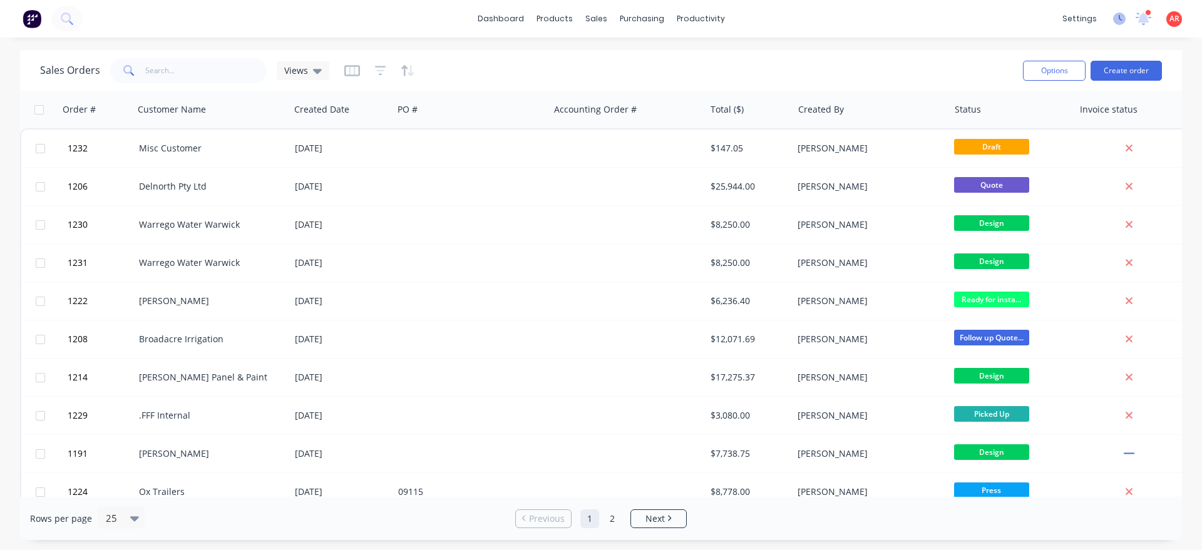
click at [1117, 18] on icon at bounding box center [1119, 19] width 13 height 13
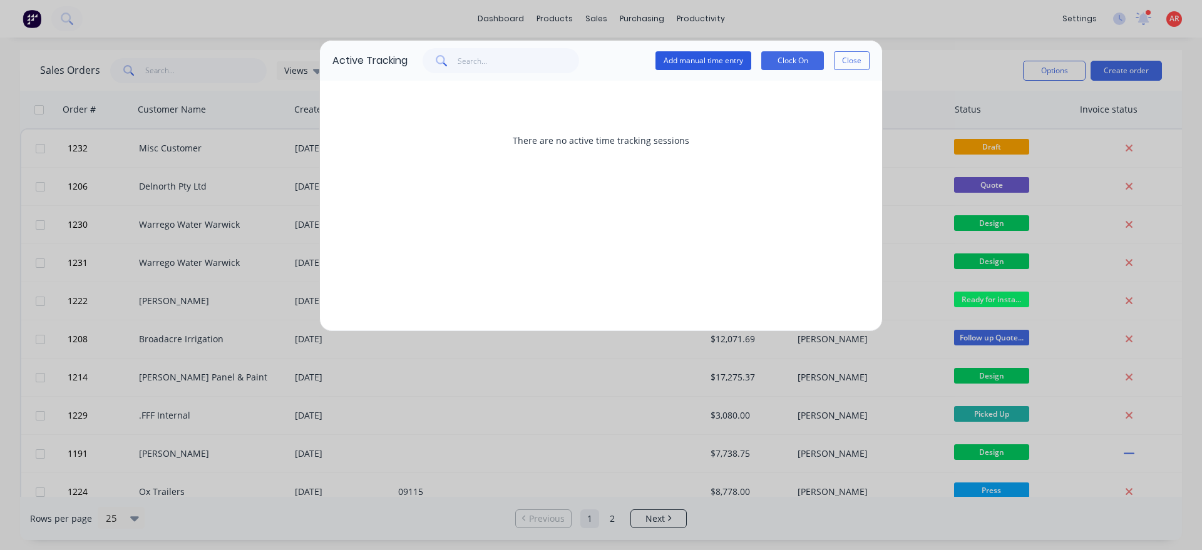
click at [684, 56] on button "Add manual time entry" at bounding box center [703, 60] width 96 height 19
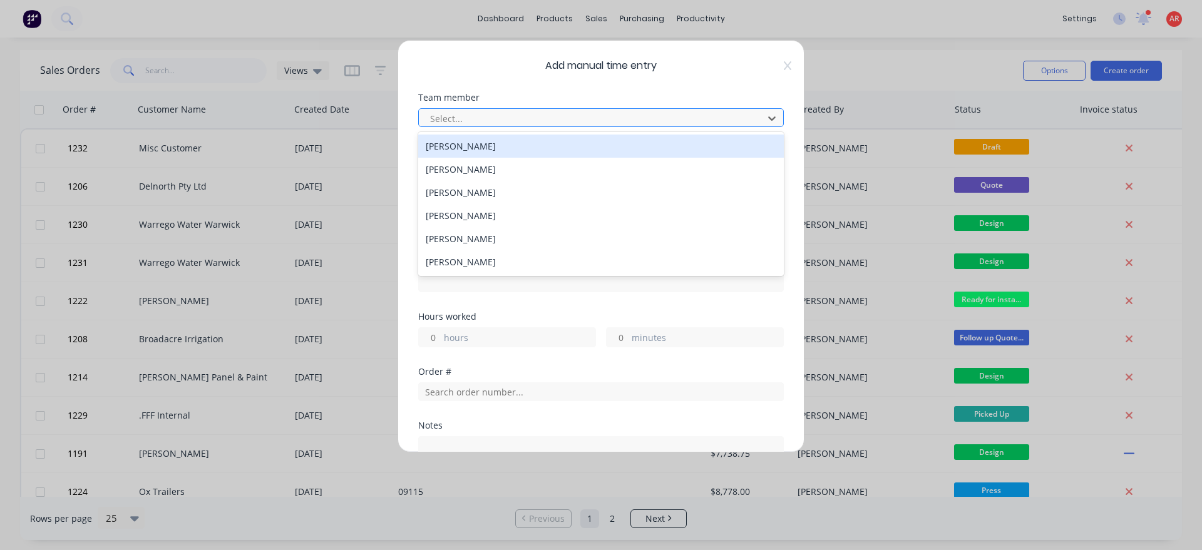
click at [547, 110] on div "Select..." at bounding box center [593, 118] width 336 height 19
click at [543, 115] on div at bounding box center [593, 119] width 328 height 16
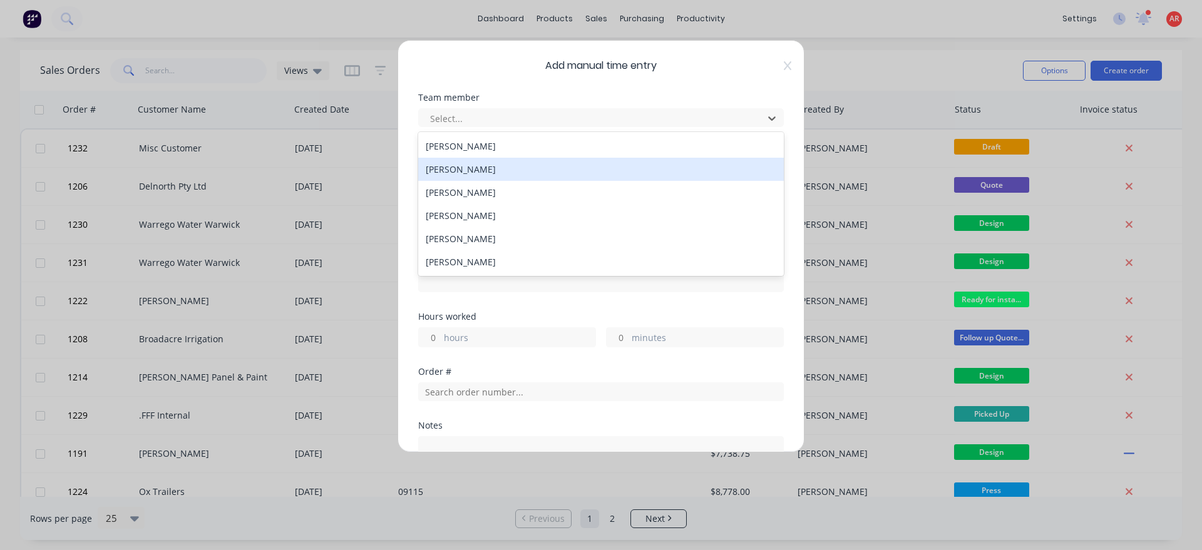
click at [512, 168] on div "[PERSON_NAME]" at bounding box center [601, 169] width 366 height 23
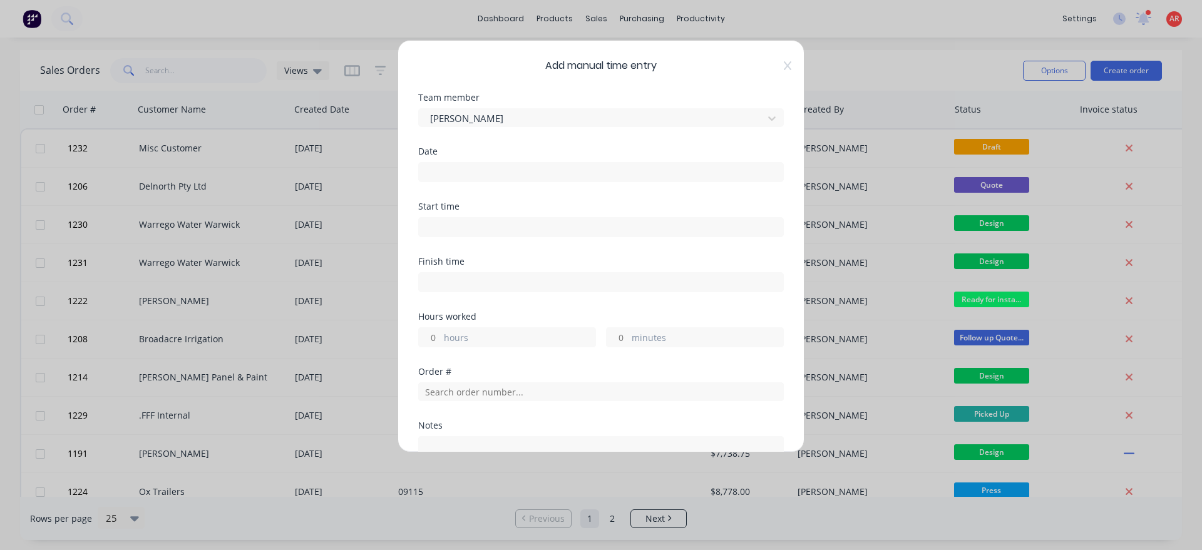
click at [510, 167] on input at bounding box center [601, 172] width 364 height 19
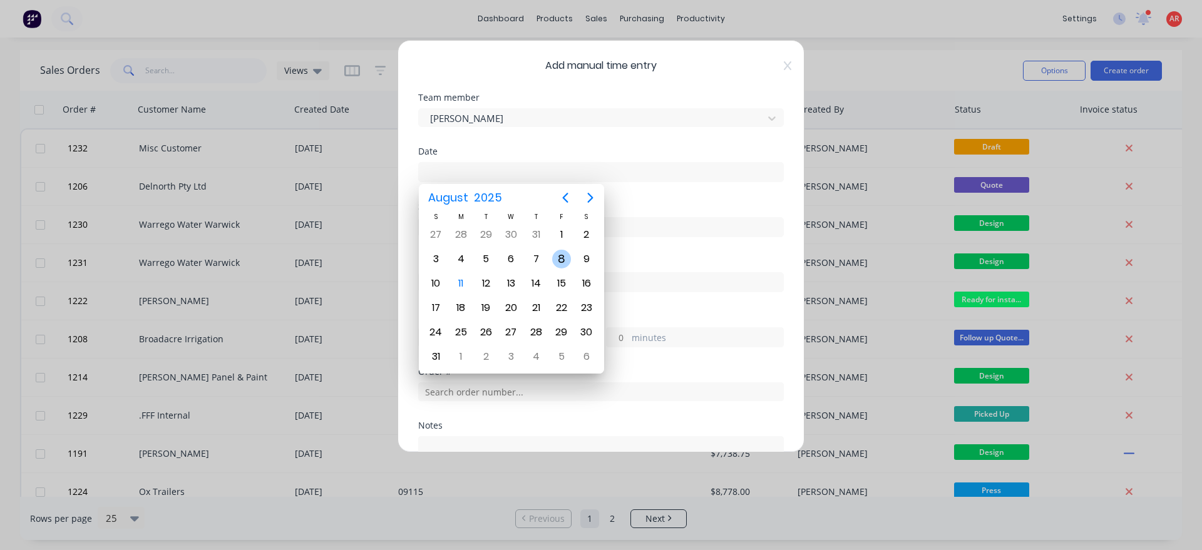
click at [566, 263] on div "8" at bounding box center [561, 259] width 19 height 19
type input "08/08/2025"
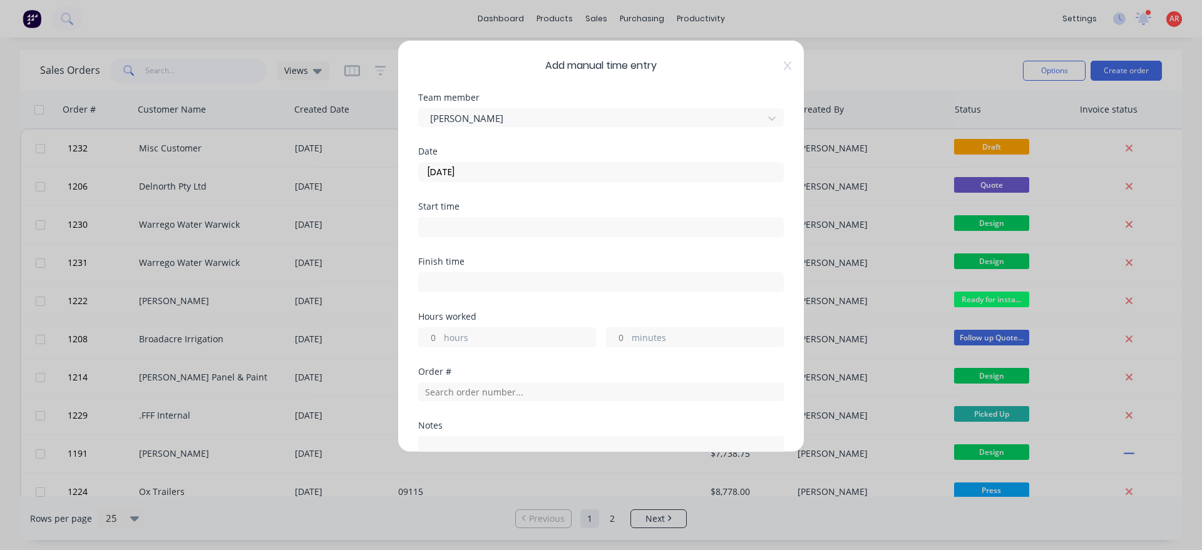
click at [490, 216] on div at bounding box center [601, 225] width 366 height 23
click at [486, 224] on input at bounding box center [601, 227] width 364 height 19
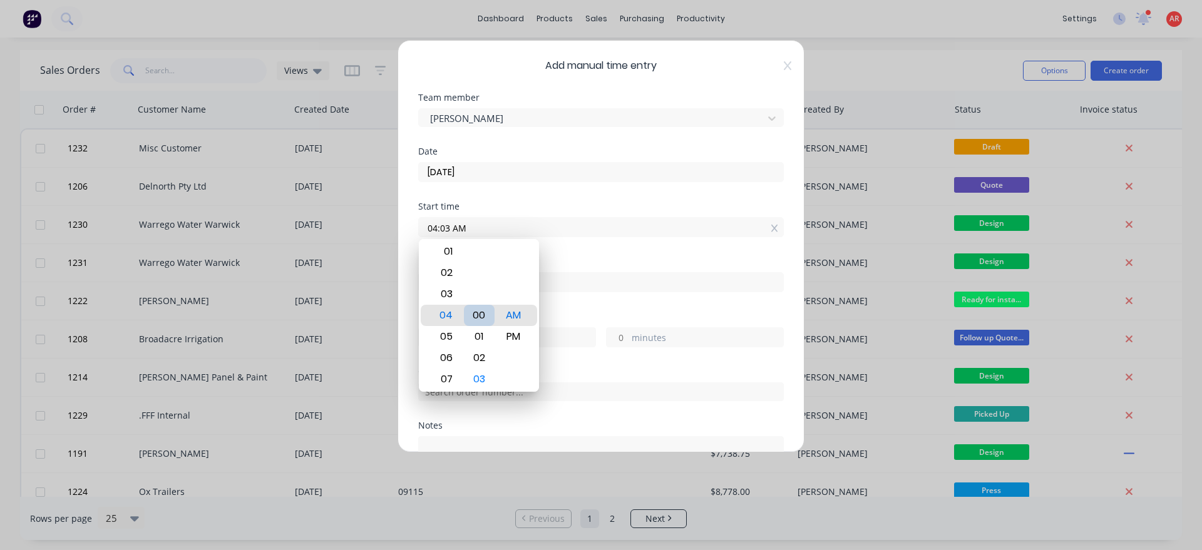
type input "04:00 AM"
click at [559, 254] on div "Start time 04:00 AM" at bounding box center [601, 229] width 366 height 55
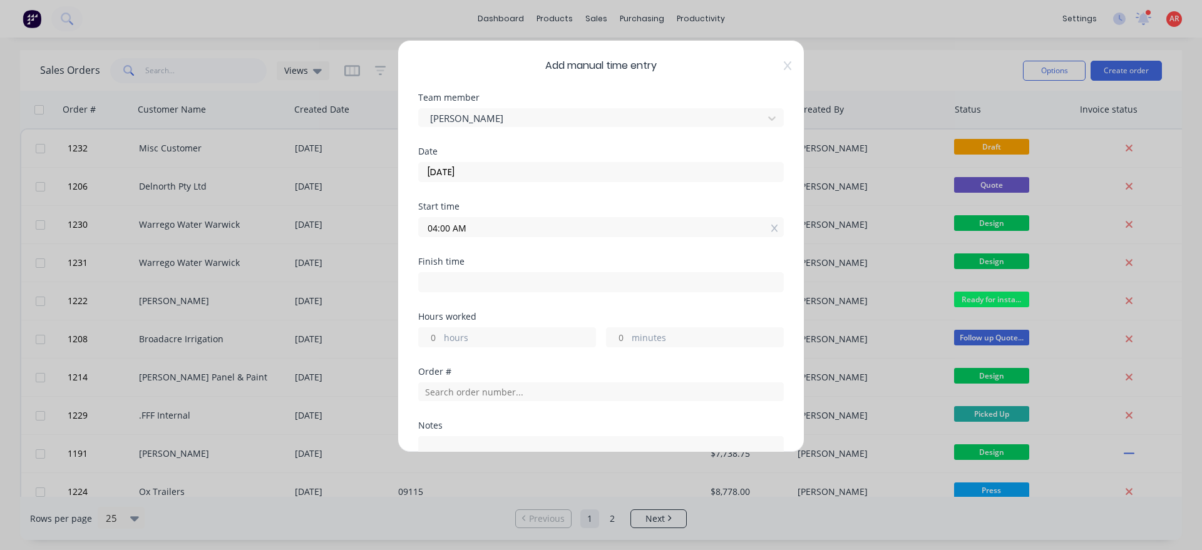
click at [533, 289] on input at bounding box center [601, 282] width 364 height 19
type input "04:13 AM"
type input "0"
type input "13"
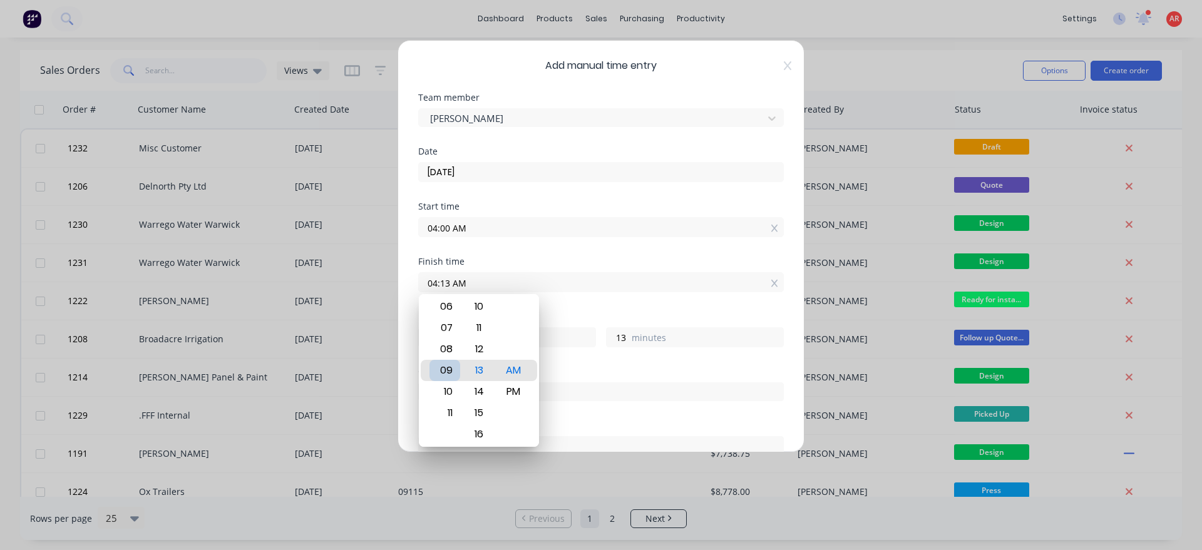
type input "09:13 AM"
type input "5"
type input "09:09 AM"
type input "9"
type input "09:03 AM"
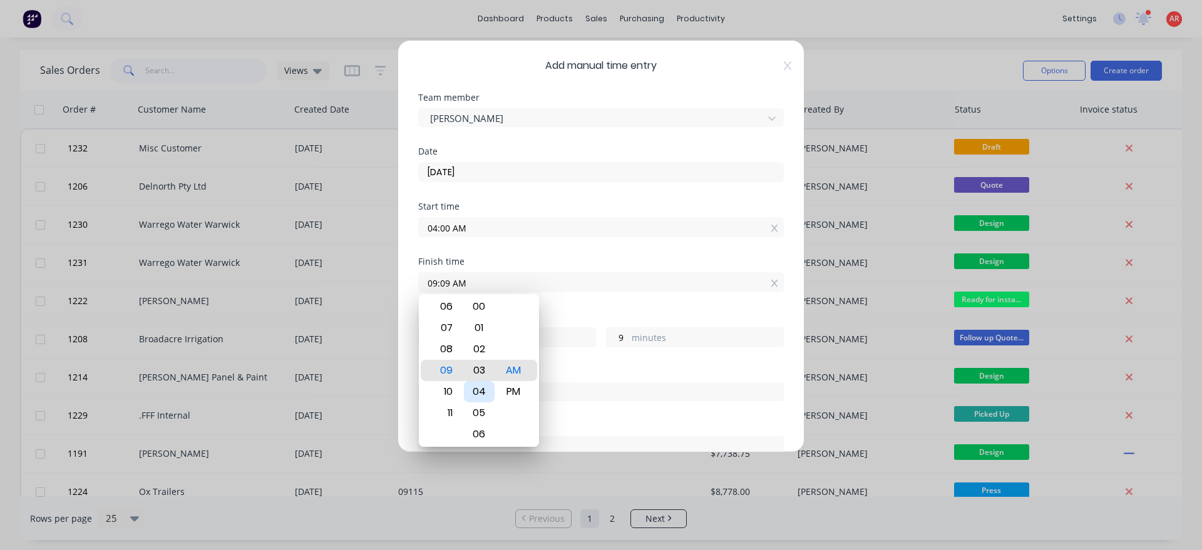
type input "3"
type input "09:00 AM"
type input "0"
click at [555, 313] on div "Hours worked" at bounding box center [601, 316] width 366 height 9
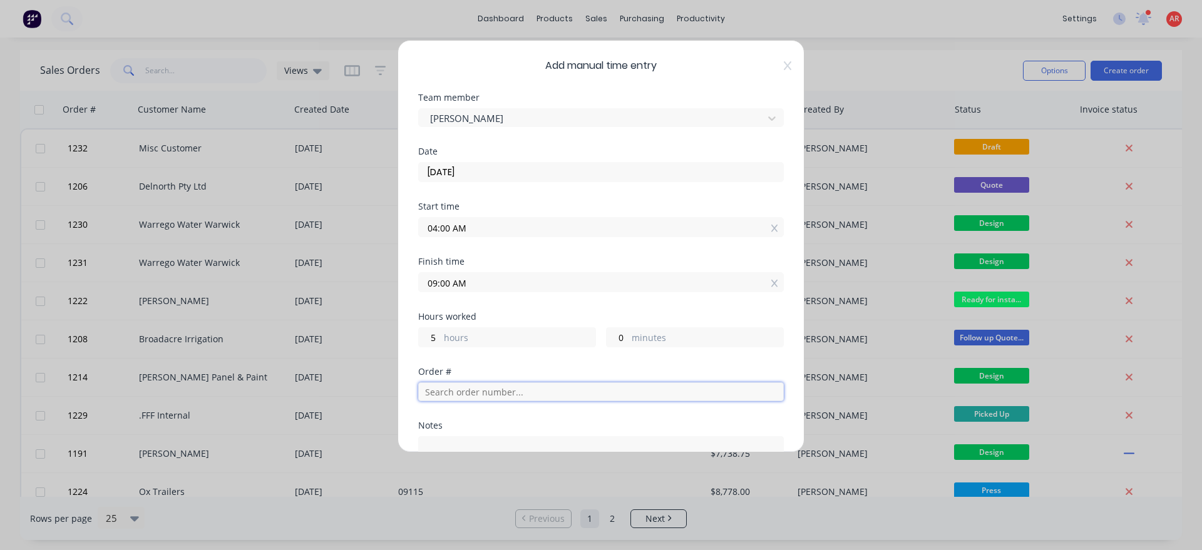
click at [462, 387] on input "text" at bounding box center [601, 391] width 366 height 19
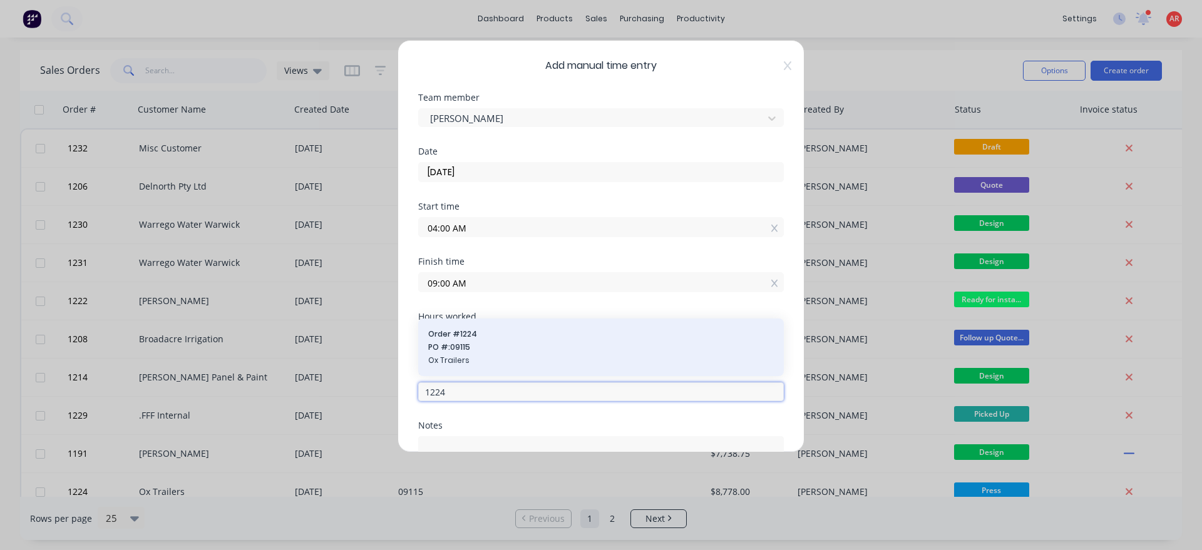
type input "1224"
click at [479, 355] on div "Order # 1224 PO #: 09115 Ox Trailers" at bounding box center [601, 348] width 346 height 38
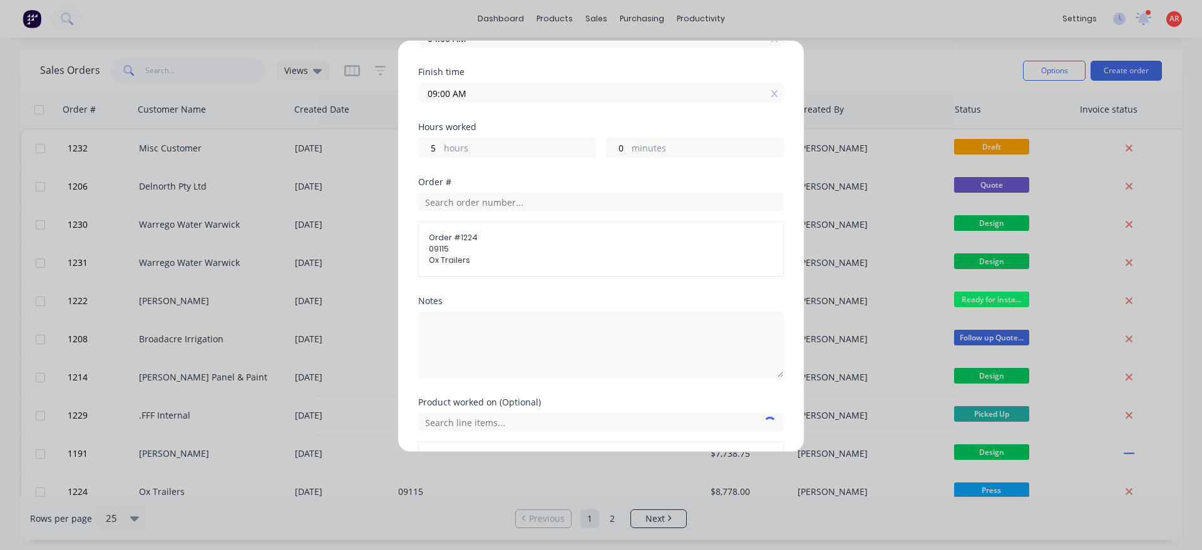
scroll to position [214, 0]
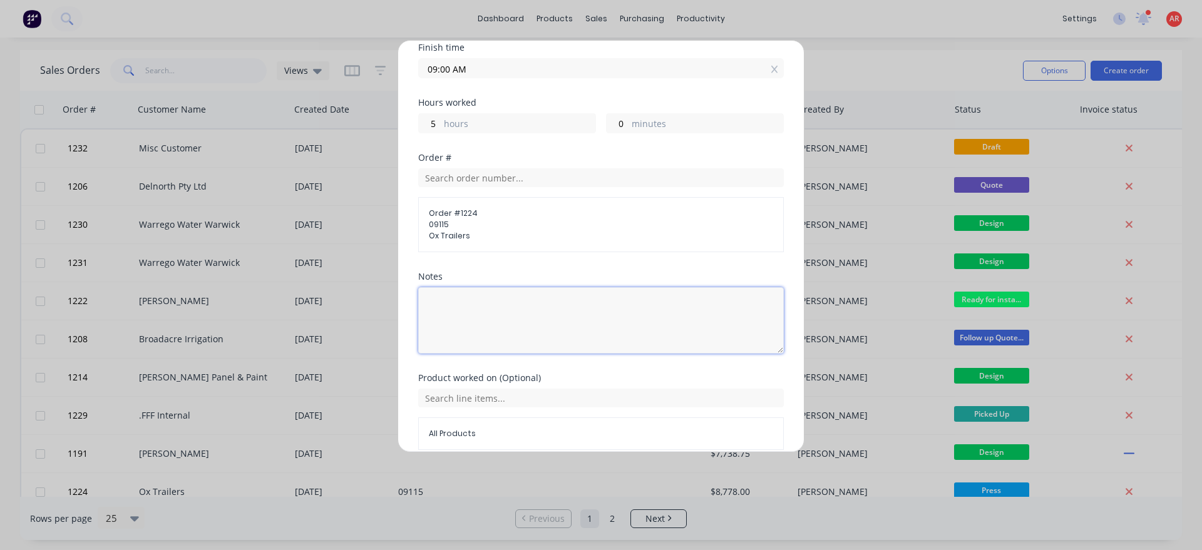
click at [496, 324] on textarea at bounding box center [601, 320] width 366 height 66
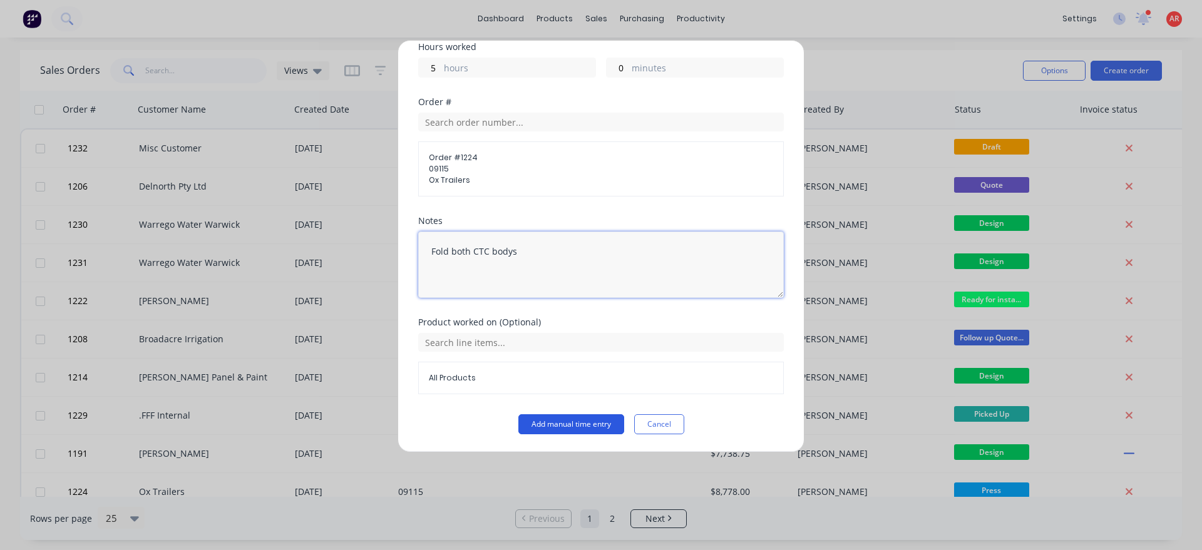
type textarea "Fold both CTC bodys"
click at [574, 419] on button "Add manual time entry" at bounding box center [571, 424] width 106 height 20
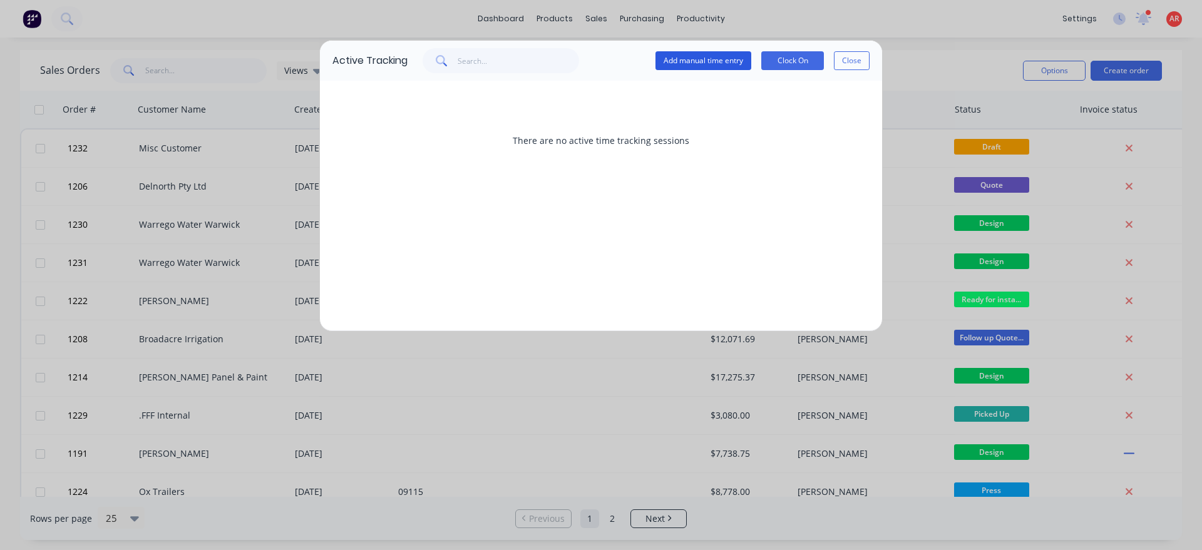
click at [703, 64] on button "Add manual time entry" at bounding box center [703, 60] width 96 height 19
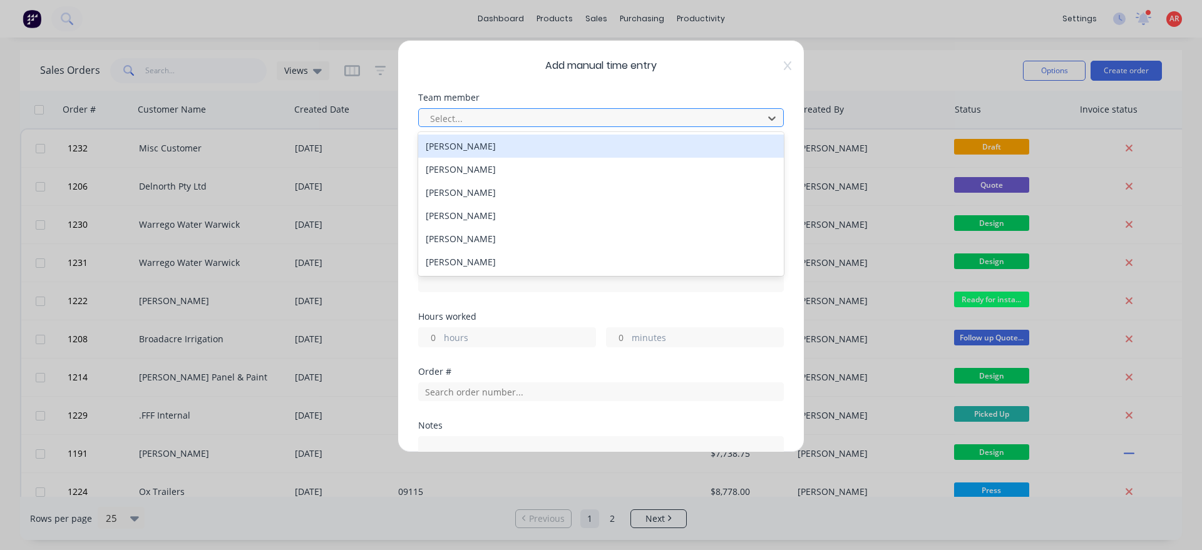
click at [492, 124] on div at bounding box center [593, 119] width 328 height 16
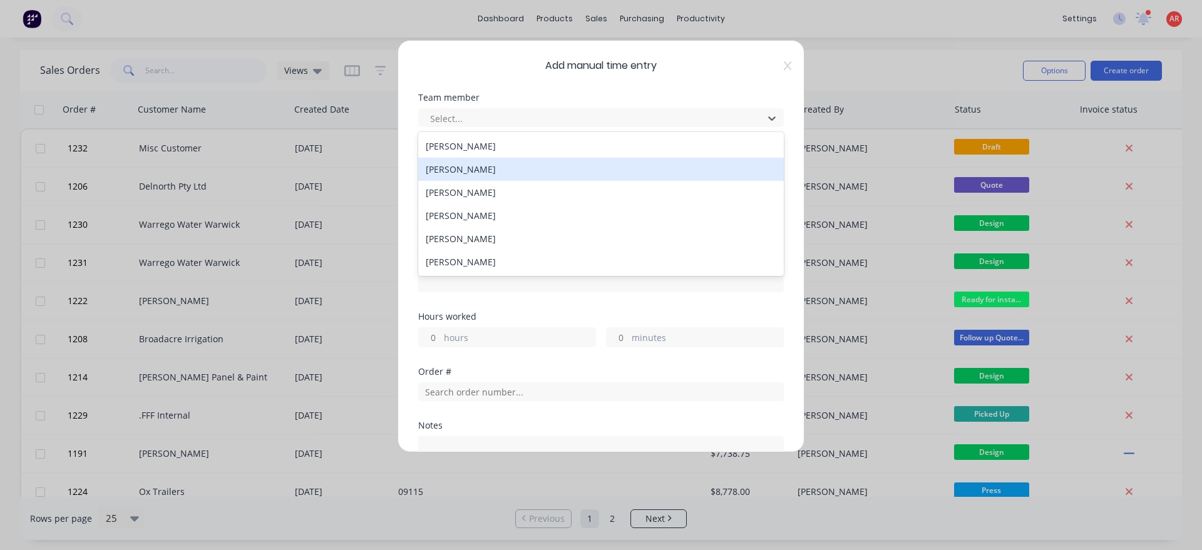
click at [469, 165] on div "[PERSON_NAME]" at bounding box center [601, 169] width 366 height 23
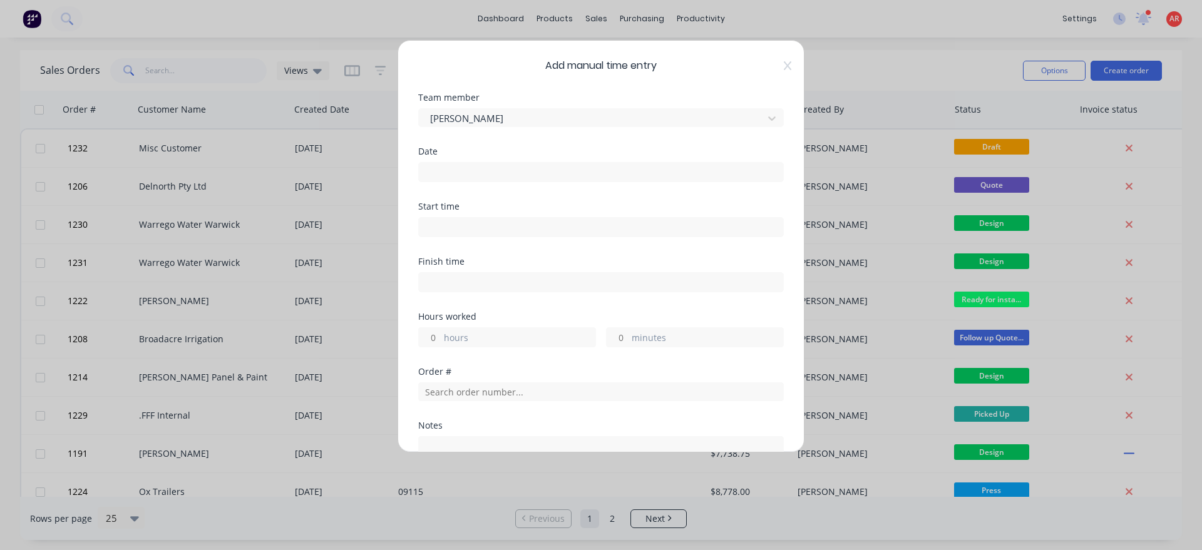
click at [468, 183] on div "Date" at bounding box center [601, 174] width 366 height 55
click at [466, 178] on input at bounding box center [601, 172] width 364 height 19
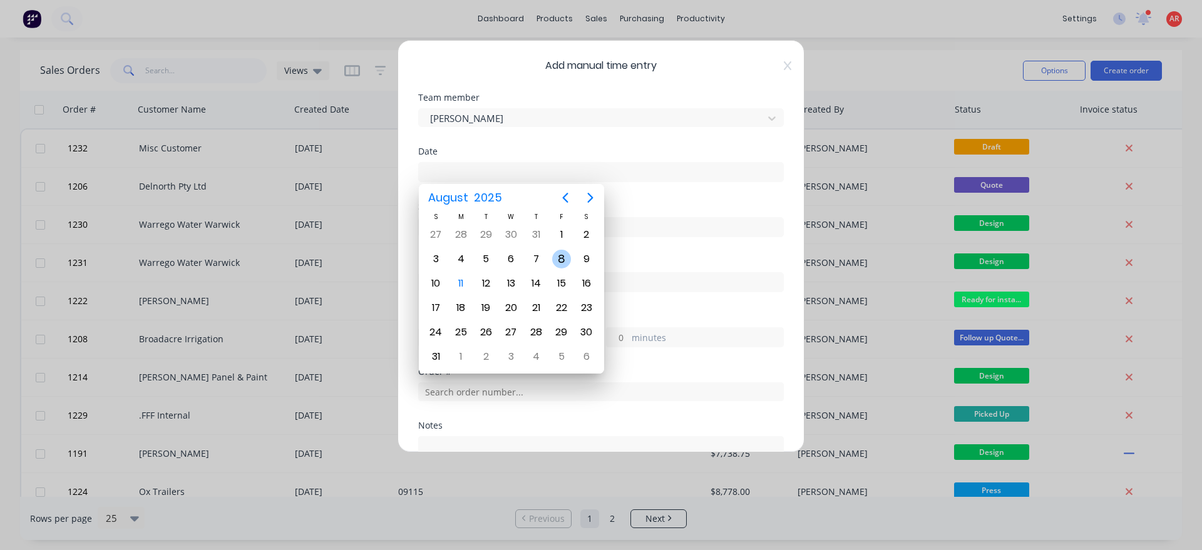
click at [561, 267] on div "8" at bounding box center [561, 259] width 19 height 19
type input "08/08/2025"
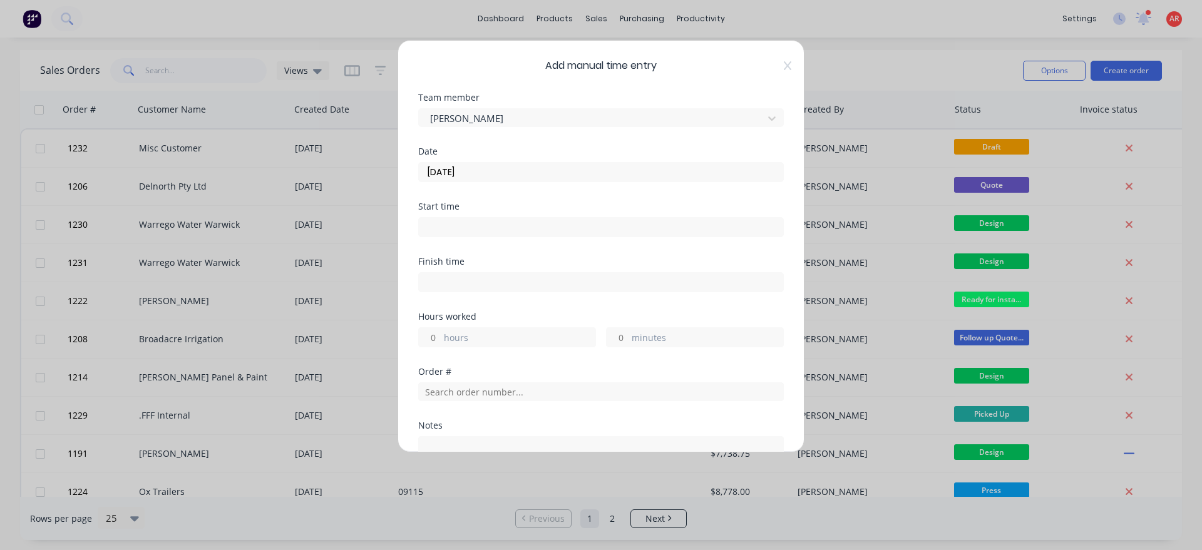
click at [463, 226] on input at bounding box center [601, 227] width 364 height 19
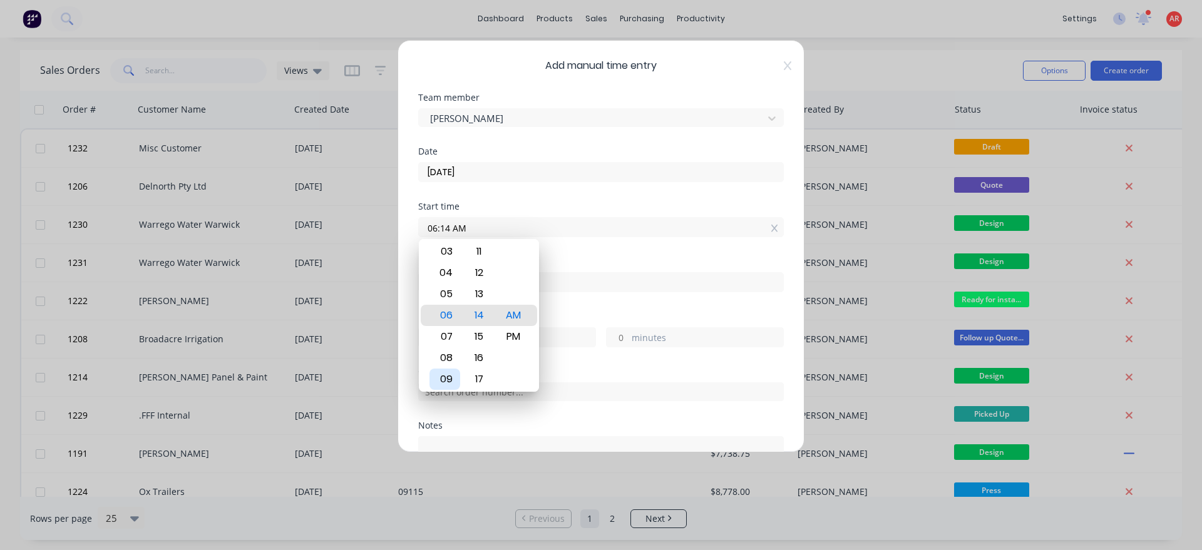
click at [457, 380] on div "09" at bounding box center [444, 379] width 31 height 21
type input "09:00 AM"
click at [563, 312] on div "Finish time" at bounding box center [601, 284] width 366 height 55
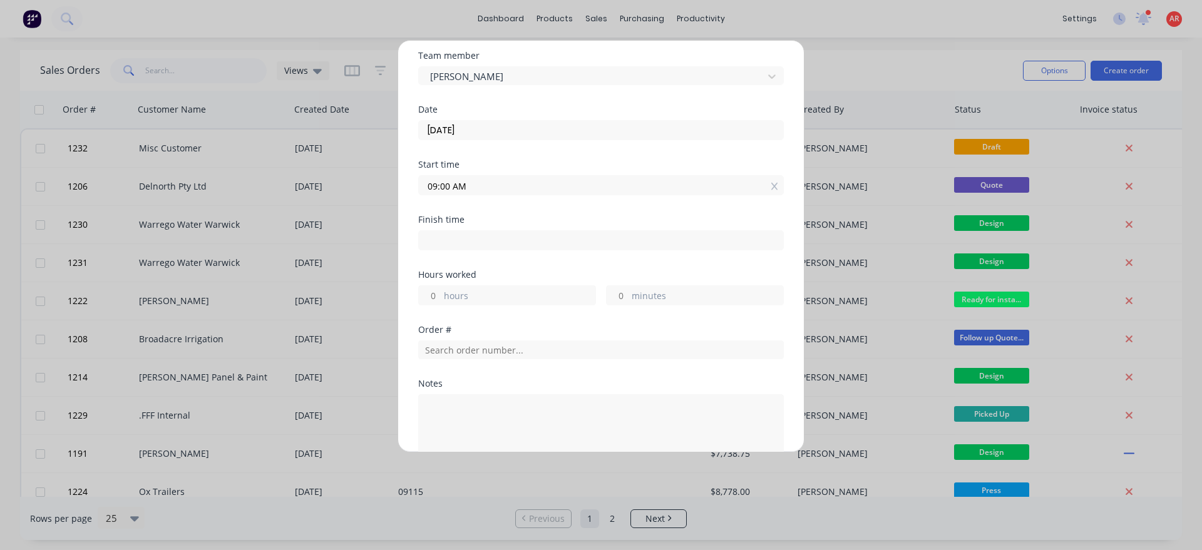
scroll to position [71, 0]
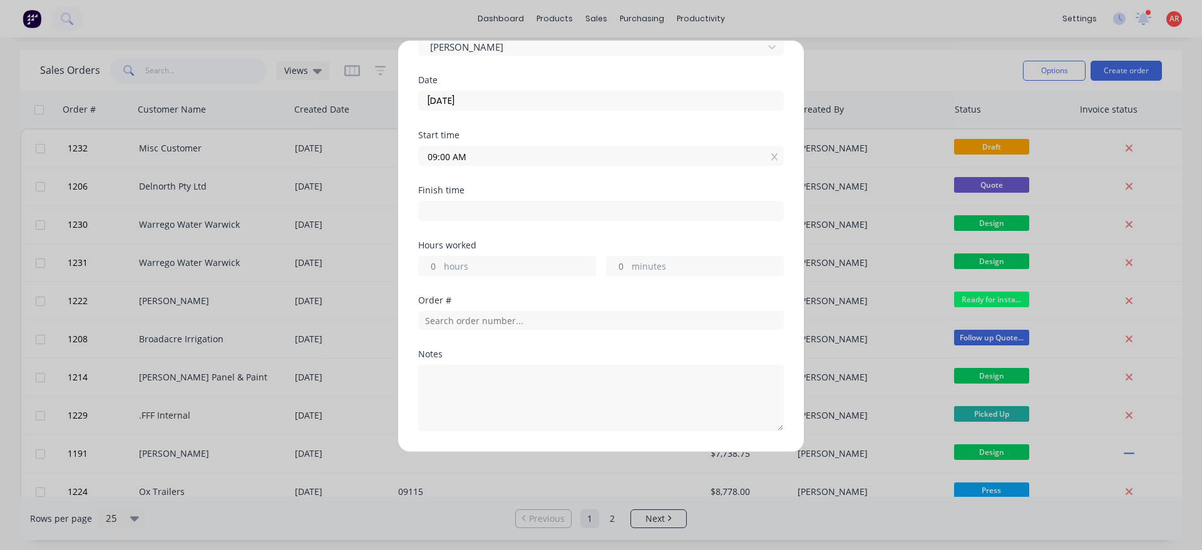
click at [485, 208] on input at bounding box center [601, 211] width 364 height 19
type input "04:14 AM"
type input "-4"
type input "-46"
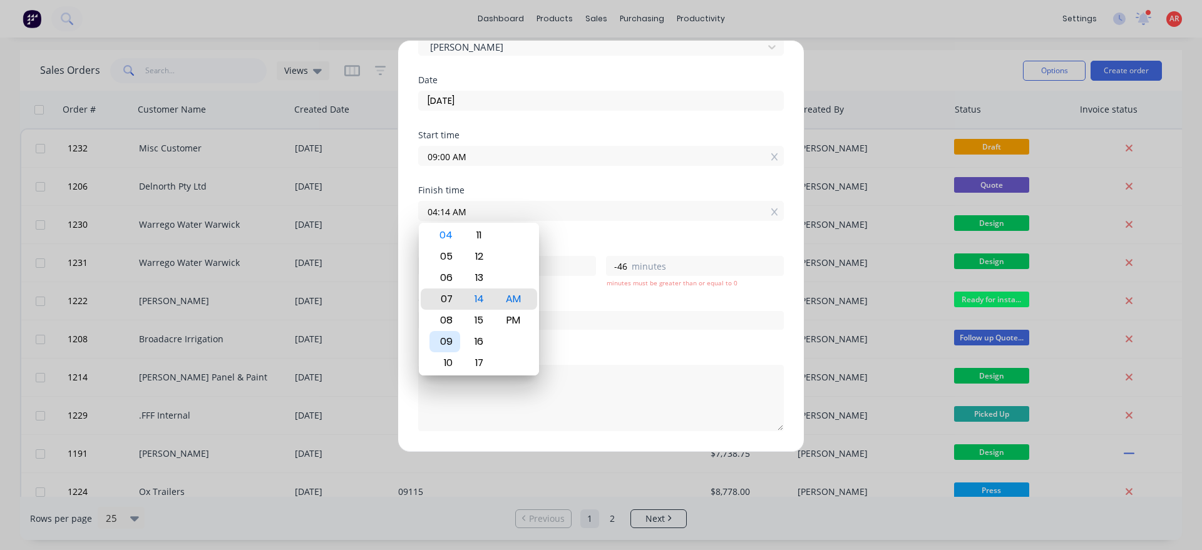
type input "07:14 AM"
type input "-1"
click at [450, 359] on div "10" at bounding box center [444, 362] width 31 height 21
type input "10:14 AM"
type input "1"
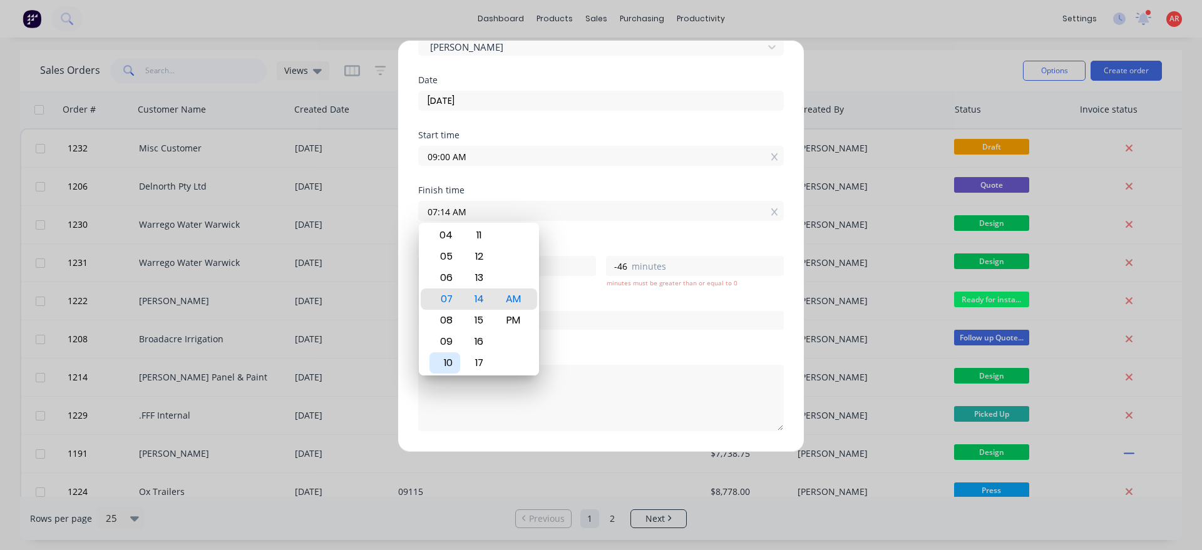
type input "14"
type input "10:08 AM"
type input "8"
type input "10:03 AM"
type input "3"
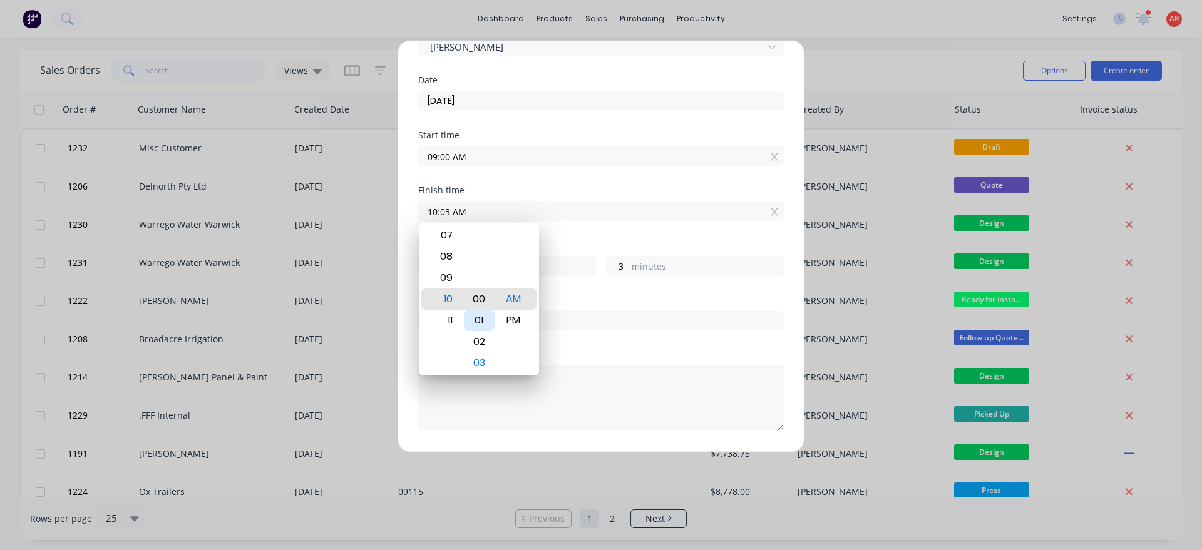
type input "10:00 AM"
type input "0"
click at [563, 235] on div "Finish time 10:00 AM" at bounding box center [601, 213] width 366 height 55
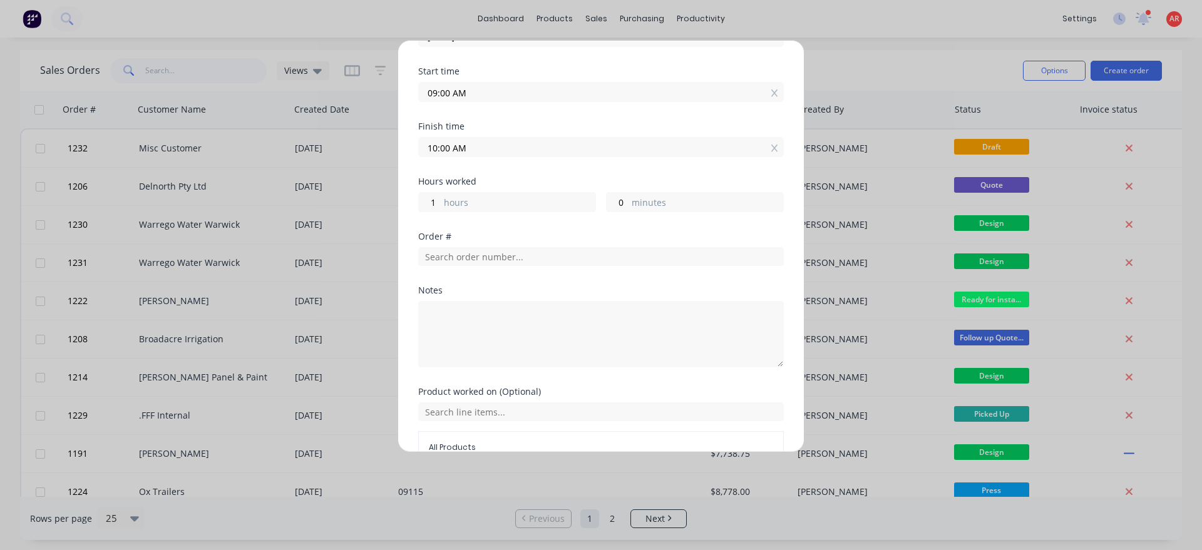
scroll to position [143, 0]
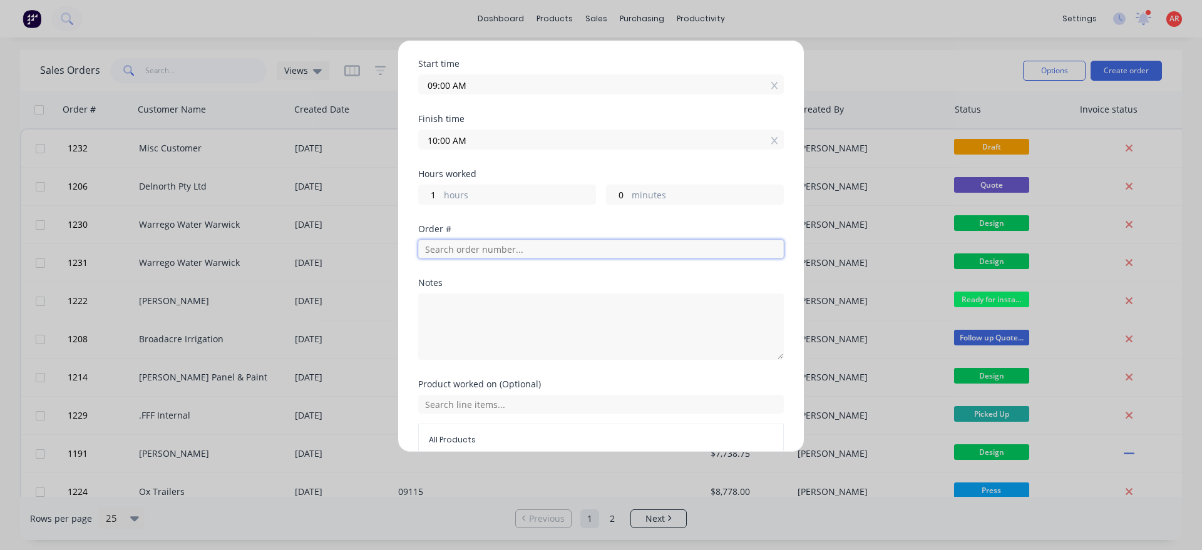
click at [536, 251] on input "text" at bounding box center [601, 249] width 366 height 19
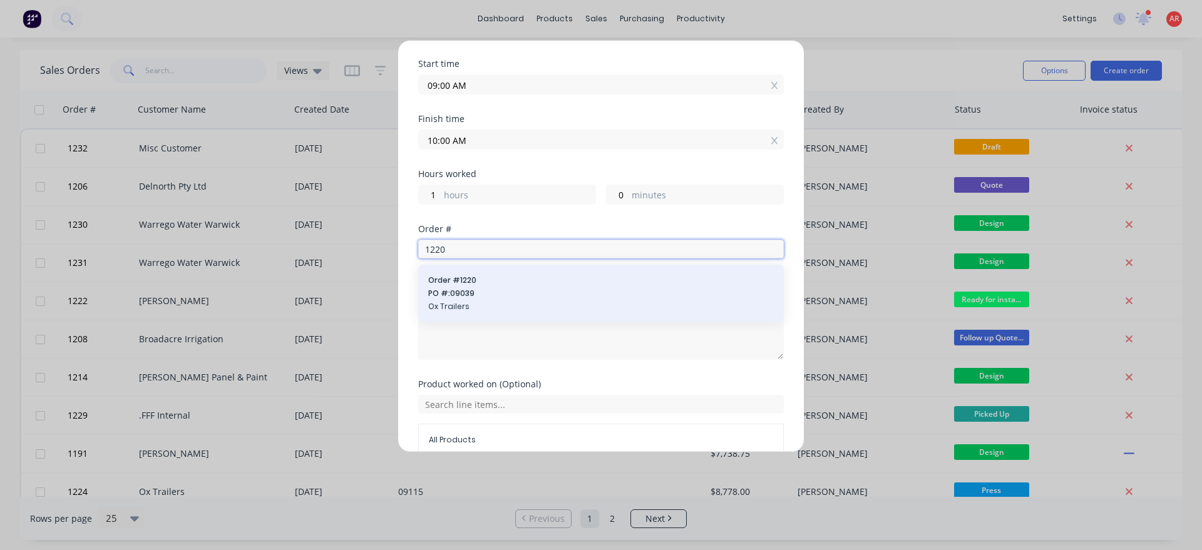
type input "1220"
click at [516, 293] on span "PO #: 09039" at bounding box center [601, 293] width 346 height 11
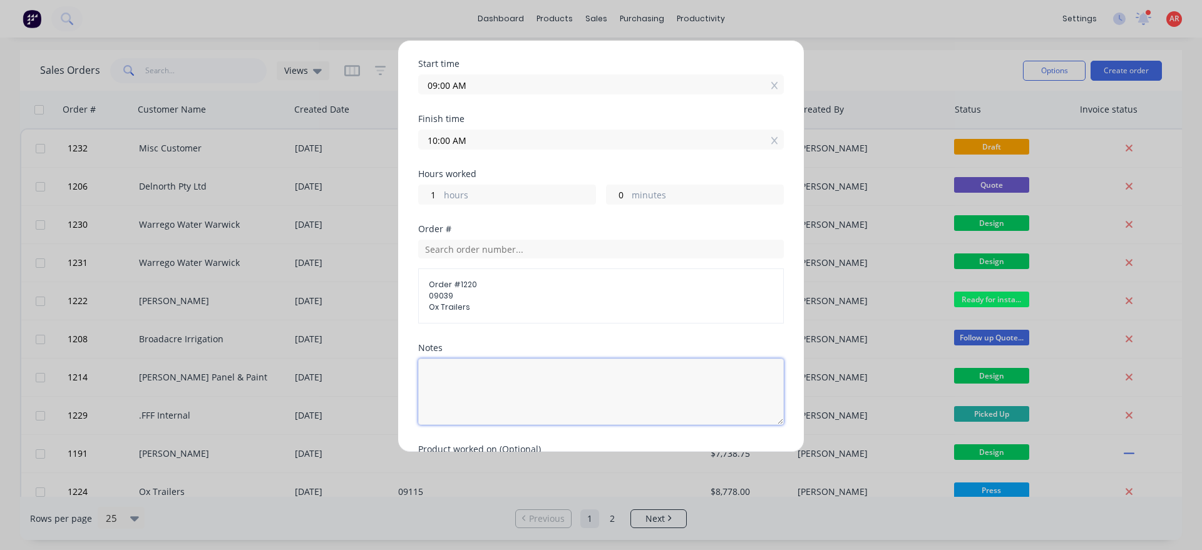
click at [508, 383] on textarea at bounding box center [601, 392] width 366 height 66
type textarea "L"
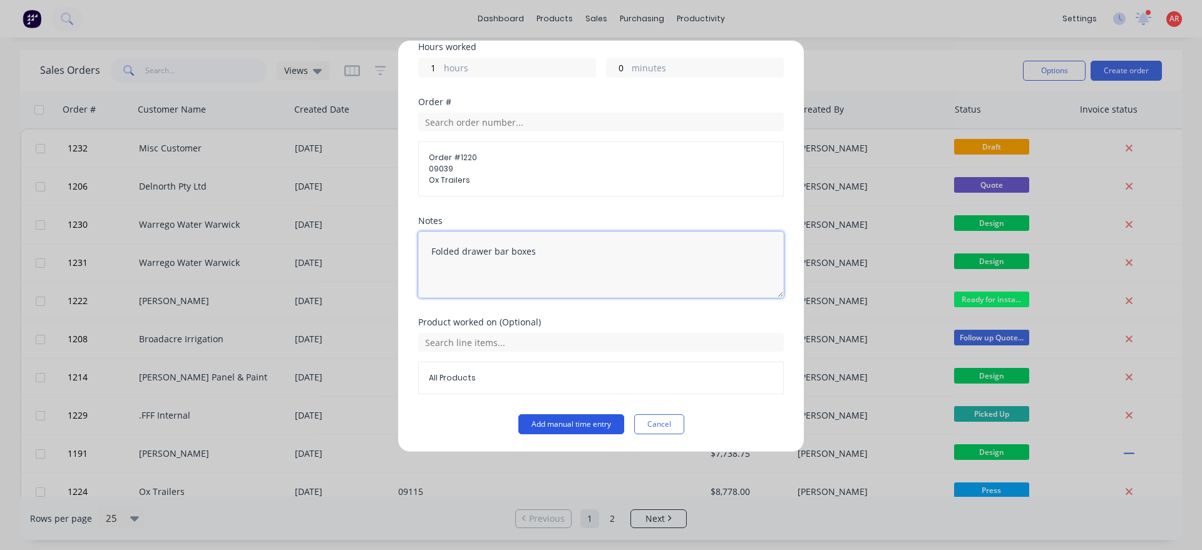
type textarea "Folded drawer bar boxes"
click at [575, 422] on button "Add manual time entry" at bounding box center [571, 424] width 106 height 20
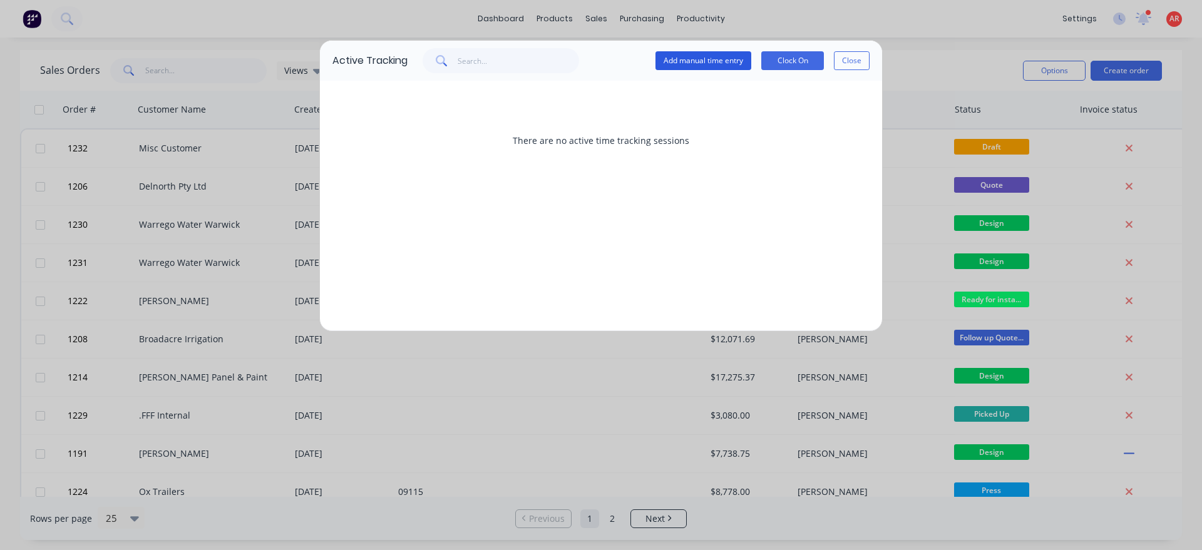
drag, startPoint x: 670, startPoint y: 75, endPoint x: 671, endPoint y: 68, distance: 7.6
click at [670, 73] on div "Active Tracking Add manual time entry Clock On Close" at bounding box center [601, 61] width 562 height 40
click at [671, 68] on button "Add manual time entry" at bounding box center [703, 60] width 96 height 19
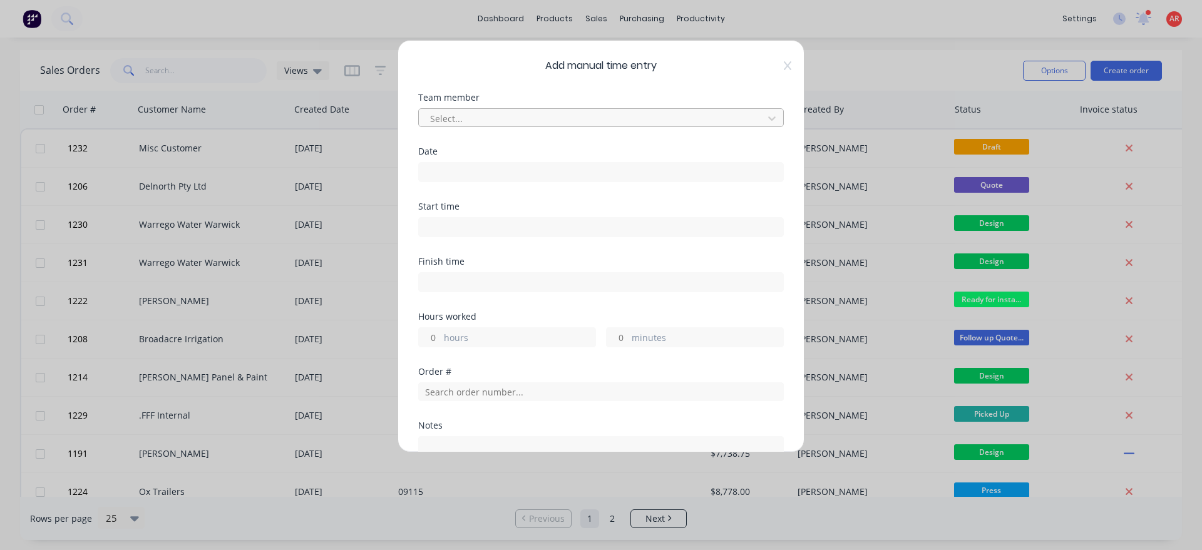
click at [462, 123] on div at bounding box center [593, 119] width 328 height 16
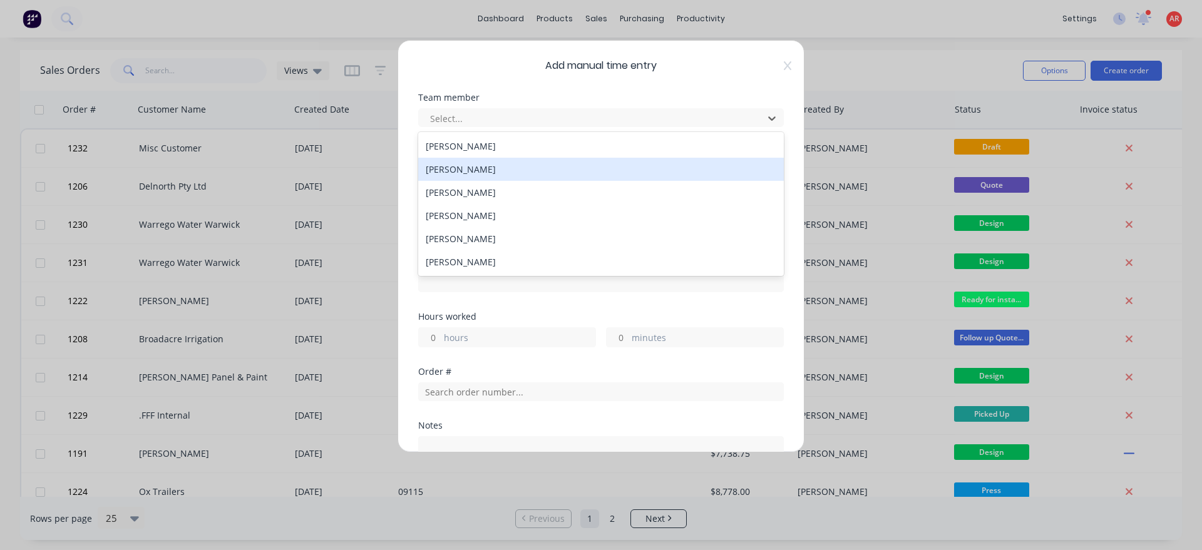
click at [444, 163] on div "[PERSON_NAME]" at bounding box center [601, 169] width 366 height 23
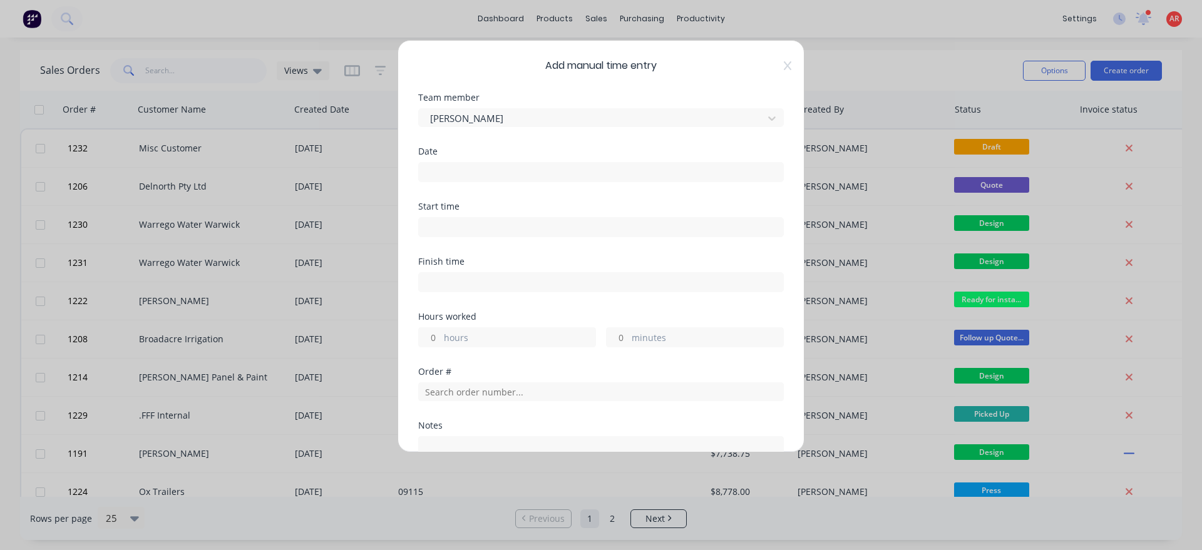
click at [447, 163] on input at bounding box center [601, 172] width 364 height 19
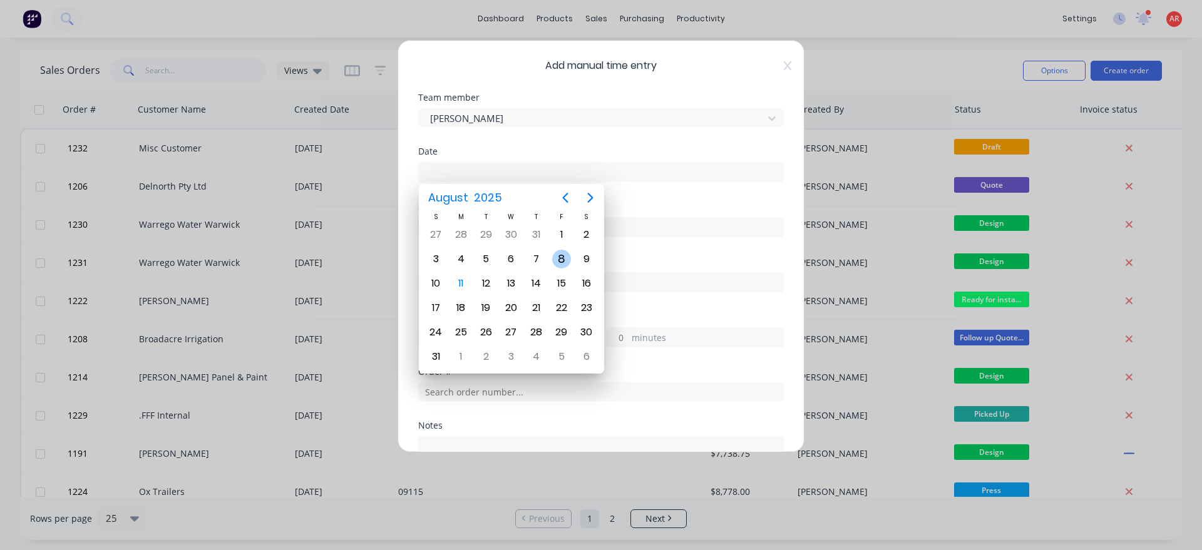
click at [561, 262] on div "8" at bounding box center [561, 259] width 19 height 19
type input "08/08/2025"
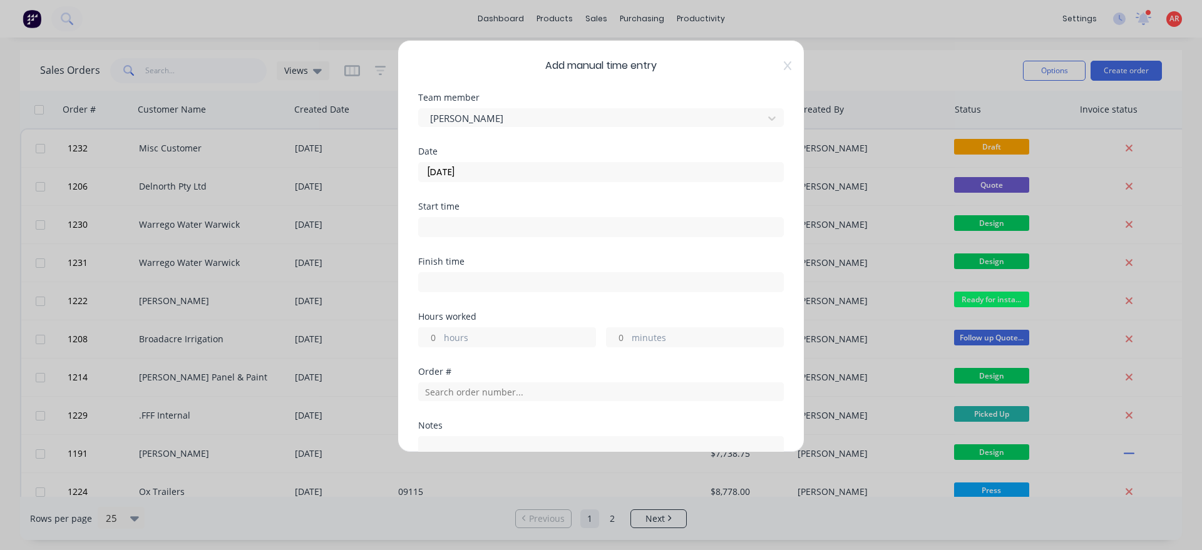
click at [462, 230] on input at bounding box center [601, 227] width 364 height 19
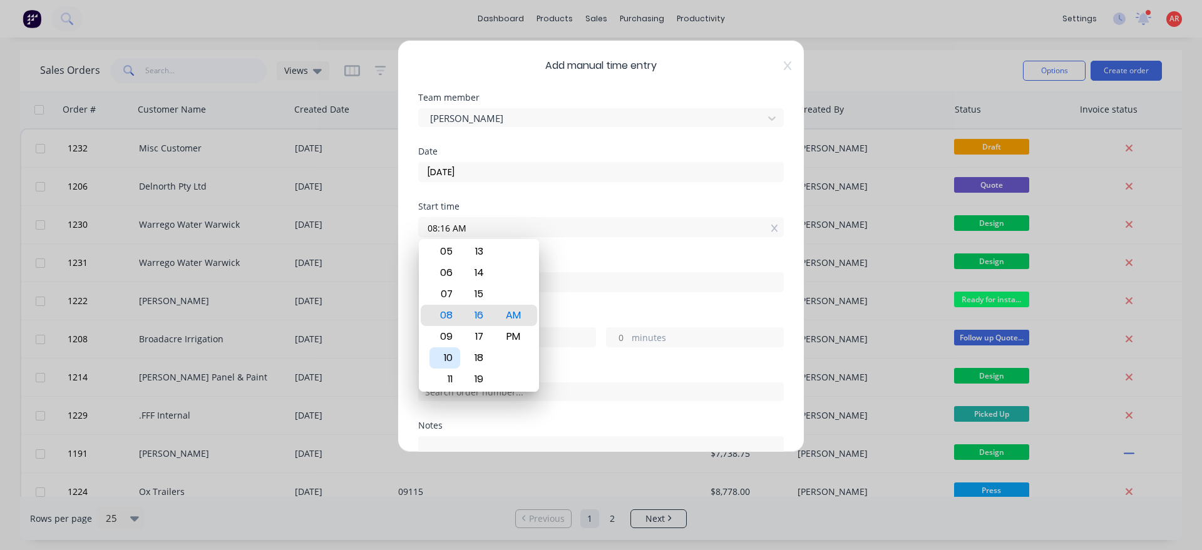
click at [444, 356] on div "10" at bounding box center [444, 357] width 31 height 21
type input "10:00 AM"
click at [579, 314] on div "Hours worked" at bounding box center [601, 316] width 366 height 9
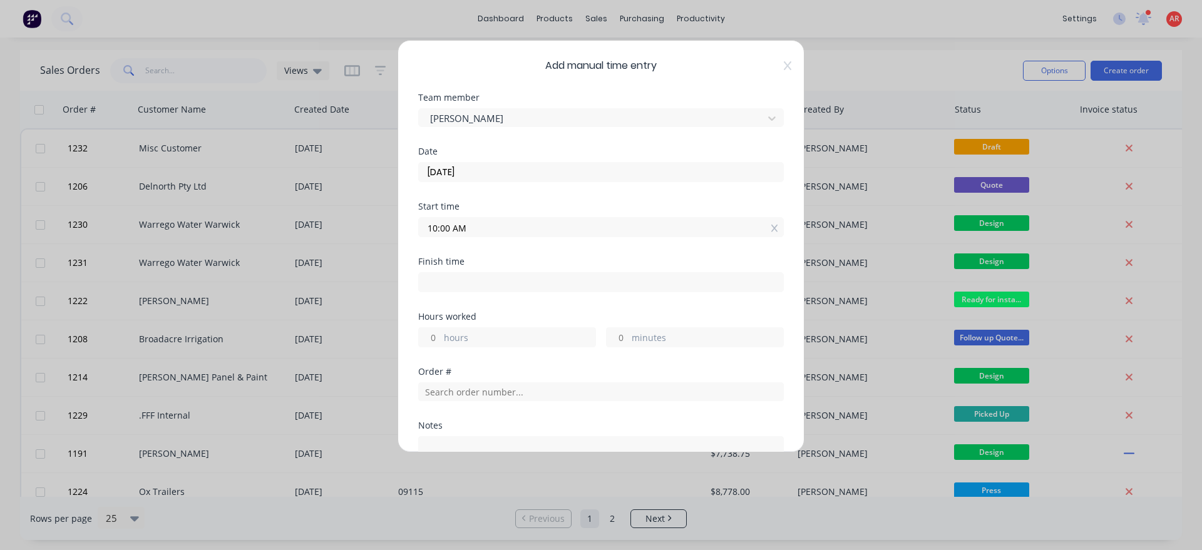
click at [521, 283] on input at bounding box center [601, 282] width 364 height 19
type input "04:16 AM"
type input "-5"
type input "-44"
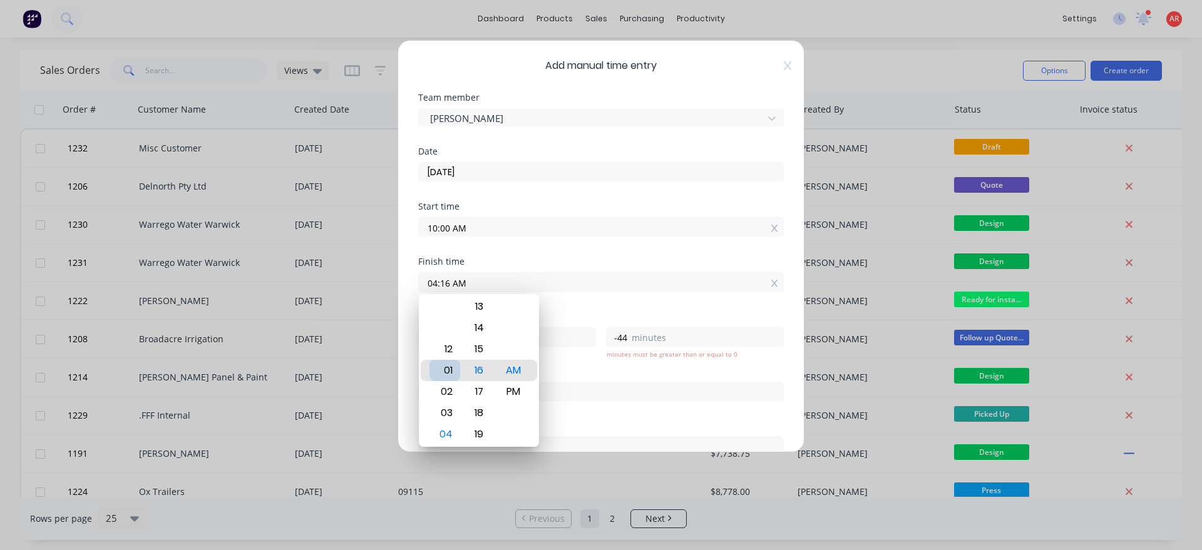
type input "01:16 AM"
type input "-8"
type input "06:16 AM"
type input "-3"
type input "11:16 AM"
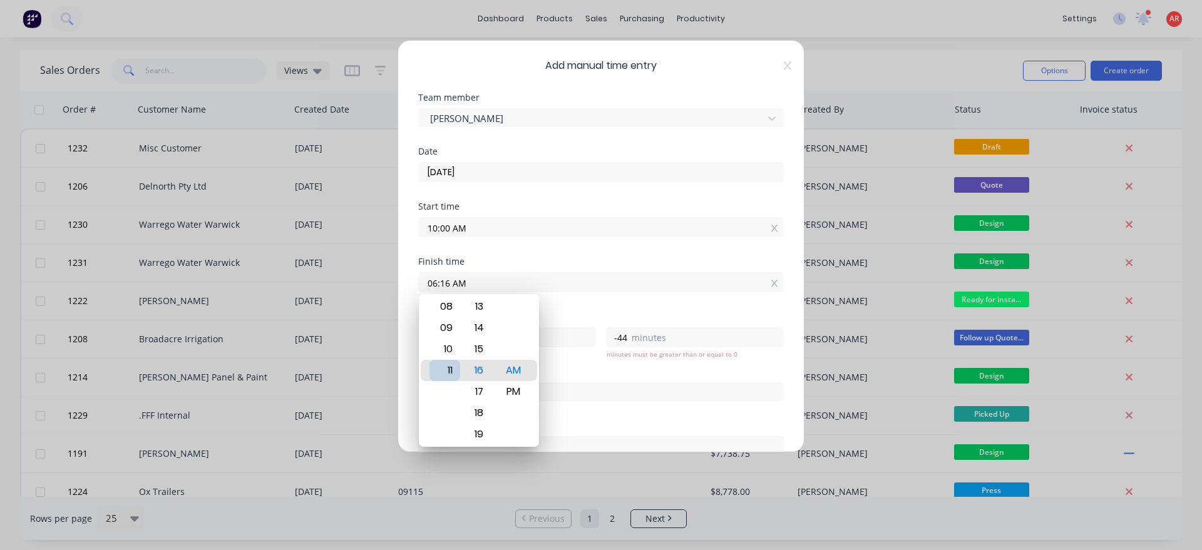
type input "1"
type input "16"
type input "11:10 AM"
type input "10"
type input "11:03 AM"
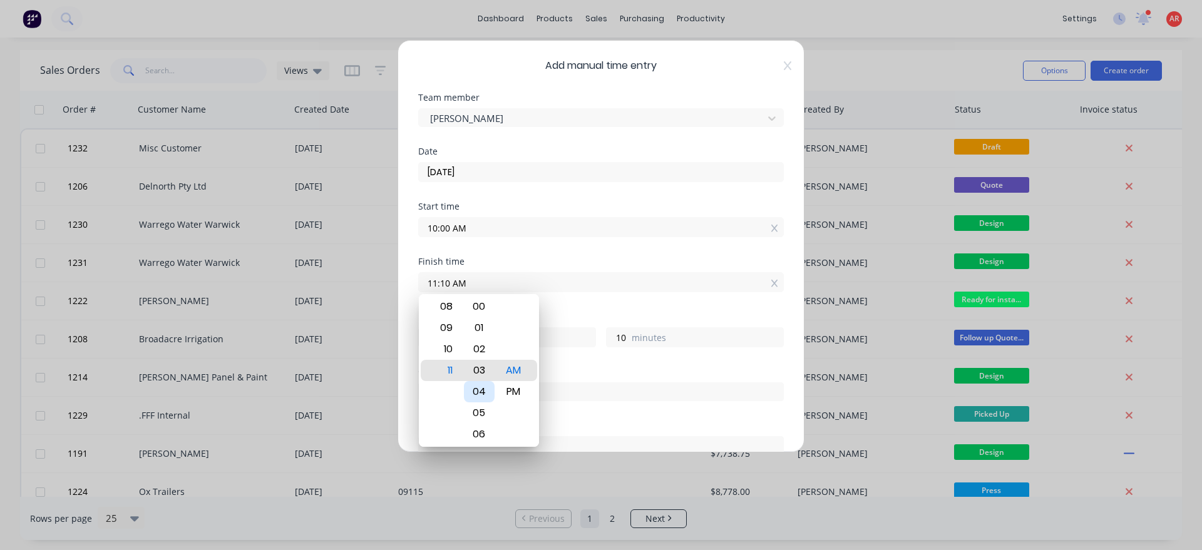
type input "3"
type input "11:00 AM"
type input "0"
click at [568, 312] on div "Finish time 11:00 AM" at bounding box center [601, 284] width 366 height 55
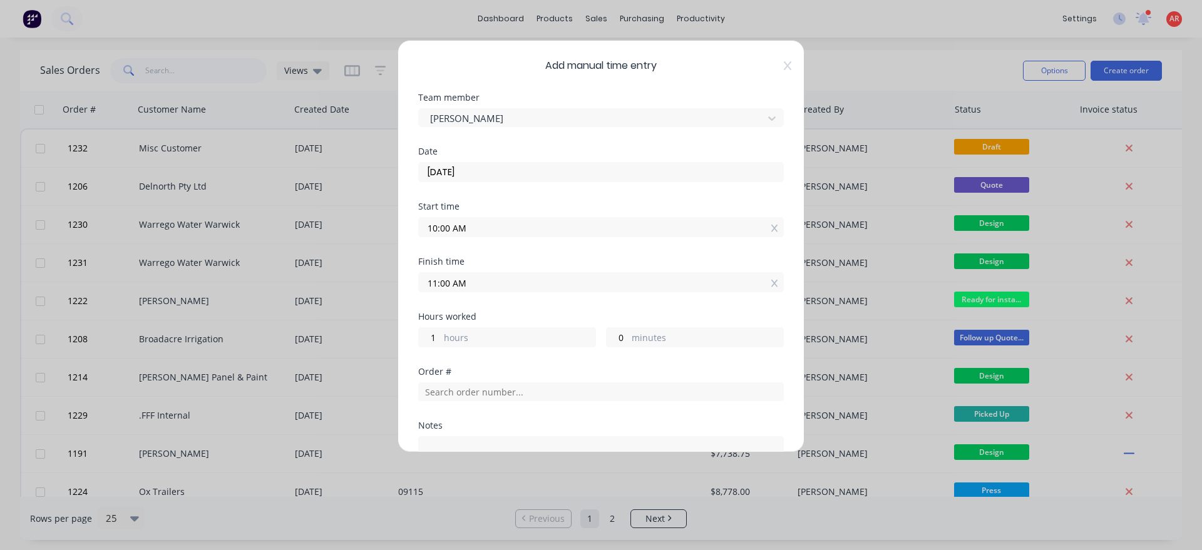
scroll to position [205, 0]
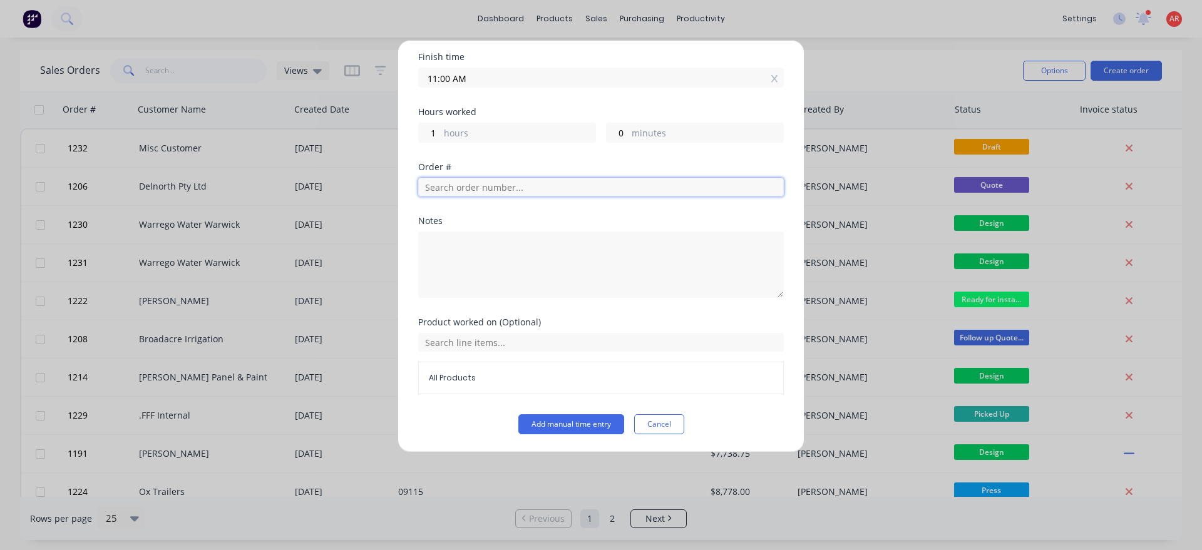
click at [503, 180] on input "text" at bounding box center [601, 187] width 366 height 19
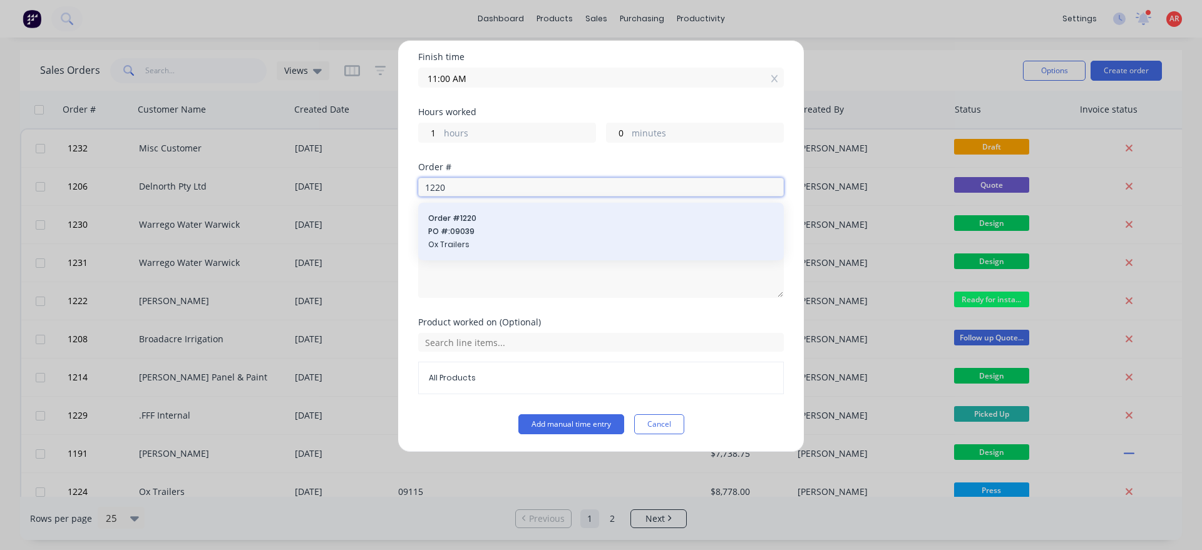
type input "1220"
click at [505, 225] on div "Order # 1220 PO #: 09039 Ox Trailers" at bounding box center [601, 232] width 346 height 38
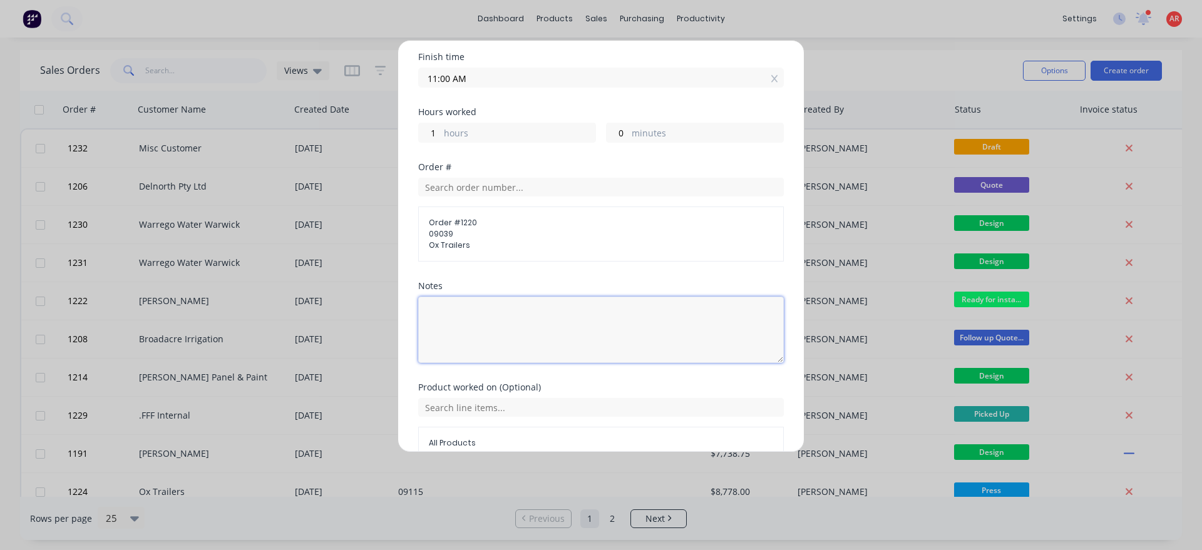
click at [474, 338] on textarea at bounding box center [601, 330] width 366 height 66
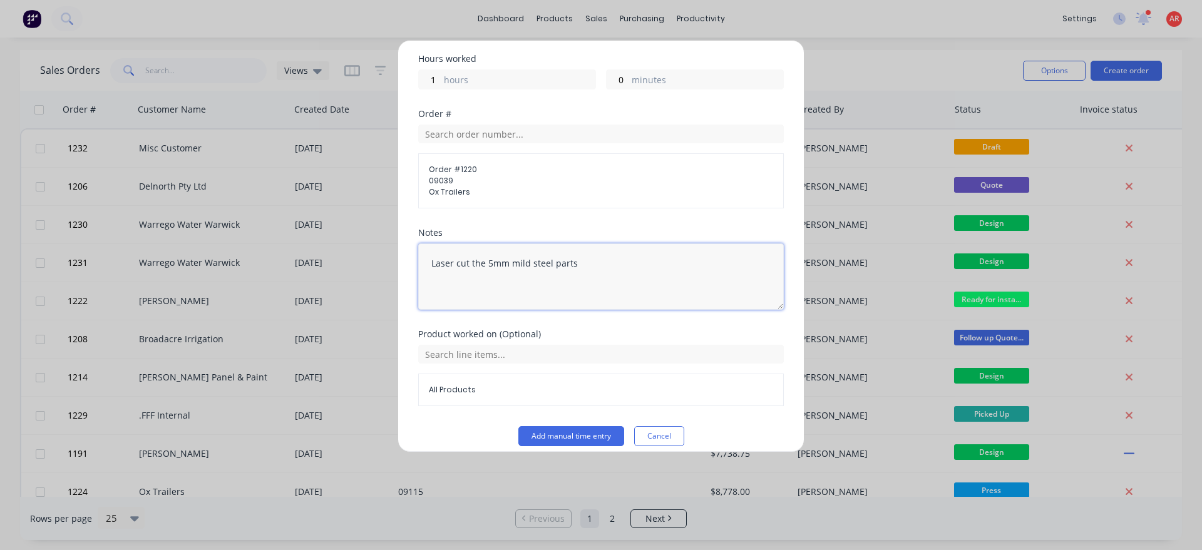
scroll to position [270, 0]
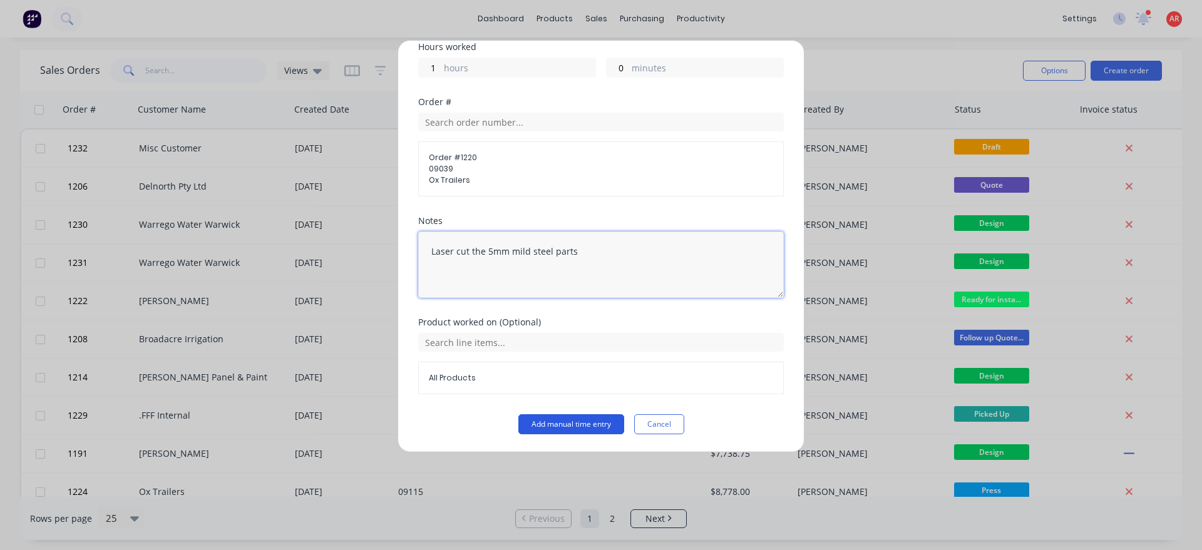
type textarea "Laser cut the 5mm mild steel parts"
click at [544, 431] on button "Add manual time entry" at bounding box center [571, 424] width 106 height 20
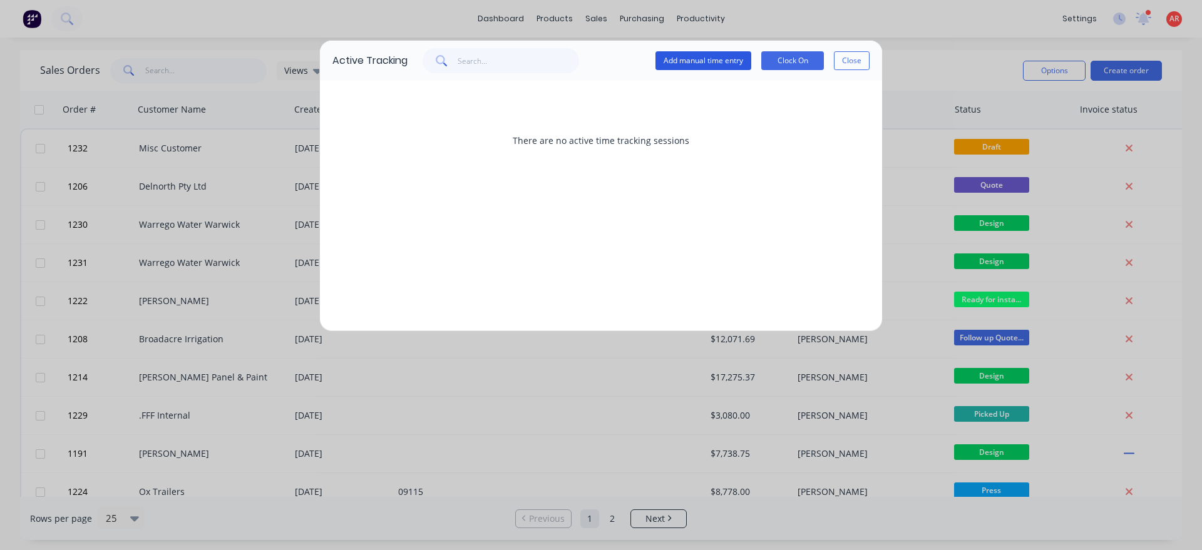
click at [696, 57] on button "Add manual time entry" at bounding box center [703, 60] width 96 height 19
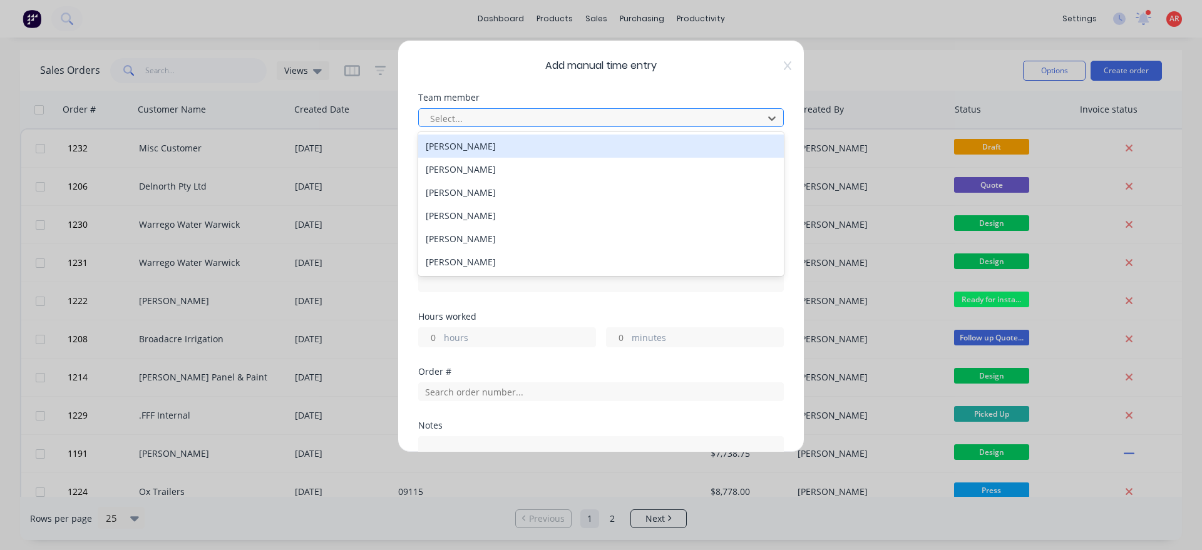
click at [488, 123] on div at bounding box center [593, 119] width 328 height 16
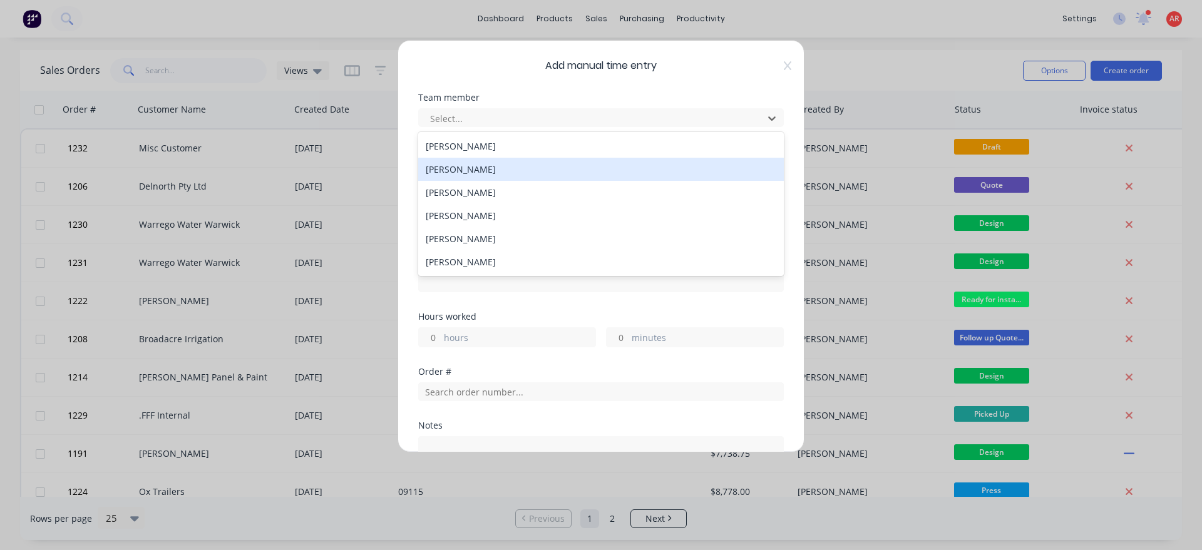
click at [468, 161] on div "[PERSON_NAME]" at bounding box center [601, 169] width 366 height 23
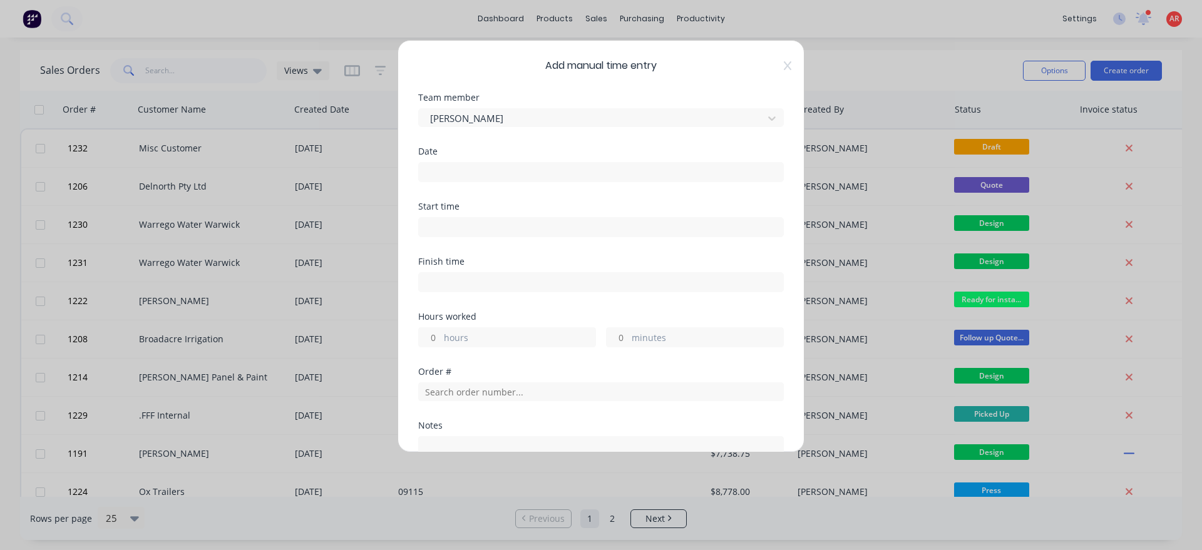
click at [466, 180] on input at bounding box center [601, 172] width 364 height 19
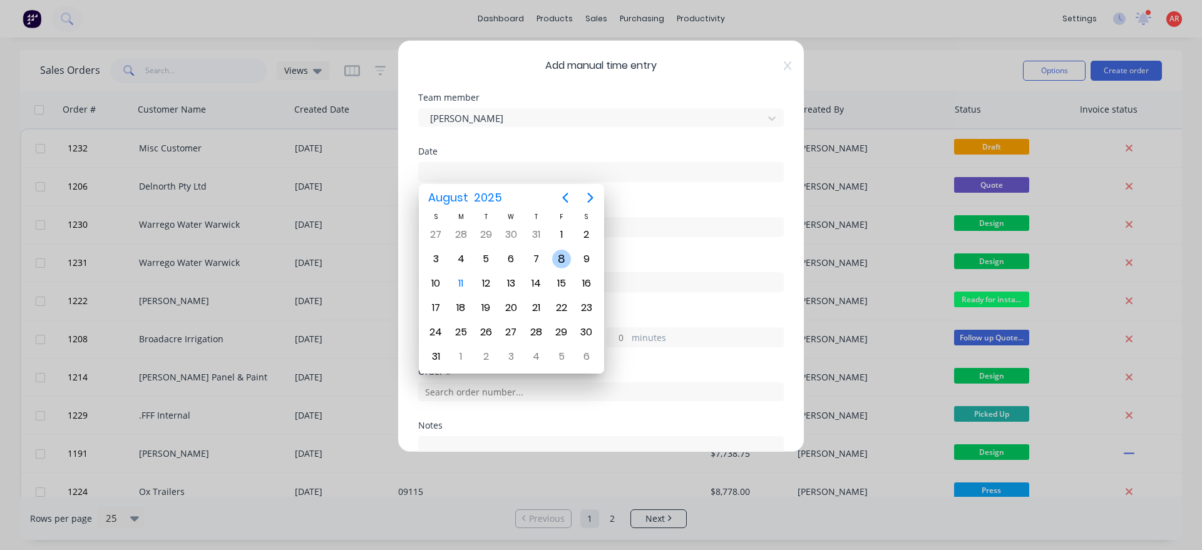
click at [558, 257] on div "8" at bounding box center [561, 259] width 19 height 19
type input "08/08/2025"
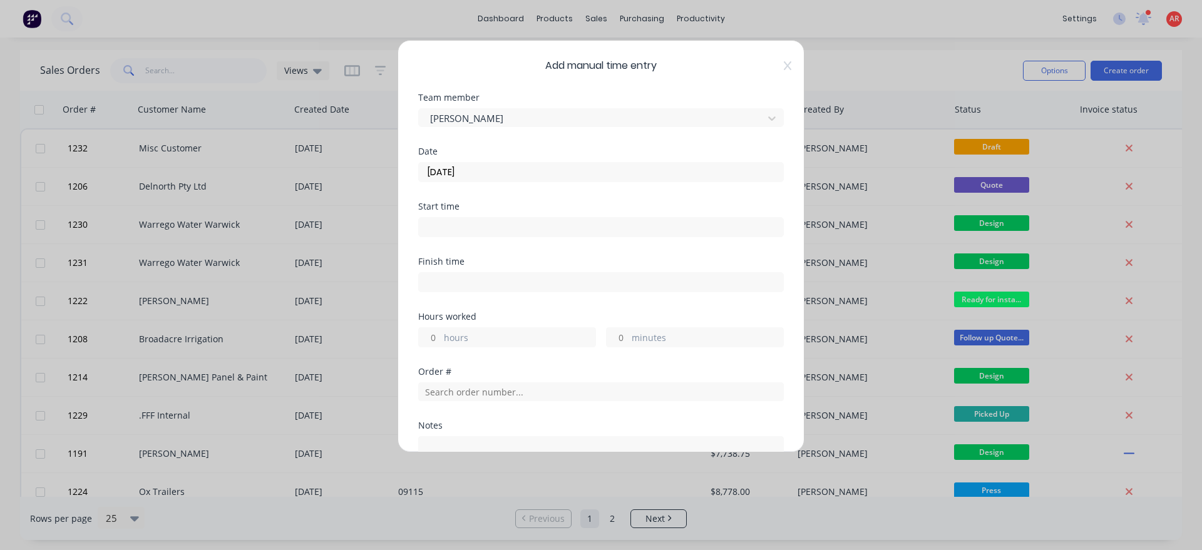
click at [466, 229] on input at bounding box center [601, 227] width 364 height 19
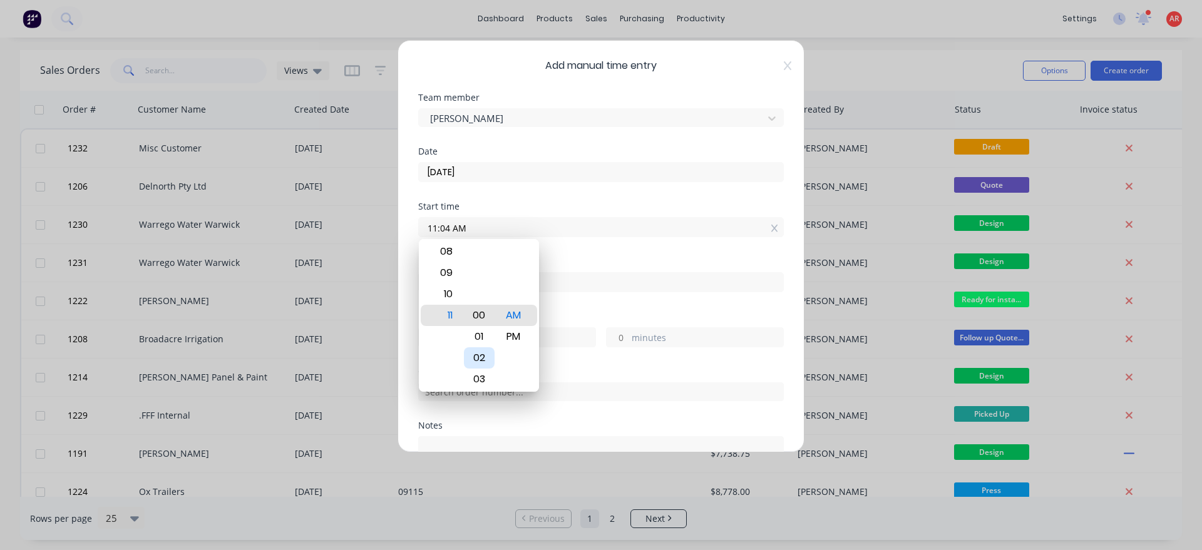
type input "11:00 AM"
click at [583, 268] on div "Finish time" at bounding box center [601, 274] width 366 height 35
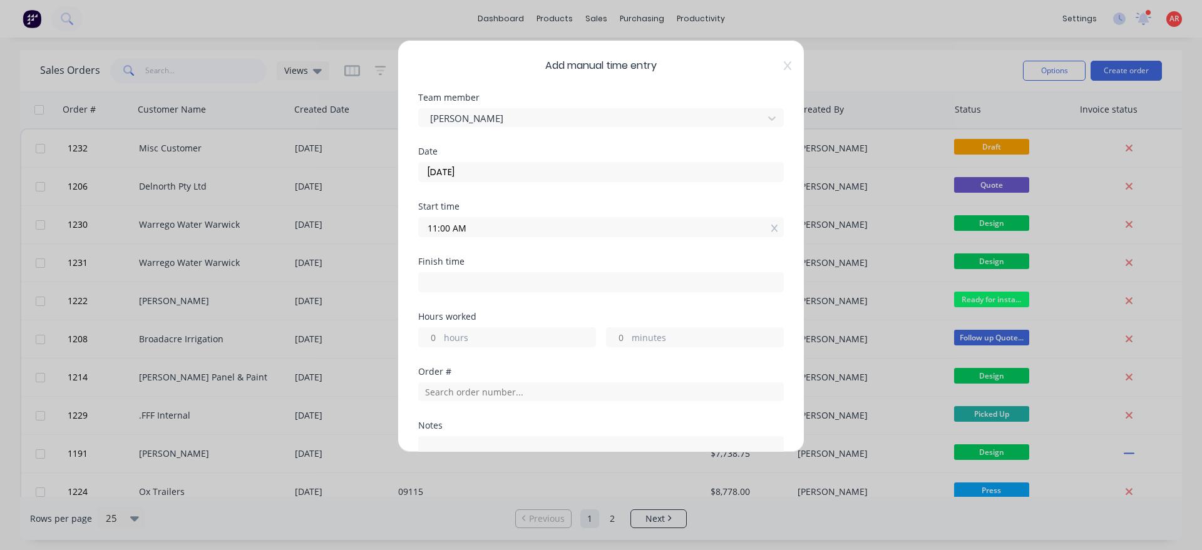
click at [553, 283] on input at bounding box center [601, 282] width 364 height 19
type input "04:16 AM"
type input "-6"
type input "-44"
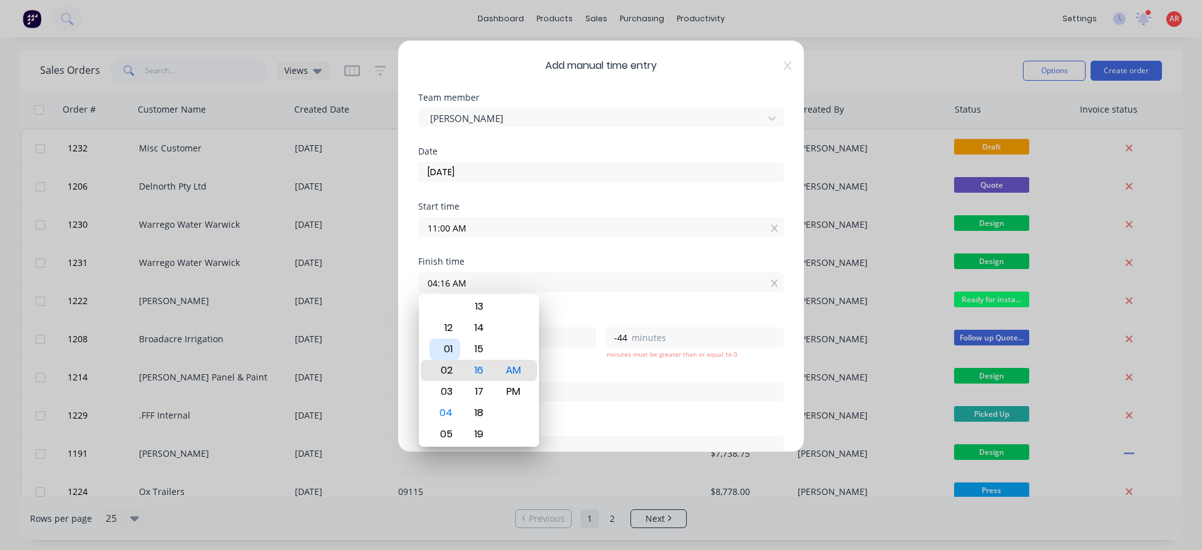
type input "02:16 AM"
type input "-8"
click at [450, 337] on div "12" at bounding box center [444, 327] width 31 height 21
type input "12:16 AM"
type input "-10"
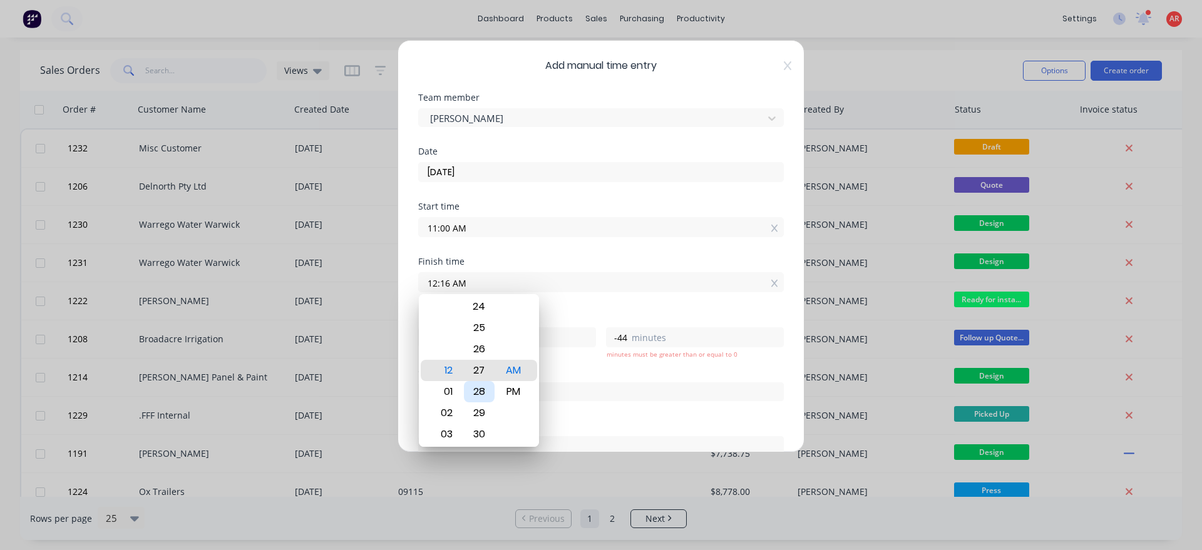
type input "12:27 AM"
type input "-33"
type input "12:30 AM"
type input "-30"
click at [564, 309] on div "Finish time 12:30 AM" at bounding box center [601, 284] width 366 height 55
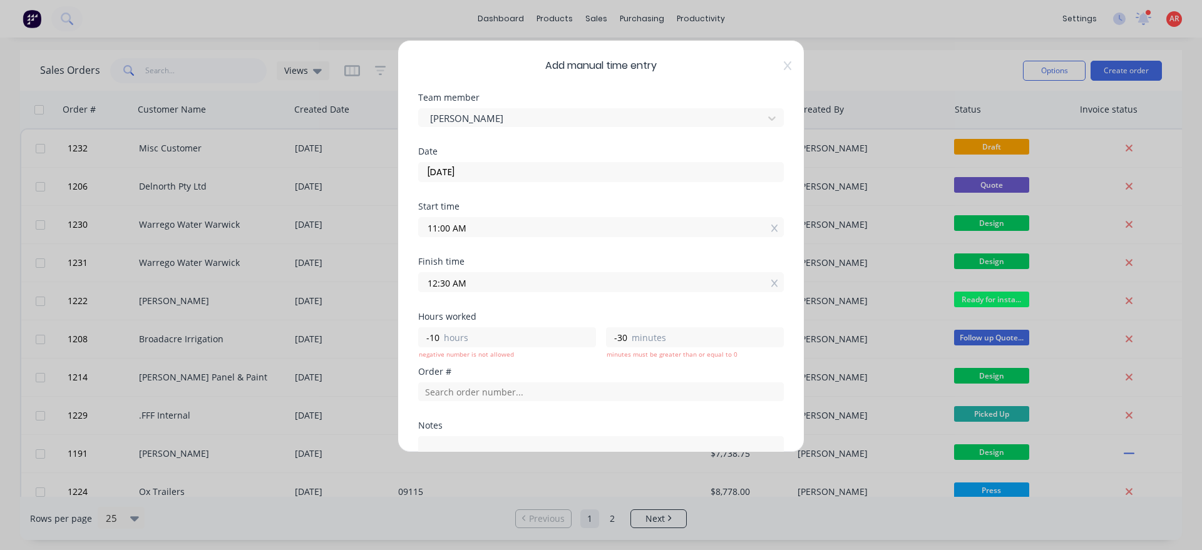
click at [524, 289] on input "12:30 AM" at bounding box center [601, 282] width 364 height 19
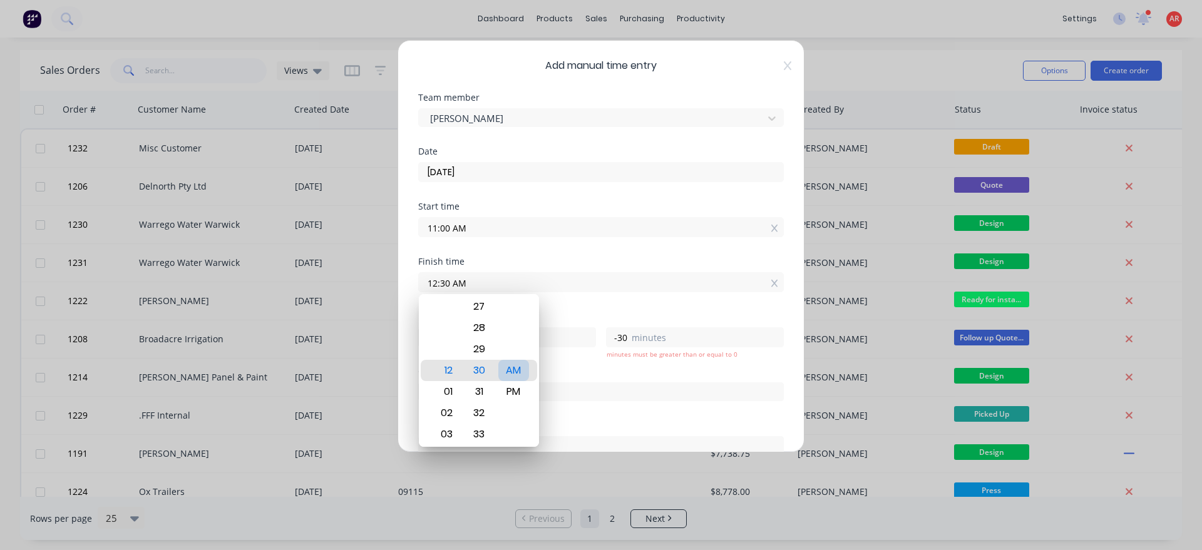
click at [512, 381] on div "AM" at bounding box center [513, 370] width 31 height 21
click at [519, 387] on div "PM" at bounding box center [513, 391] width 31 height 21
type input "12:30 PM"
type input "1"
type input "30"
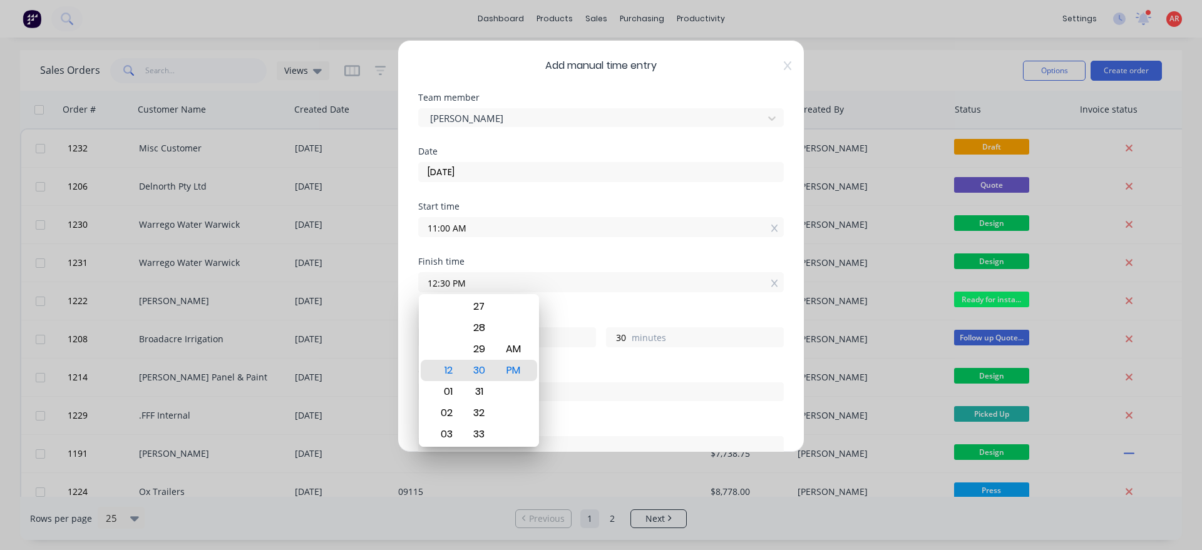
click at [557, 308] on div "Finish time 12:30 PM" at bounding box center [601, 284] width 366 height 55
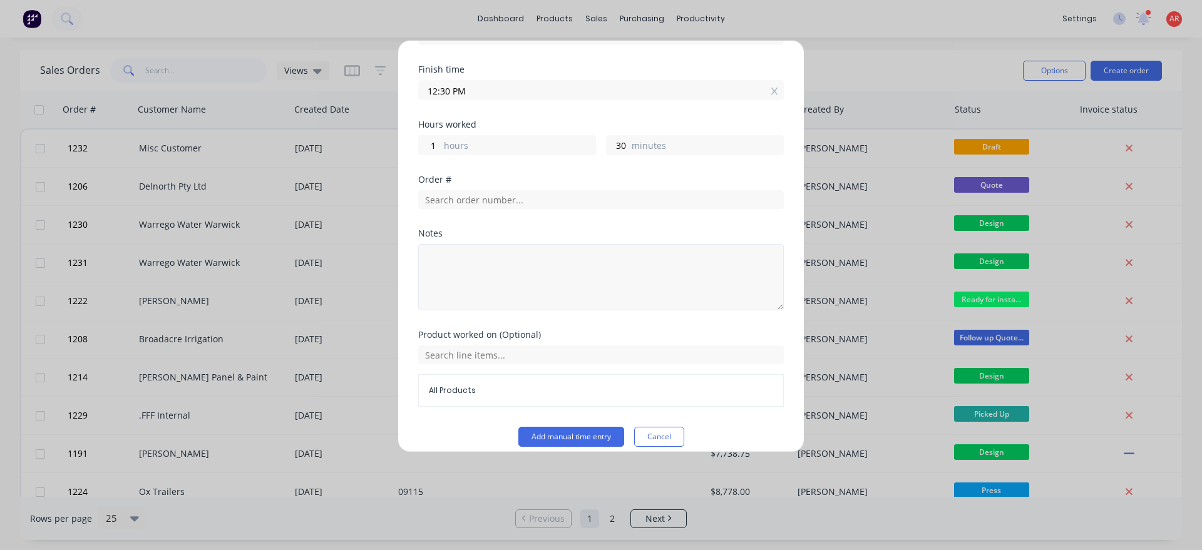
scroll to position [205, 0]
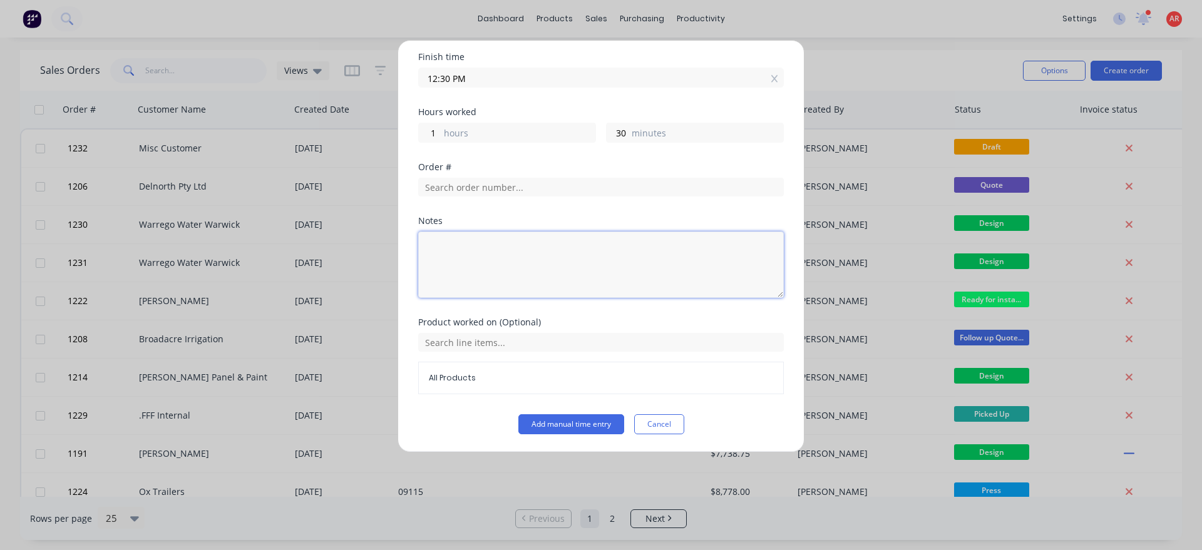
click at [471, 284] on textarea at bounding box center [601, 265] width 366 height 66
click at [575, 252] on textarea "Powder run, cleaned up and organised for next week" at bounding box center [601, 265] width 366 height 66
type textarea "Powder run, cleaned up and organized for next week"
click at [568, 426] on button "Add manual time entry" at bounding box center [571, 424] width 106 height 20
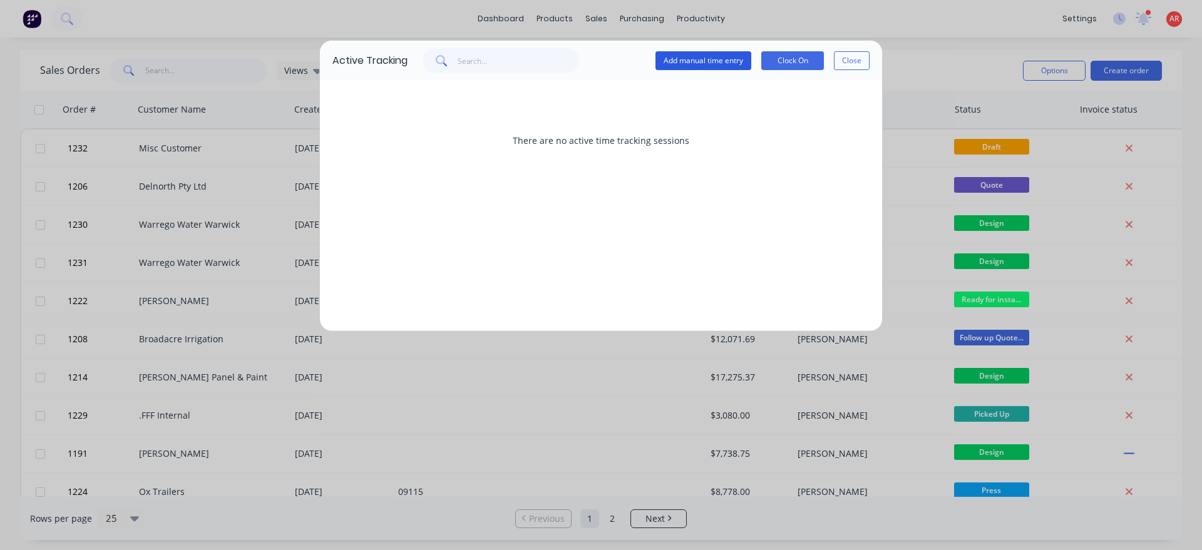
click at [686, 66] on button "Add manual time entry" at bounding box center [703, 60] width 96 height 19
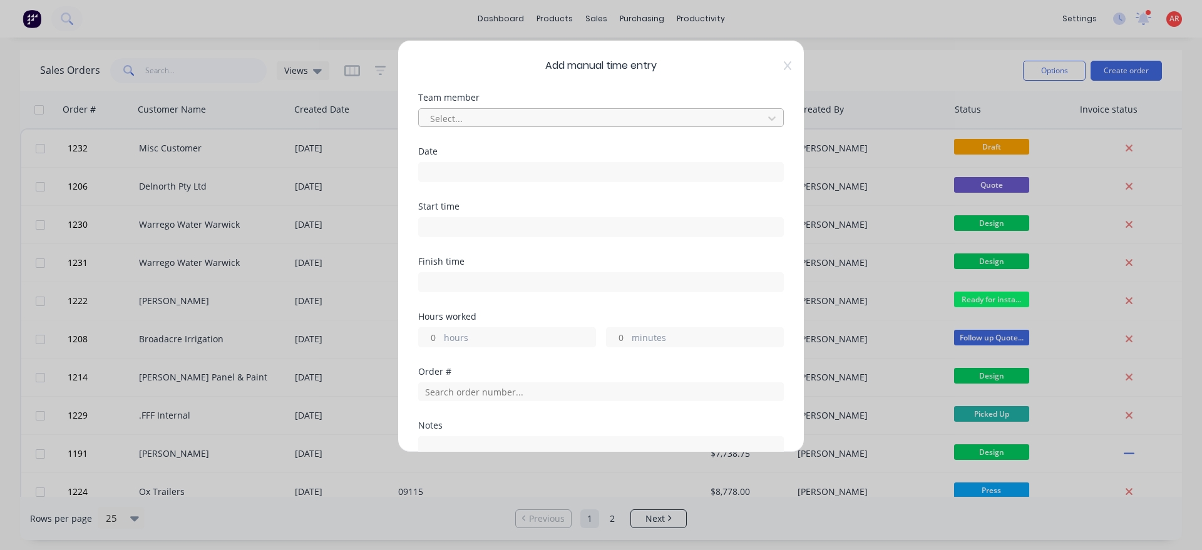
click at [566, 120] on div at bounding box center [593, 119] width 328 height 16
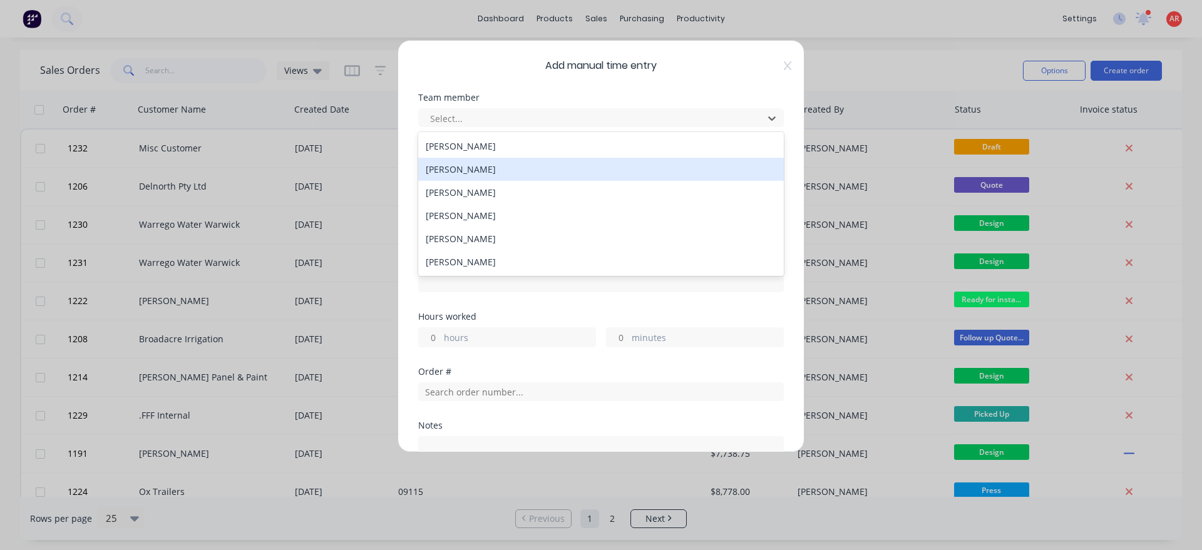
click at [463, 160] on div "[PERSON_NAME]" at bounding box center [601, 169] width 366 height 23
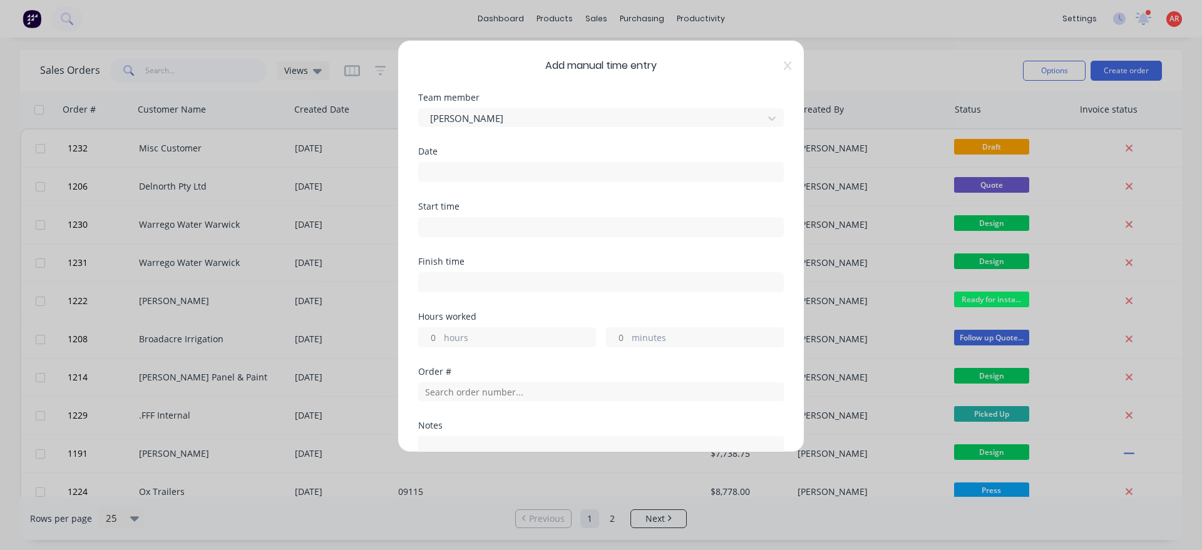
click at [466, 176] on input at bounding box center [601, 172] width 364 height 19
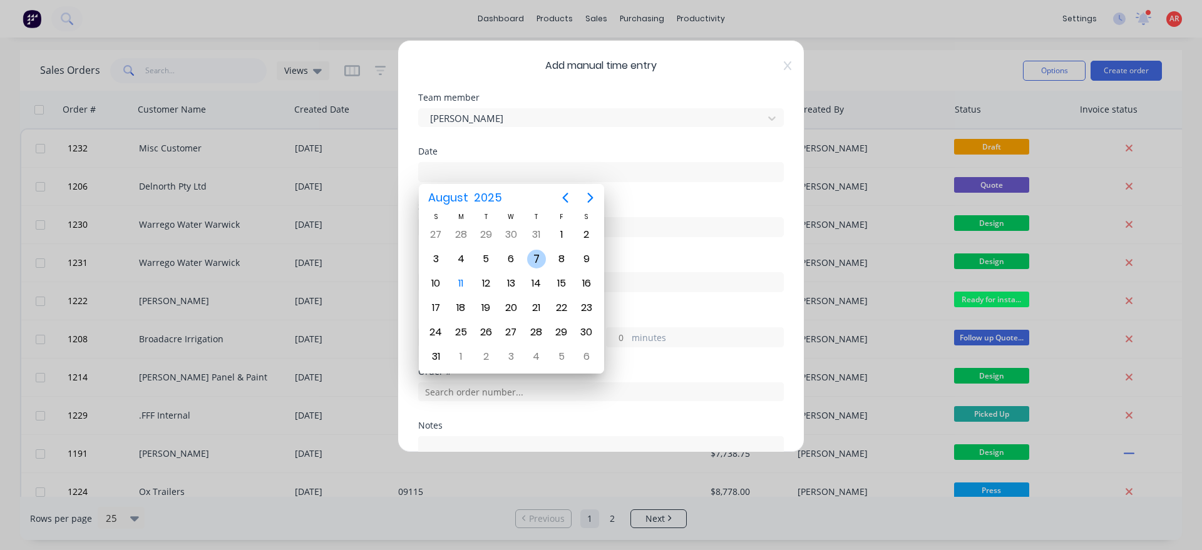
click at [540, 259] on div "7" at bounding box center [536, 259] width 19 height 19
type input "07/08/2025"
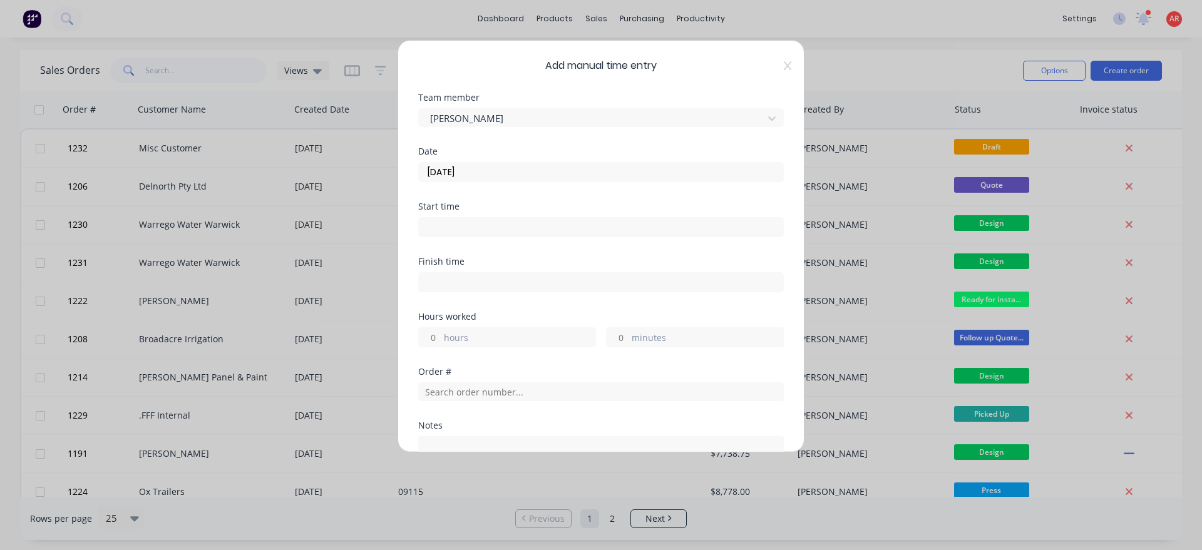
click at [486, 227] on input at bounding box center [601, 227] width 364 height 19
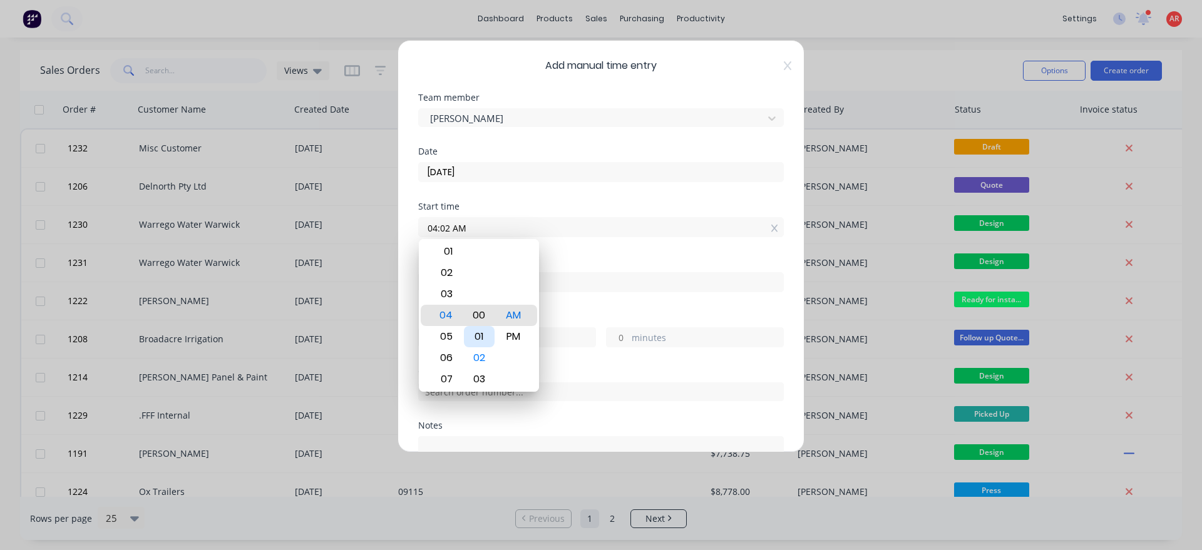
type input "04:00 AM"
click at [566, 240] on div "Start time 04:00 AM" at bounding box center [601, 229] width 366 height 55
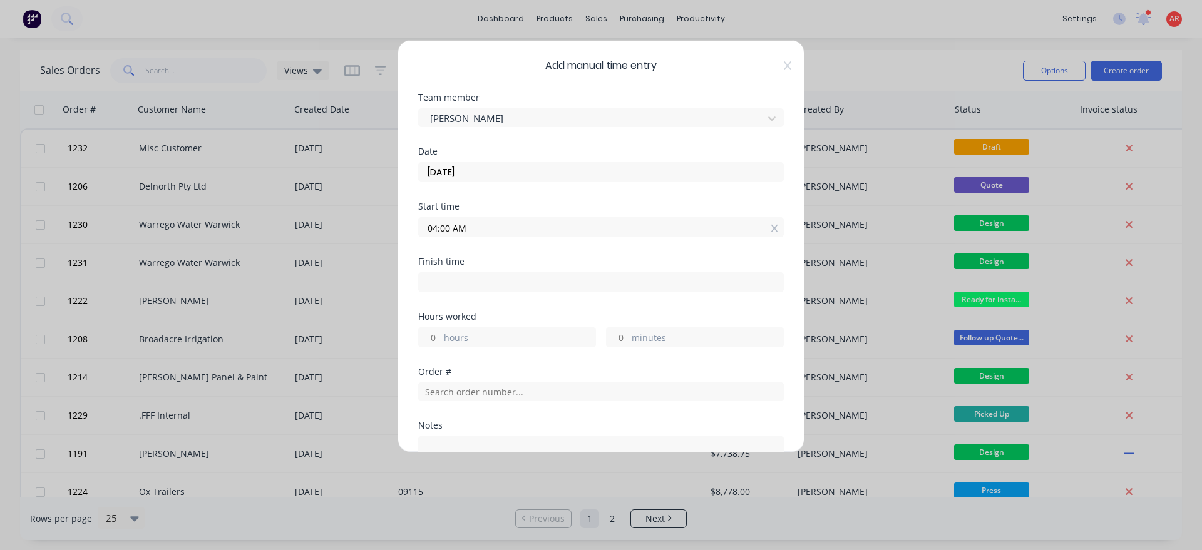
click at [546, 281] on input at bounding box center [601, 282] width 364 height 19
type input "04:17 AM"
type input "0"
type input "17"
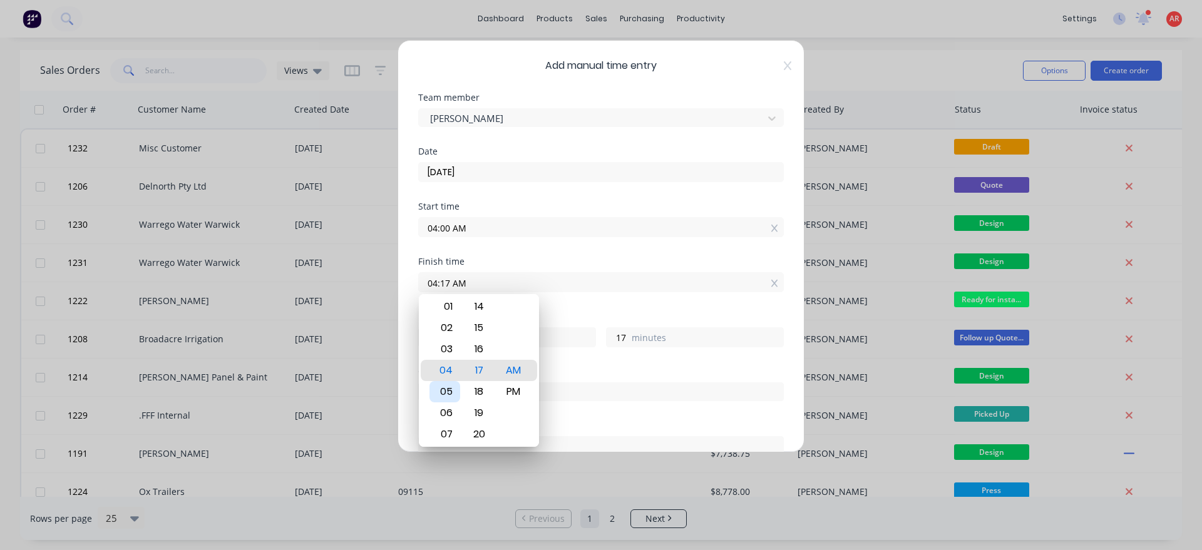
click at [456, 385] on div "05" at bounding box center [444, 391] width 31 height 21
type input "05:17 AM"
type input "1"
type input "05:12 AM"
type input "12"
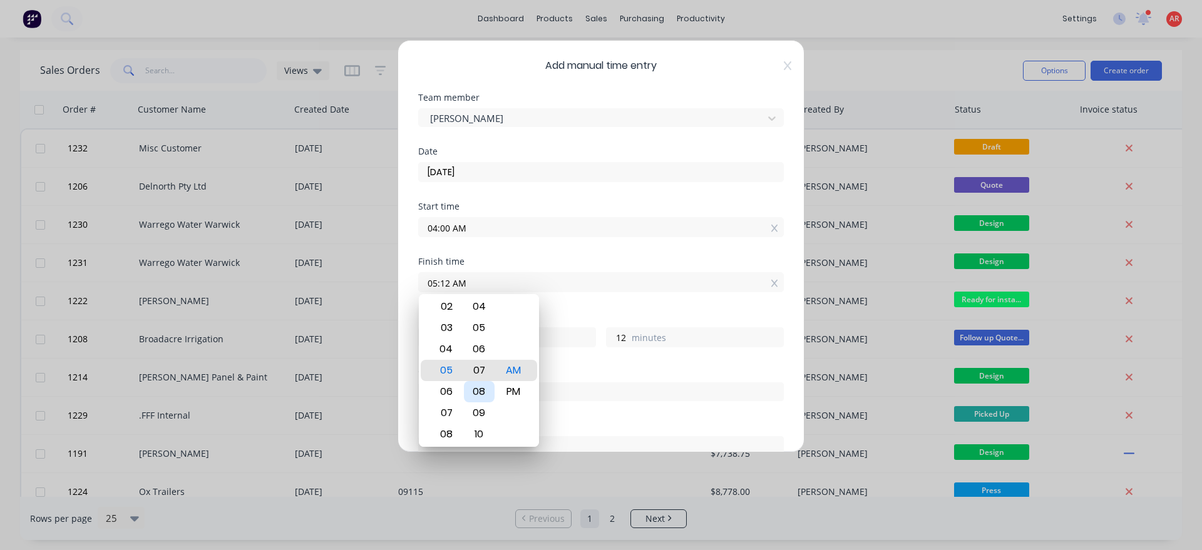
type input "05:07 AM"
type input "7"
type input "05:02 AM"
type input "2"
type input "05:00 AM"
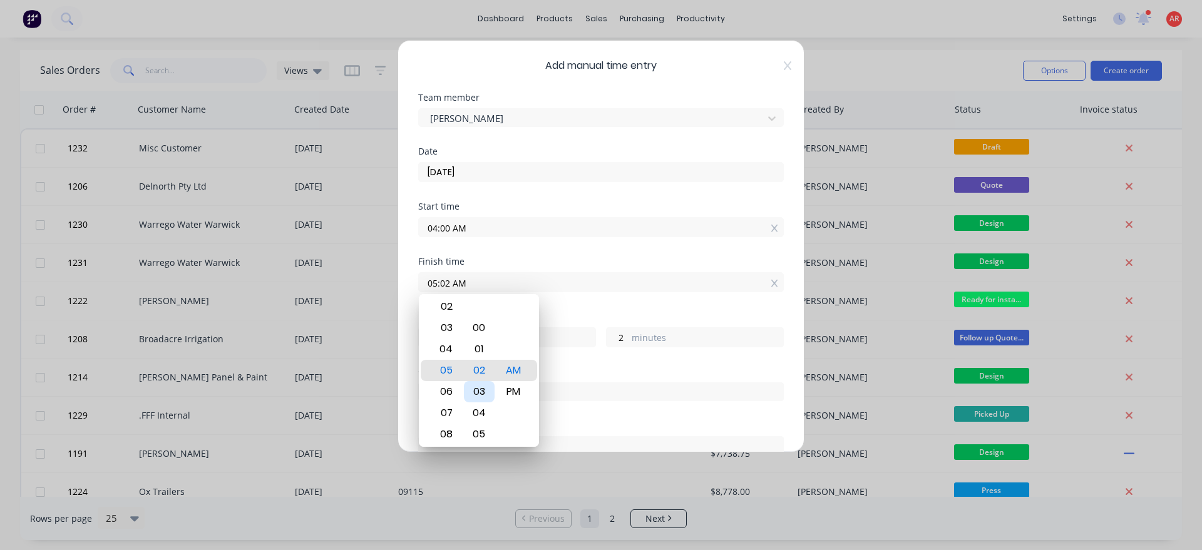
type input "0"
click at [573, 312] on div "Hours worked" at bounding box center [601, 316] width 366 height 9
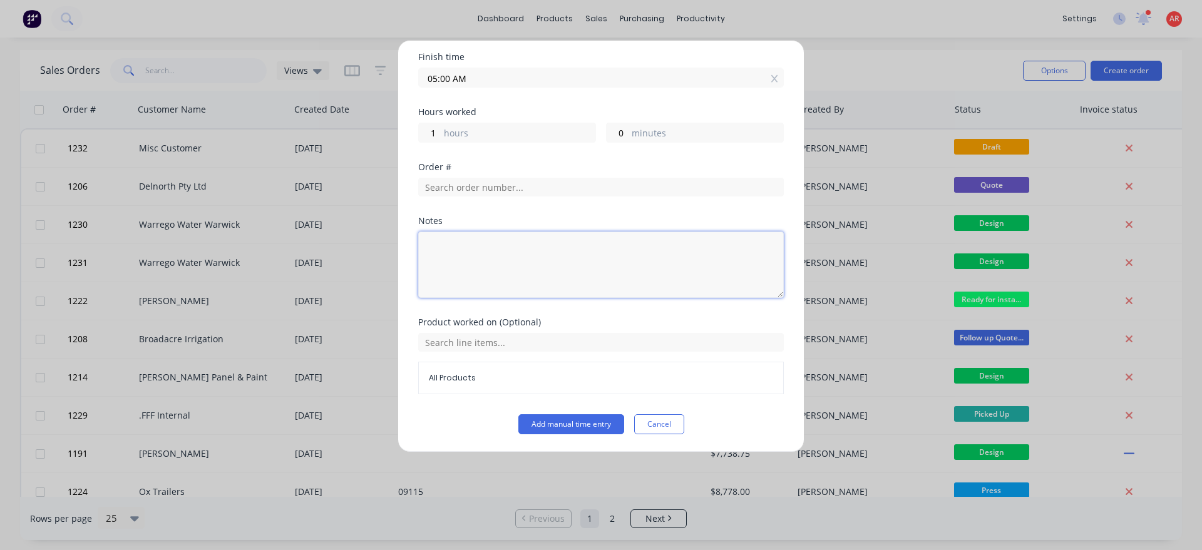
click at [499, 255] on textarea at bounding box center [601, 265] width 366 height 66
type textarea "Office"
click at [585, 428] on button "Add manual time entry" at bounding box center [571, 424] width 106 height 20
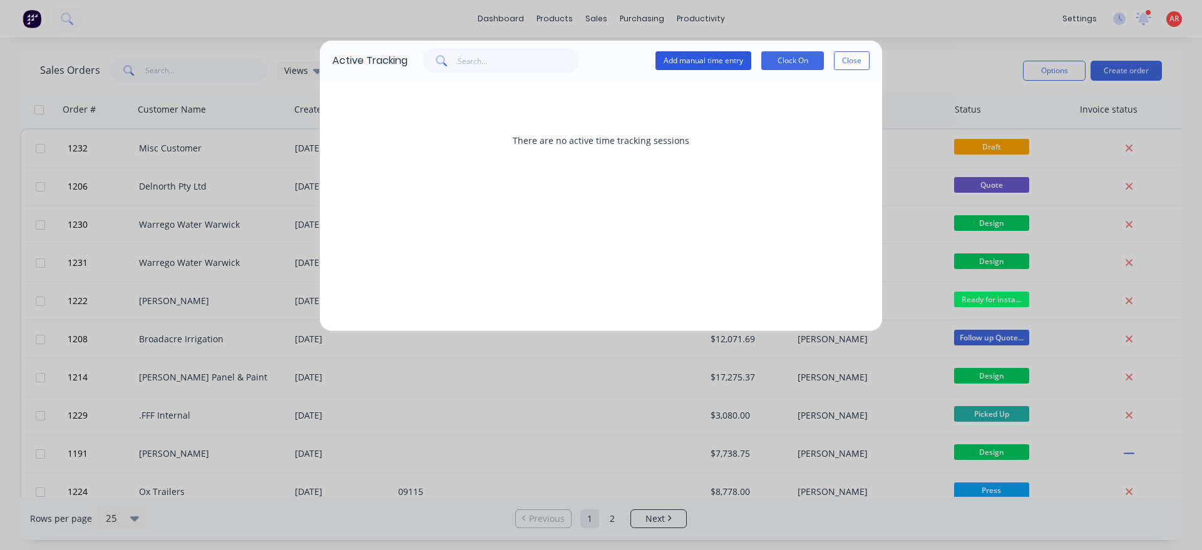
click at [716, 60] on button "Add manual time entry" at bounding box center [703, 60] width 96 height 19
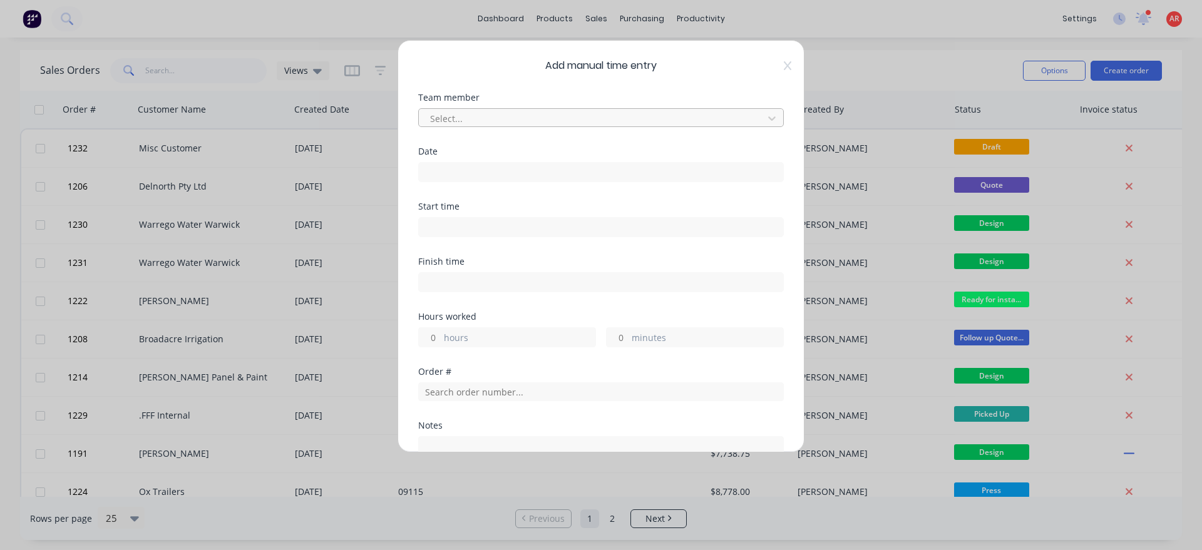
click at [516, 123] on div at bounding box center [593, 119] width 328 height 16
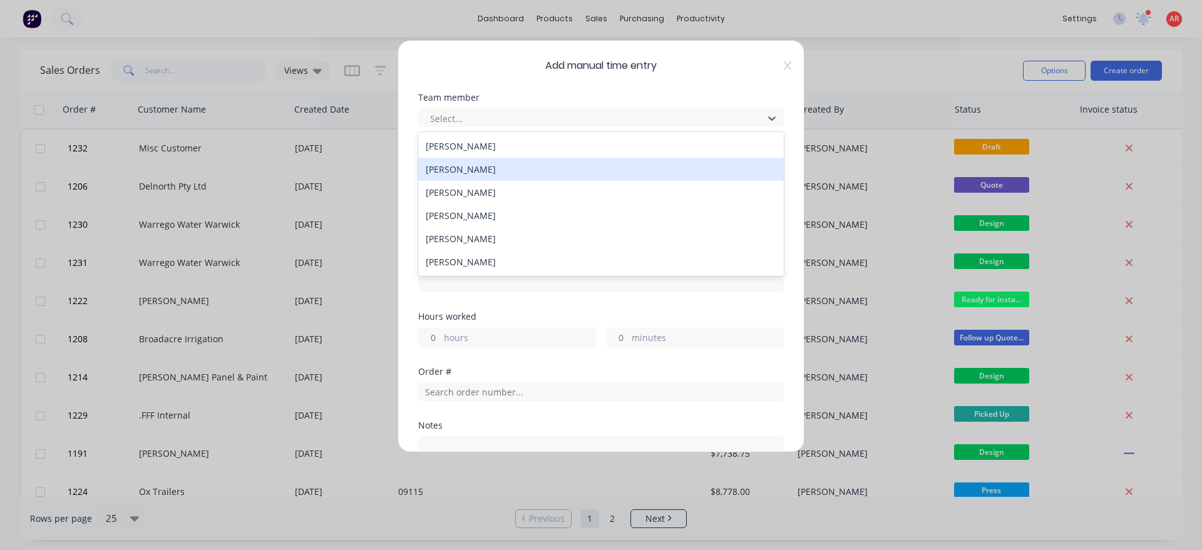
click at [481, 169] on div "[PERSON_NAME]" at bounding box center [601, 169] width 366 height 23
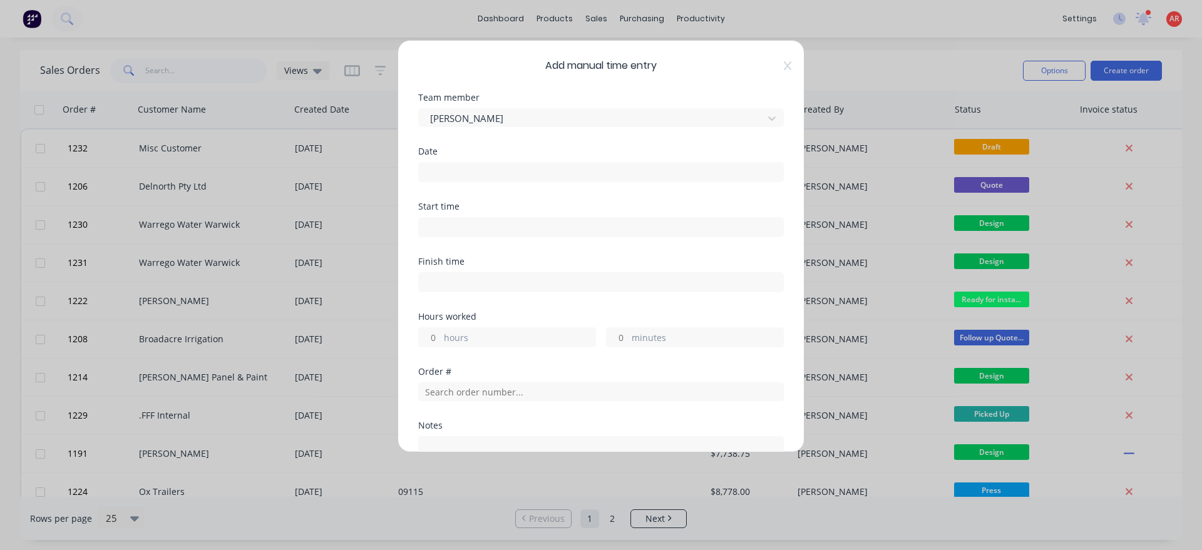
click at [481, 169] on input at bounding box center [601, 172] width 364 height 19
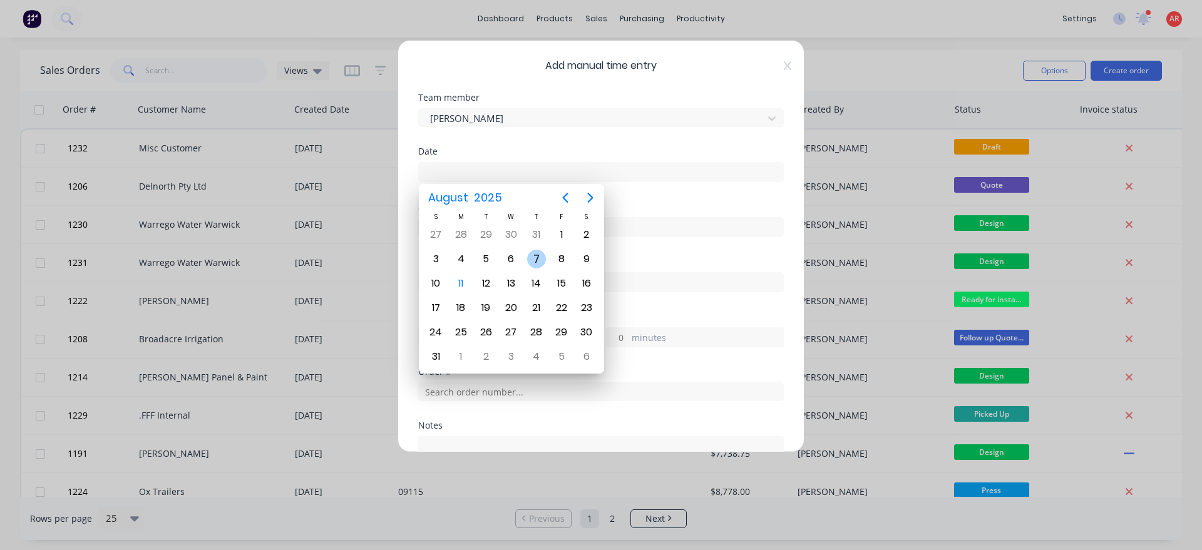
click at [541, 258] on div "7" at bounding box center [536, 259] width 19 height 19
type input "07/08/2025"
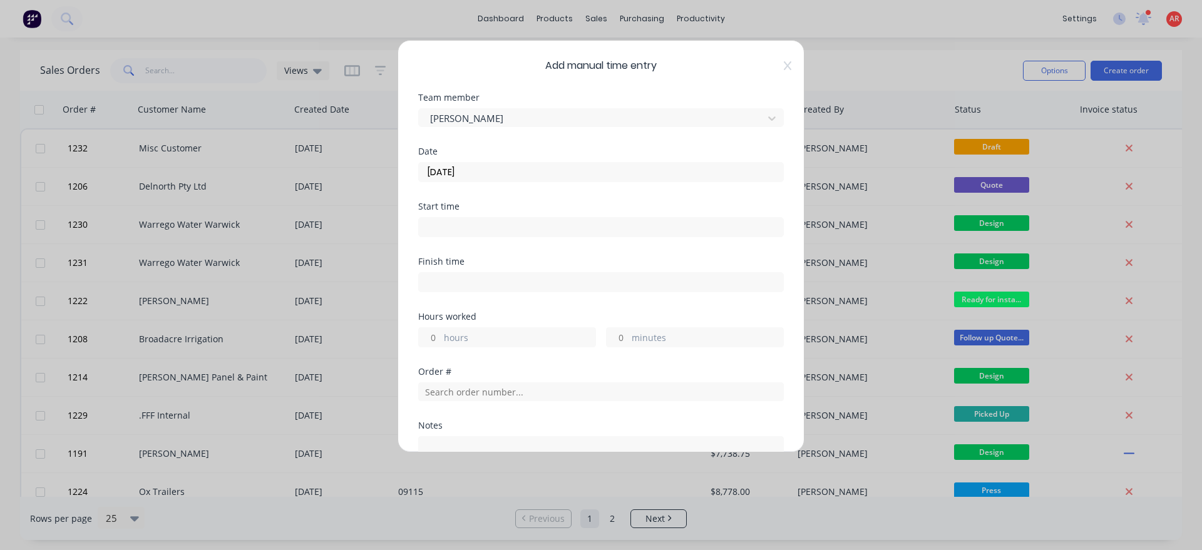
click at [483, 227] on input at bounding box center [601, 227] width 364 height 19
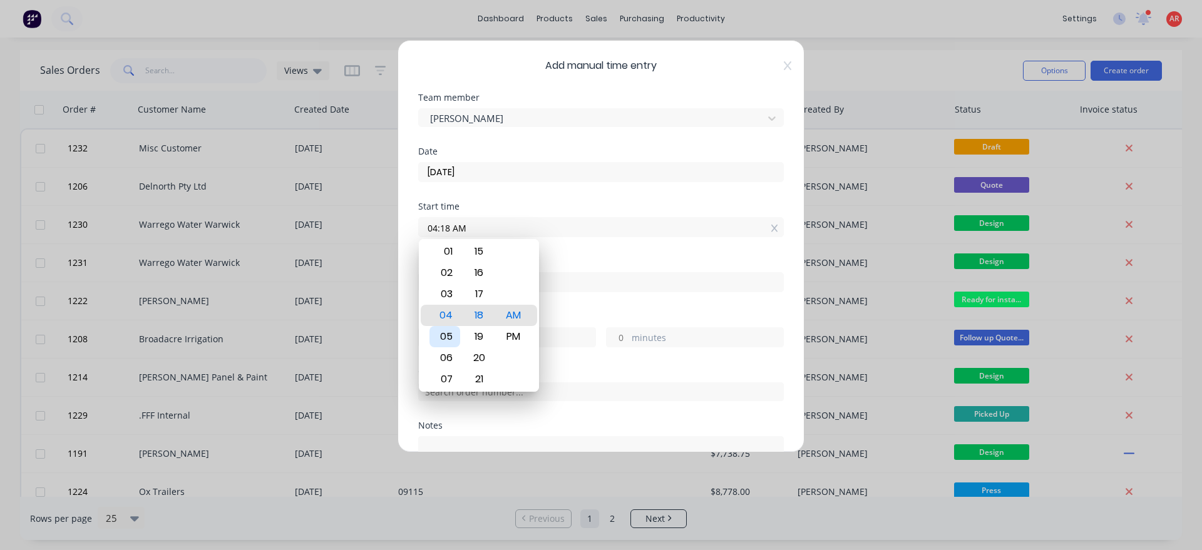
click at [450, 341] on div "05" at bounding box center [444, 336] width 31 height 21
type input "05:00 AM"
click at [578, 313] on div "Hours worked" at bounding box center [601, 316] width 366 height 9
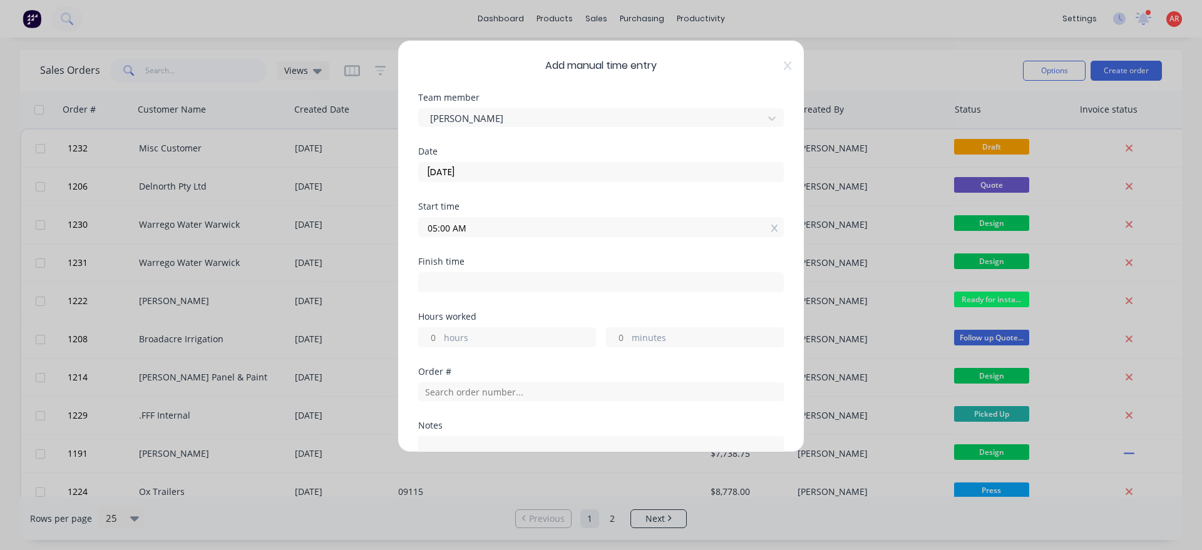
click at [444, 287] on input at bounding box center [601, 282] width 364 height 19
type input "04:18 AM"
type input "0"
type input "-42"
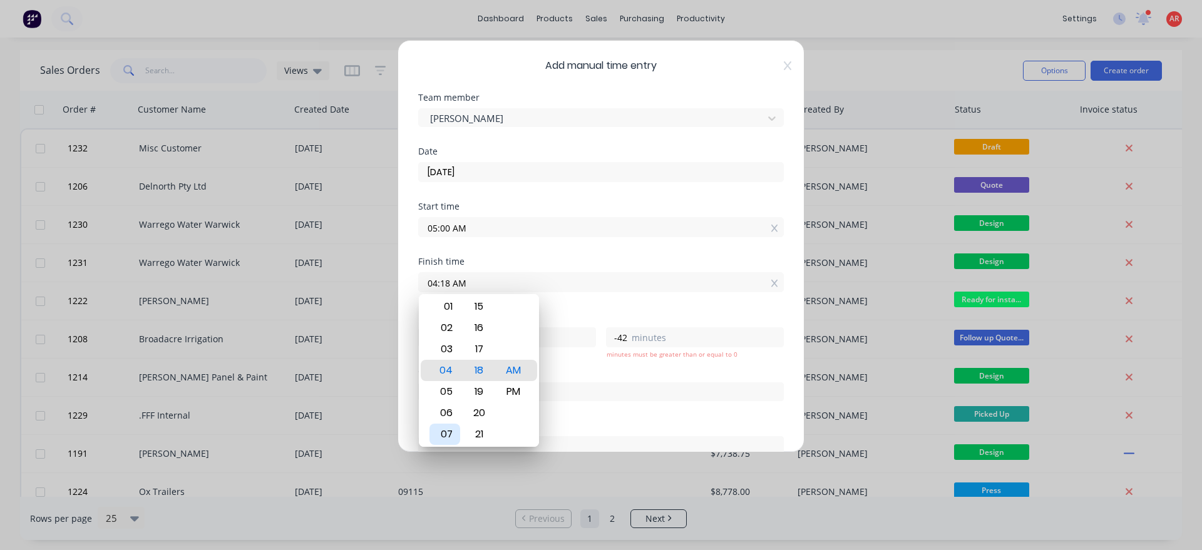
click at [445, 428] on div "07" at bounding box center [444, 434] width 31 height 21
type input "07:18 AM"
type input "2"
type input "18"
type input "07:13 AM"
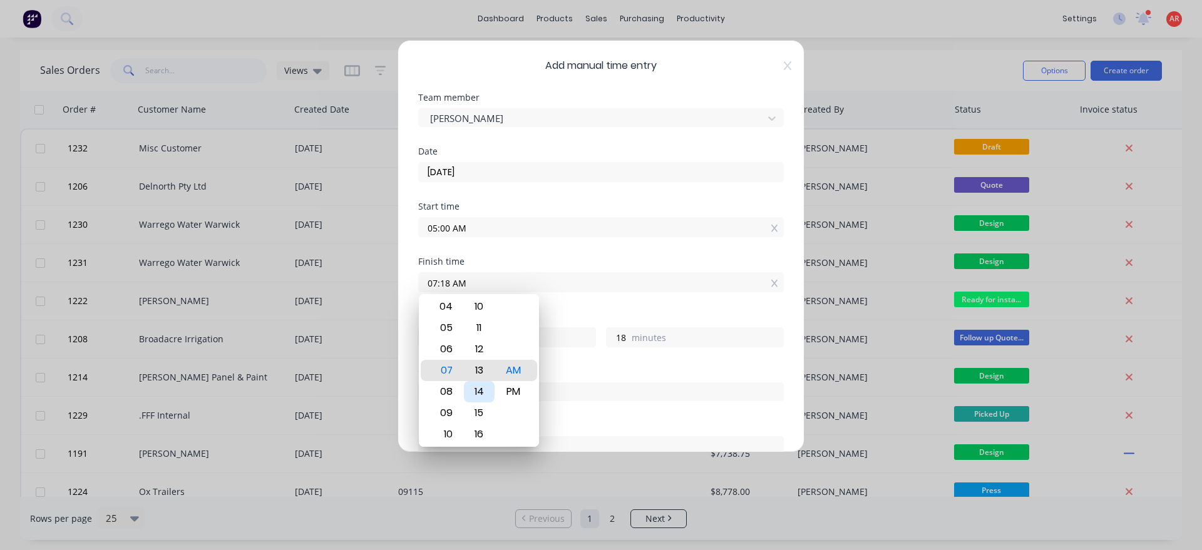
type input "13"
type input "07:07 AM"
type input "7"
type input "07:02 AM"
type input "2"
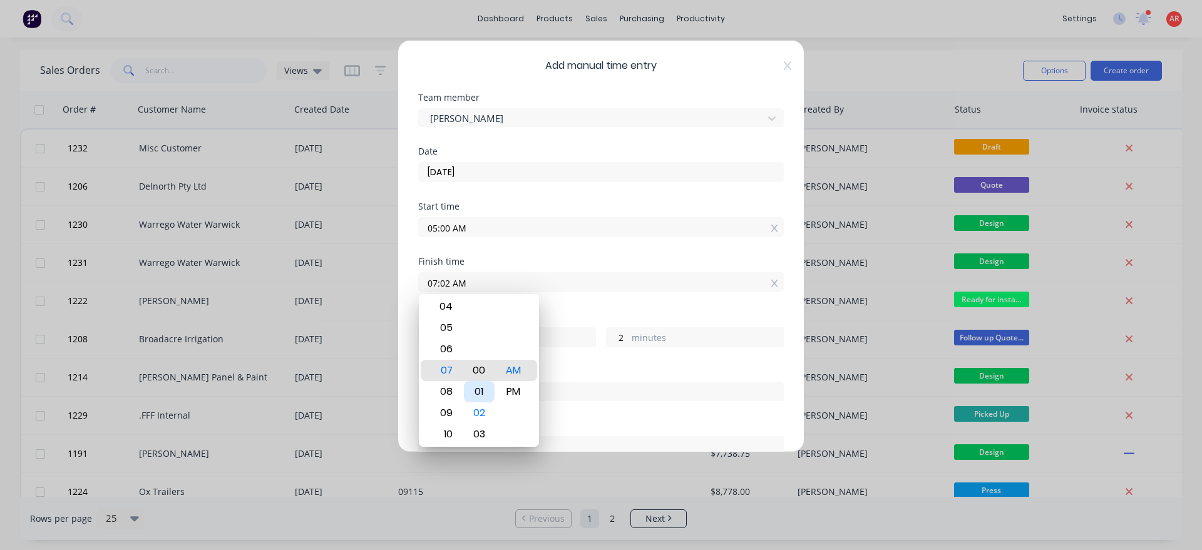
type input "07:00 AM"
type input "0"
click at [561, 305] on div "Finish time 07:00 AM" at bounding box center [601, 284] width 366 height 55
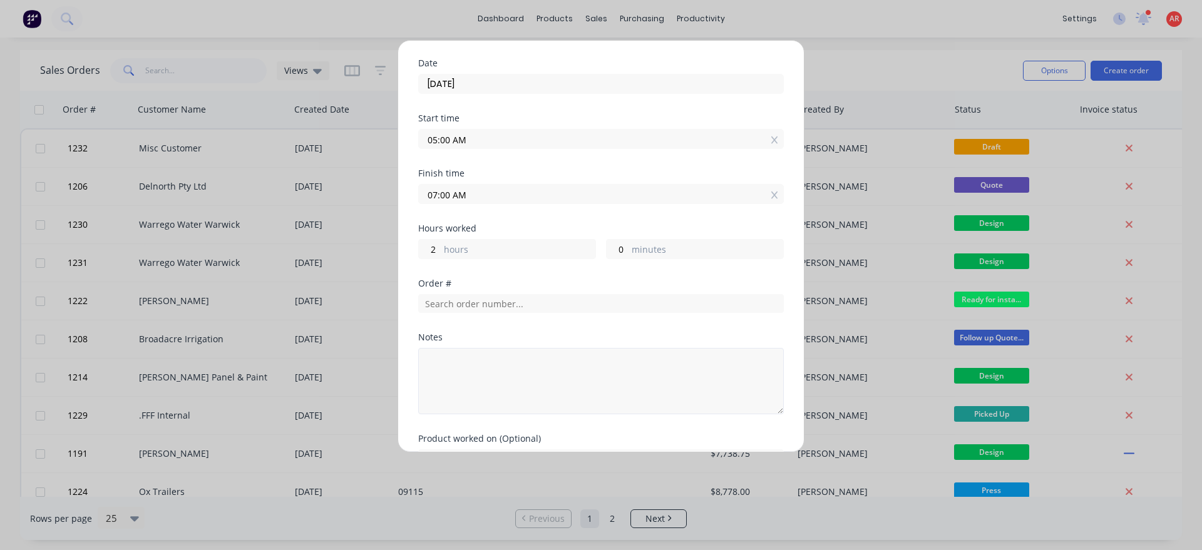
scroll to position [143, 0]
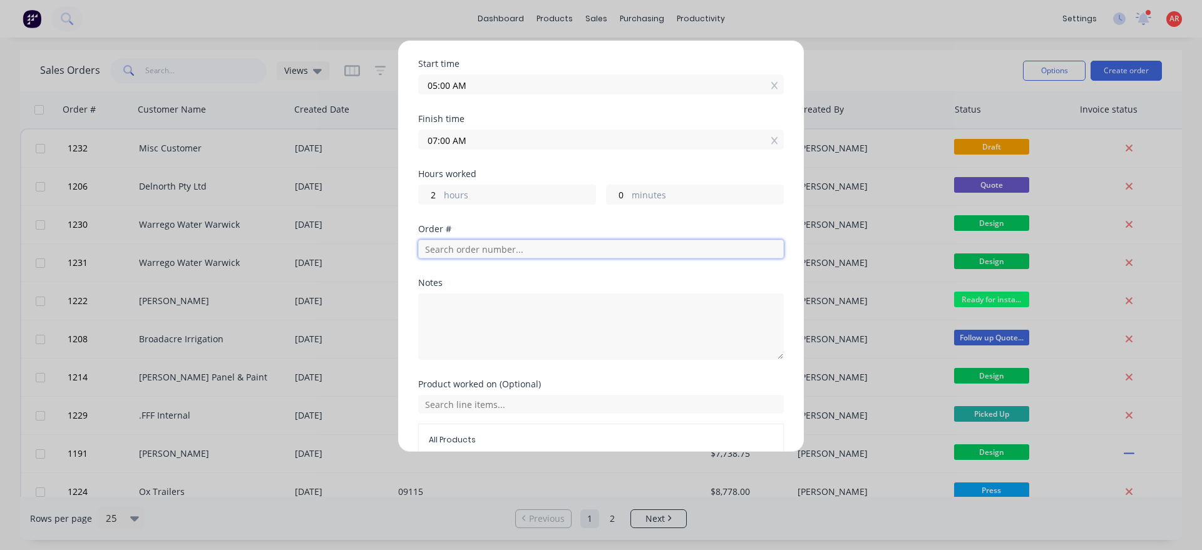
click at [481, 255] on input "text" at bounding box center [601, 249] width 366 height 19
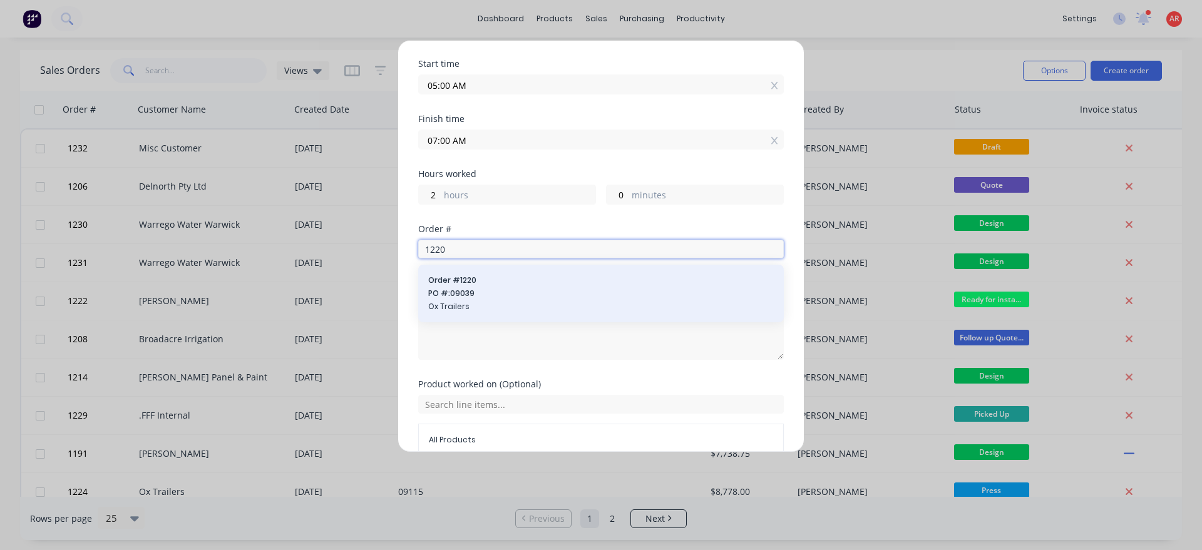
type input "1220"
click at [480, 303] on span "Ox Trailers" at bounding box center [601, 306] width 346 height 11
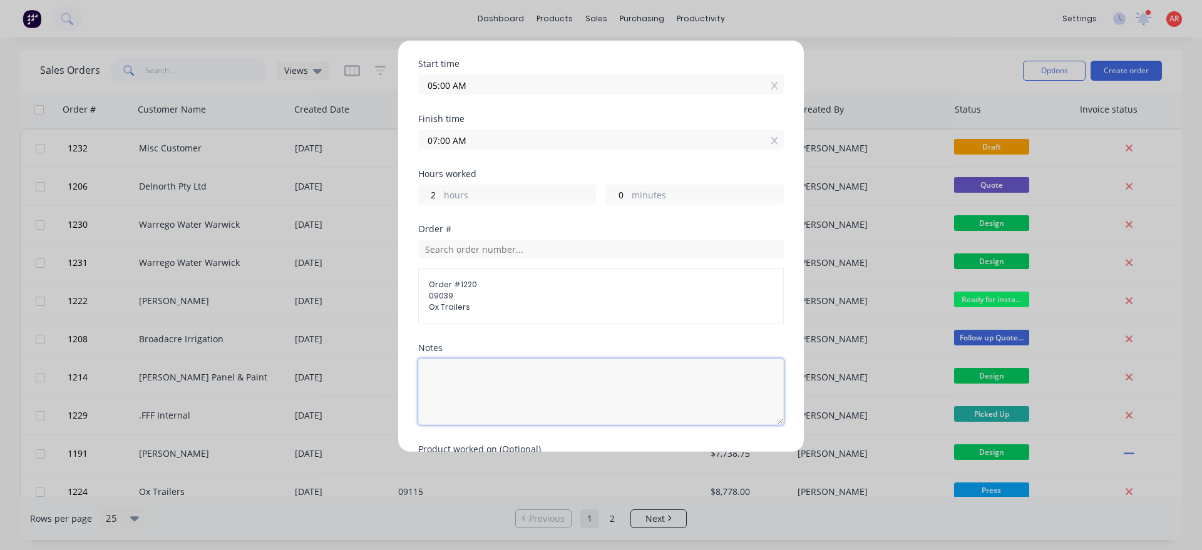
click at [487, 391] on textarea at bounding box center [601, 392] width 366 height 66
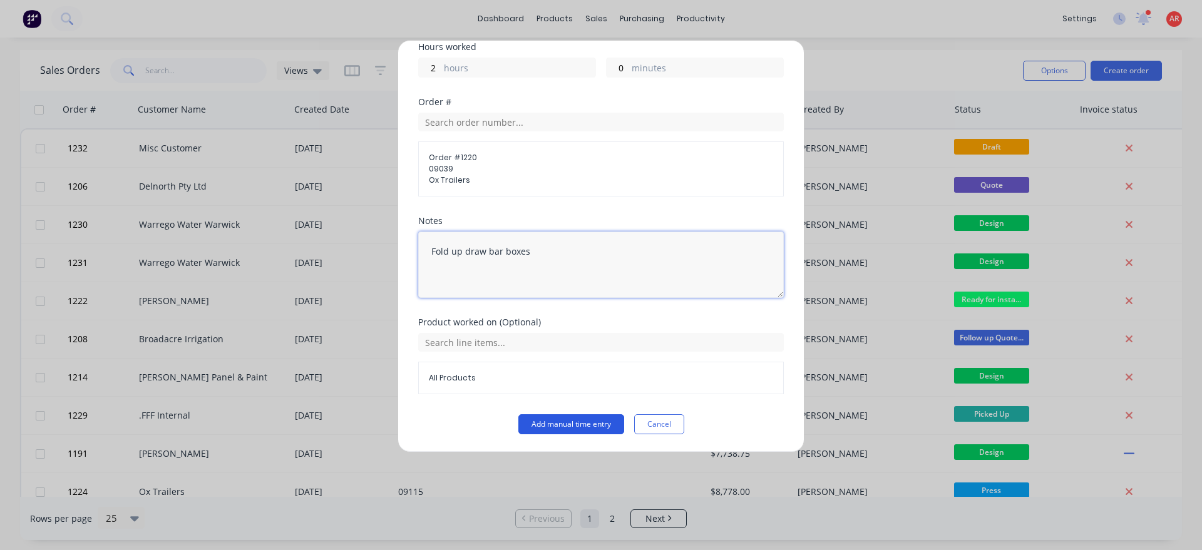
type textarea "Fold up draw bar boxes"
click at [572, 424] on button "Add manual time entry" at bounding box center [571, 424] width 106 height 20
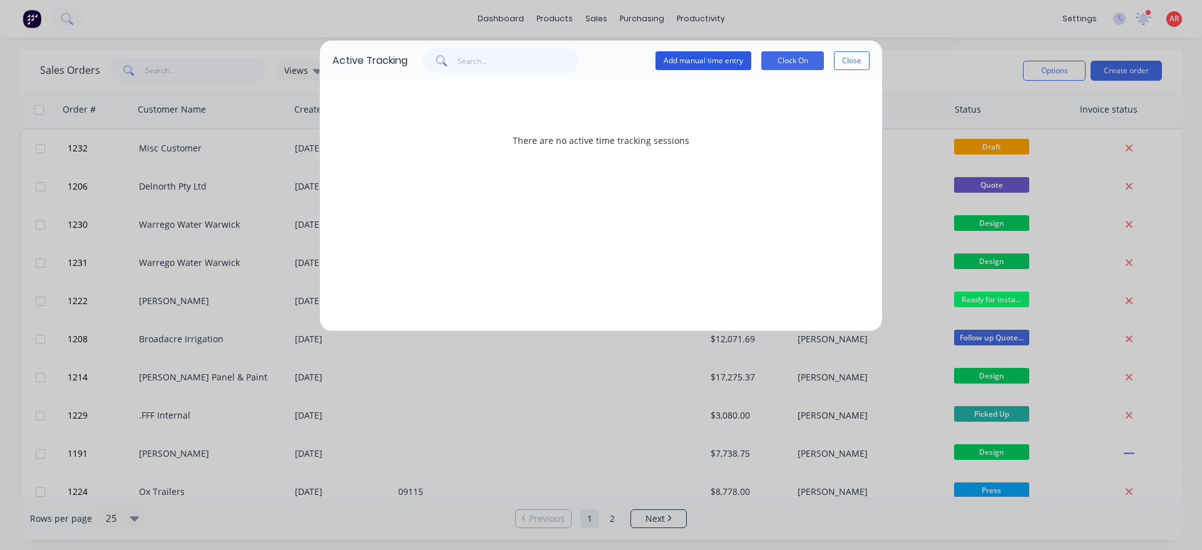
click at [672, 60] on button "Add manual time entry" at bounding box center [703, 60] width 96 height 19
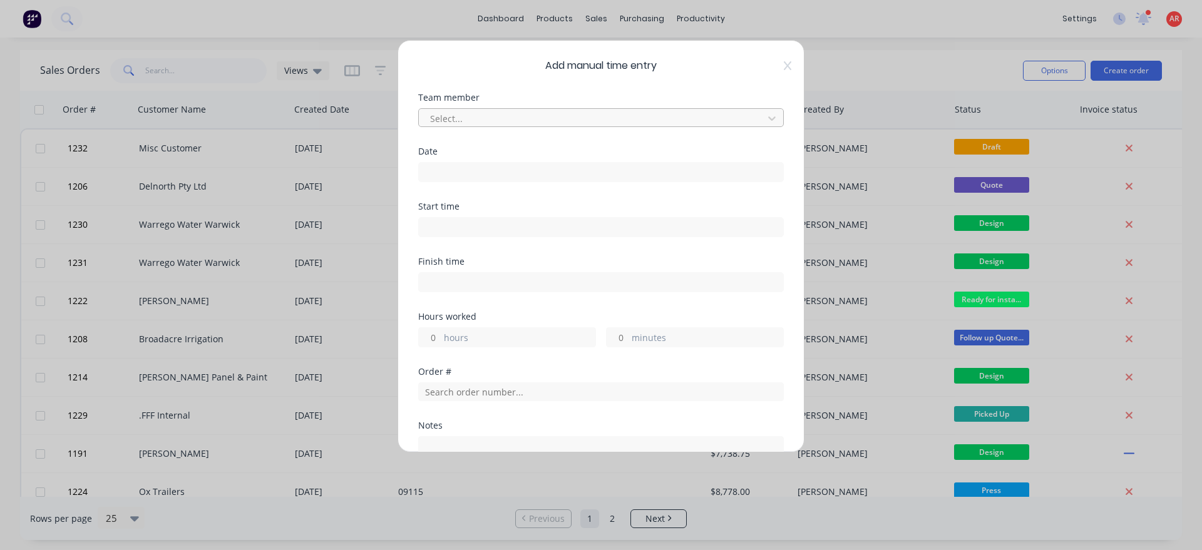
click at [500, 117] on div at bounding box center [593, 119] width 328 height 16
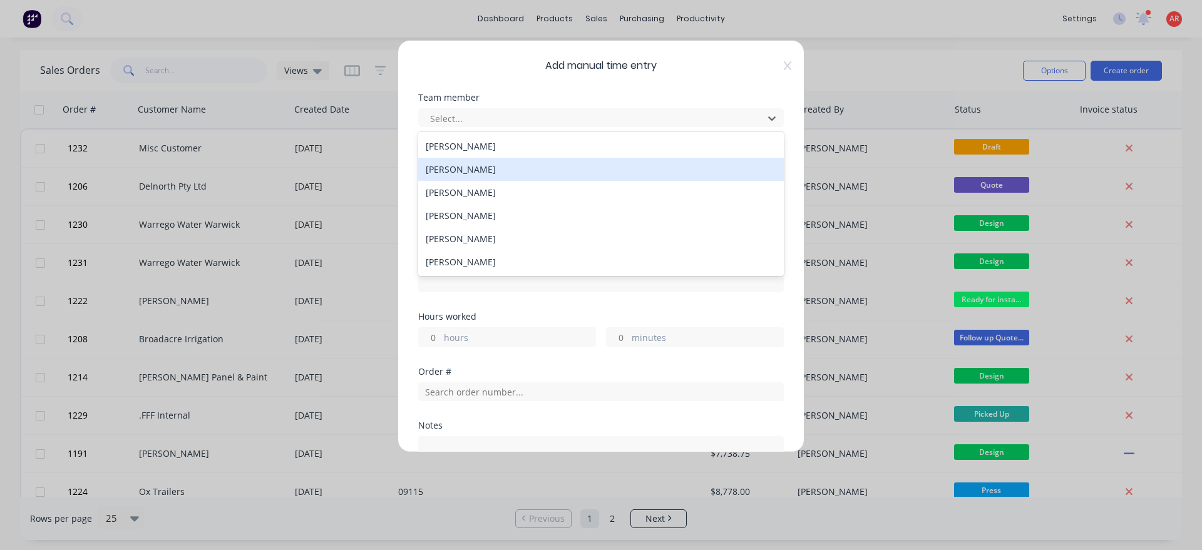
click at [471, 168] on div "[PERSON_NAME]" at bounding box center [601, 169] width 366 height 23
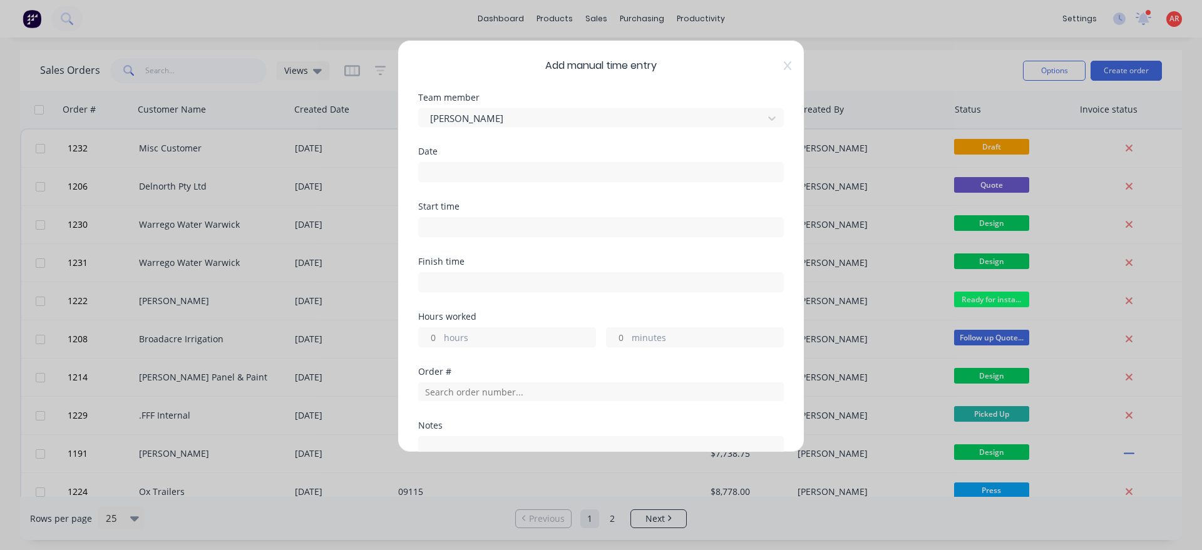
click at [471, 168] on input at bounding box center [601, 172] width 364 height 19
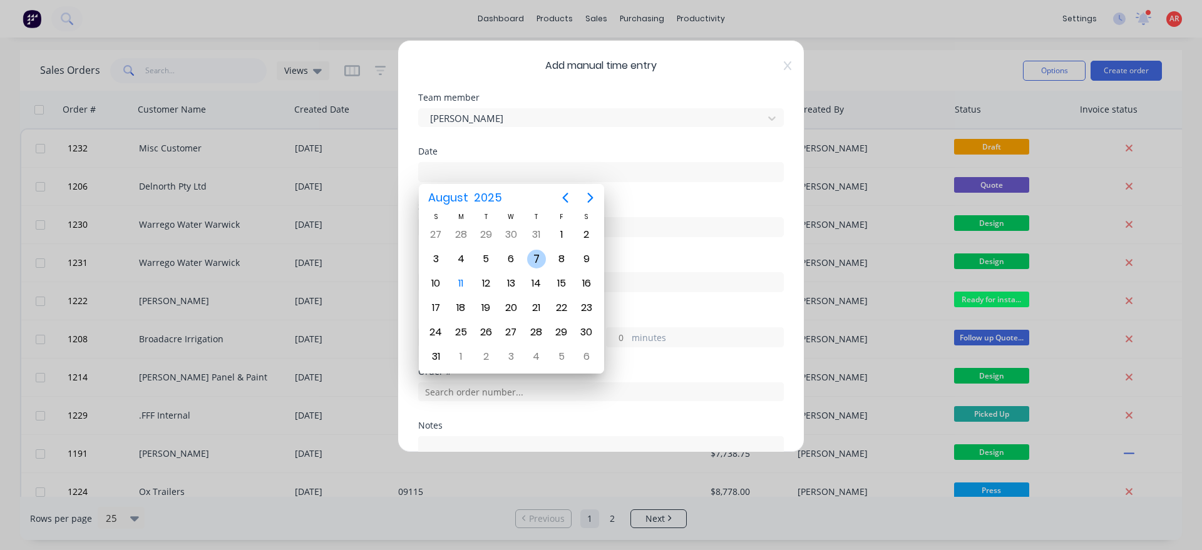
click at [536, 262] on div "7" at bounding box center [536, 259] width 19 height 19
type input "07/08/2025"
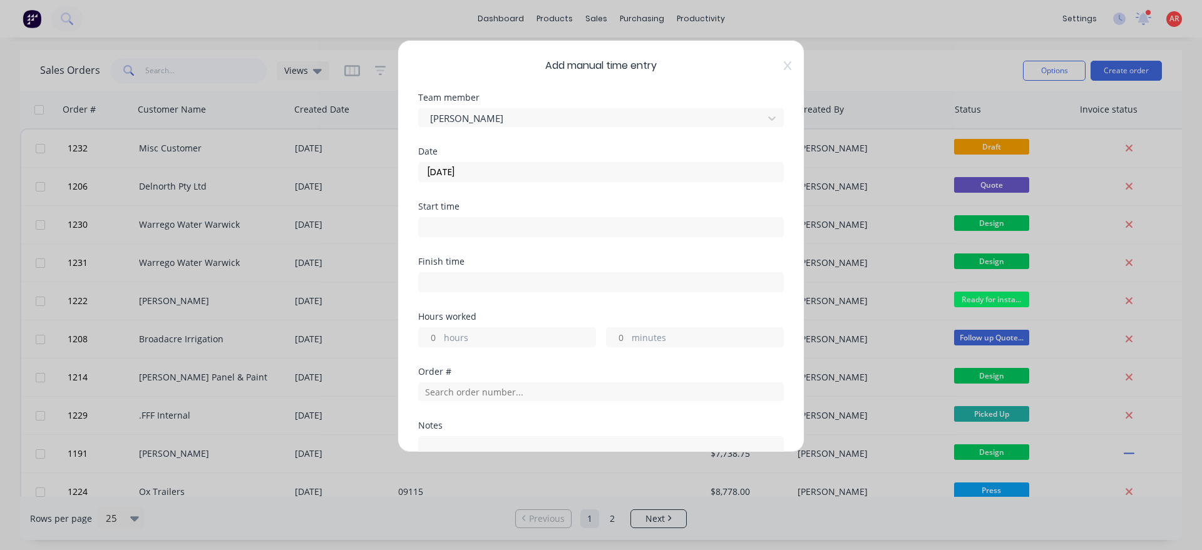
click at [483, 220] on input at bounding box center [601, 227] width 364 height 19
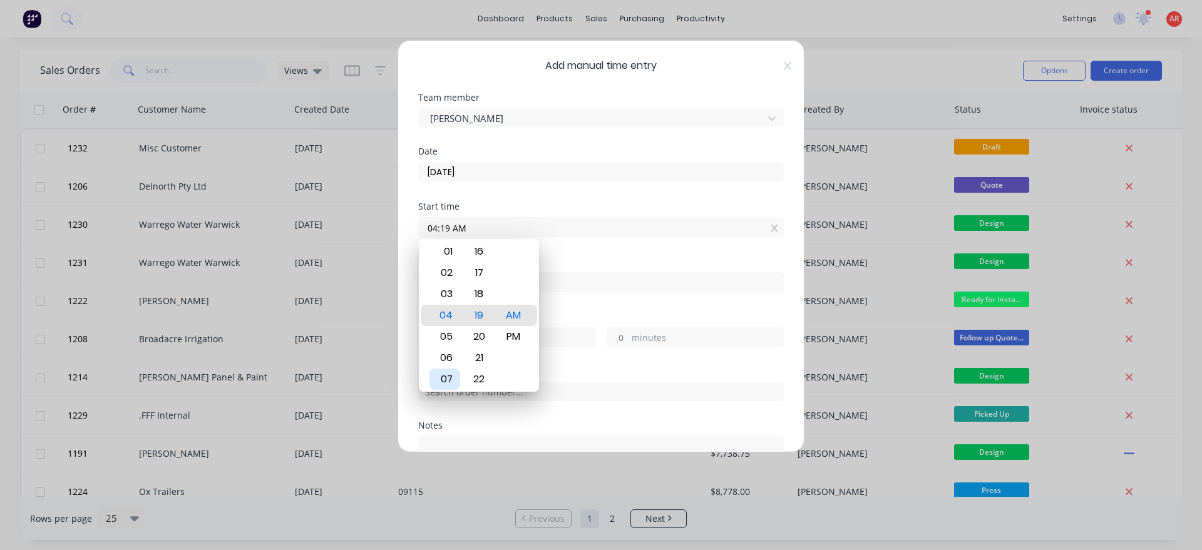
click at [449, 386] on div "07" at bounding box center [444, 379] width 31 height 21
type input "07:00 AM"
click at [582, 306] on div "Finish time" at bounding box center [601, 284] width 366 height 55
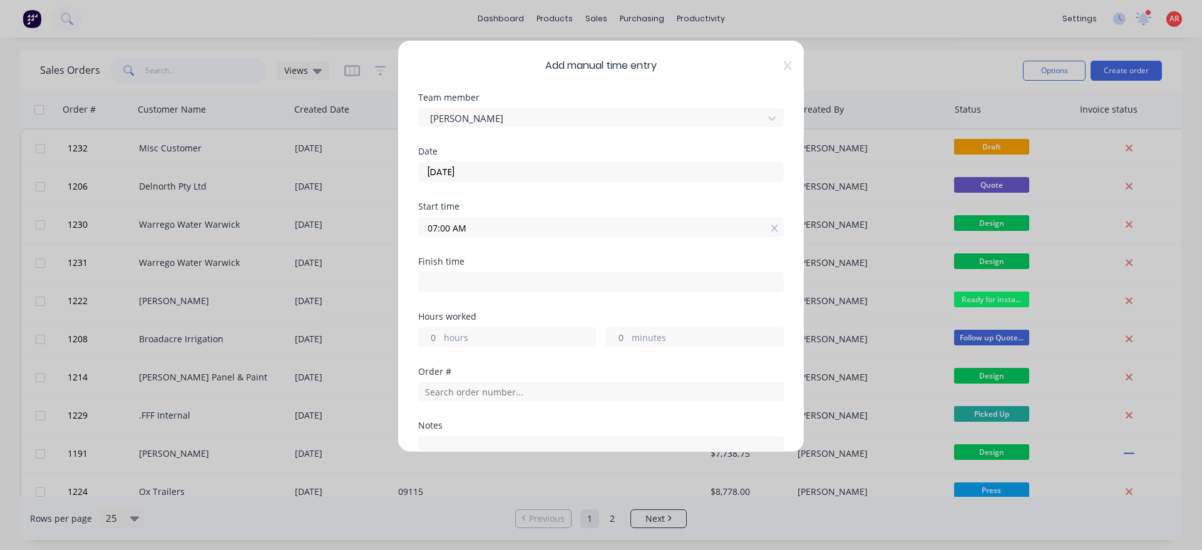
click at [511, 284] on input at bounding box center [601, 282] width 364 height 19
type input "04:19 AM"
type input "-2"
type input "-41"
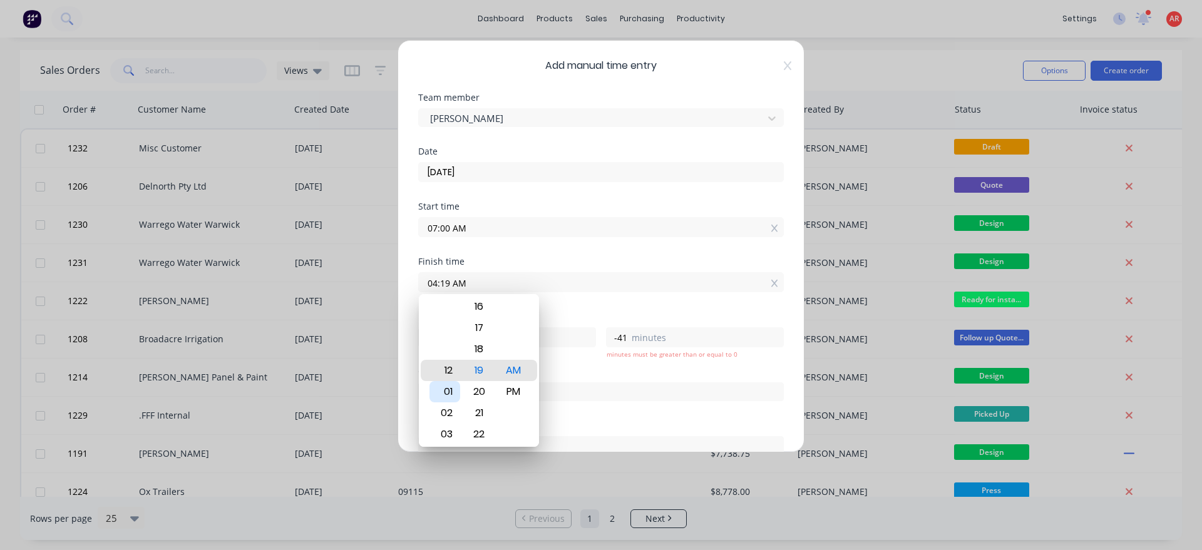
type input "12:19 AM"
type input "-6"
type input "12:15 AM"
type input "-45"
type input "12:10 AM"
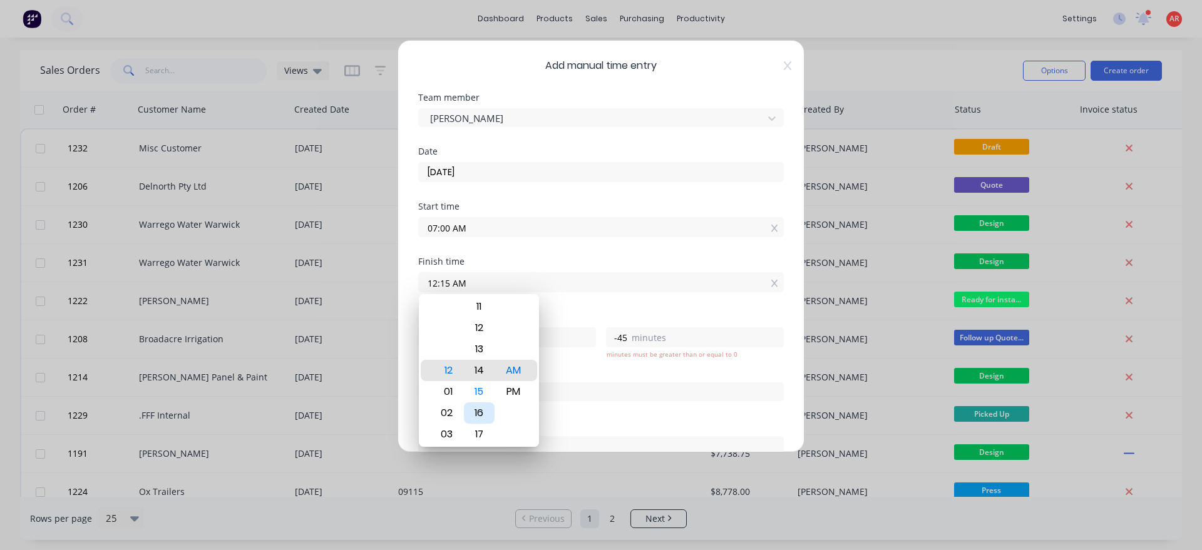
type input "-50"
type input "12:06 AM"
type input "-54"
type input "12:01 AM"
type input "-59"
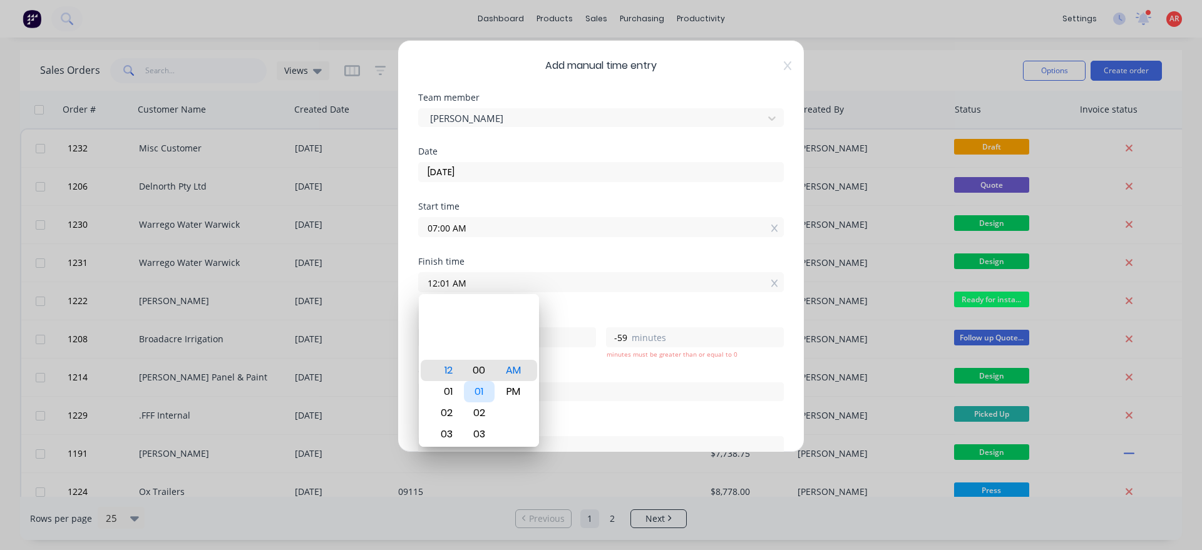
type input "12:00 AM"
type input "-7"
type input "0"
click at [512, 394] on div "PM" at bounding box center [513, 391] width 31 height 21
type input "12:00 PM"
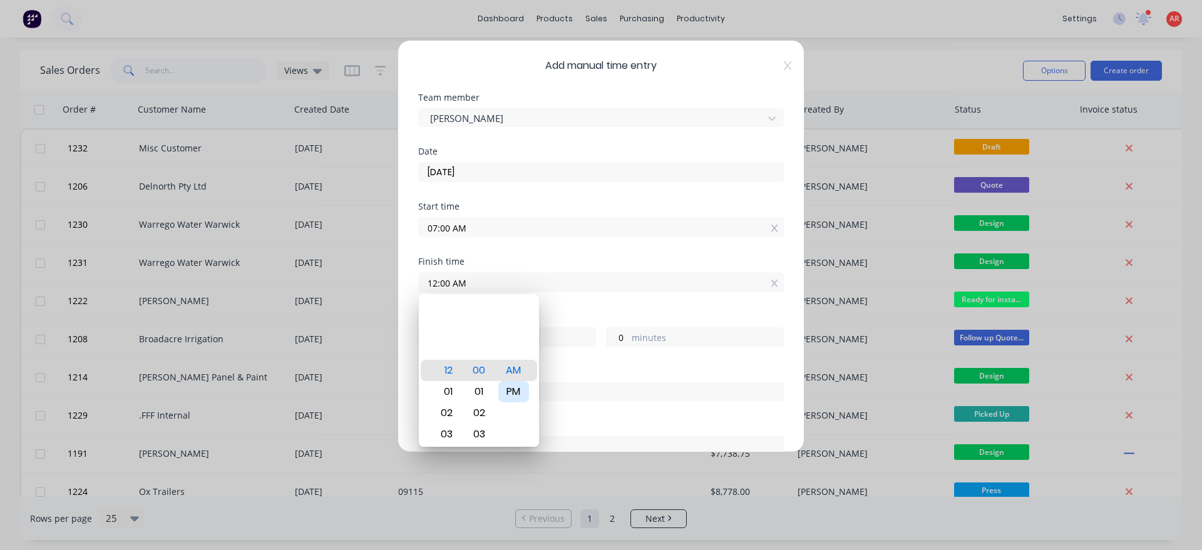
type input "5"
click at [571, 315] on div "Hours worked" at bounding box center [601, 316] width 366 height 9
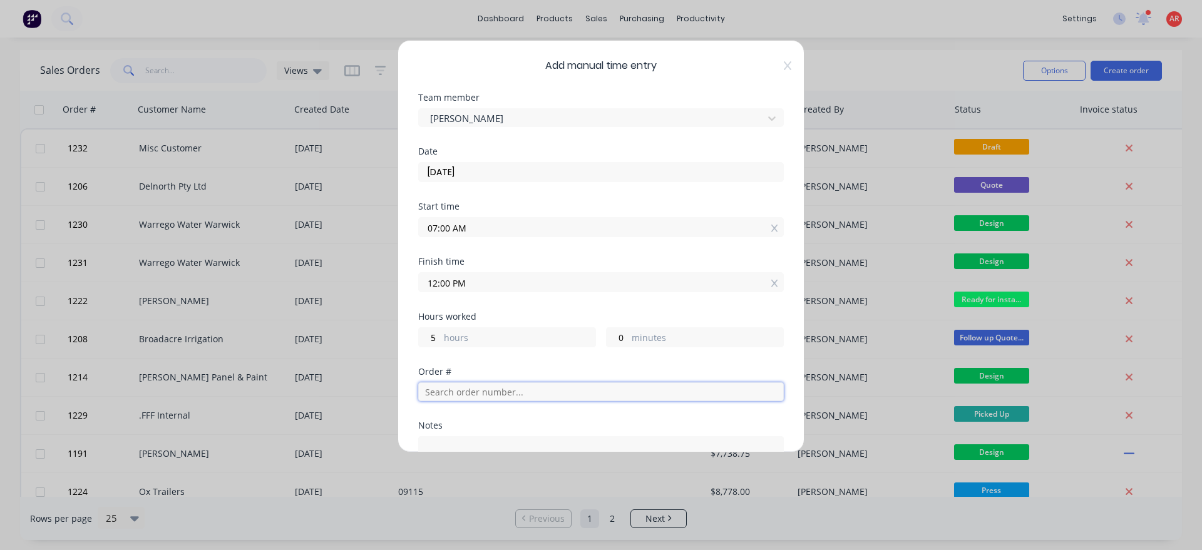
click at [509, 398] on input "text" at bounding box center [601, 391] width 366 height 19
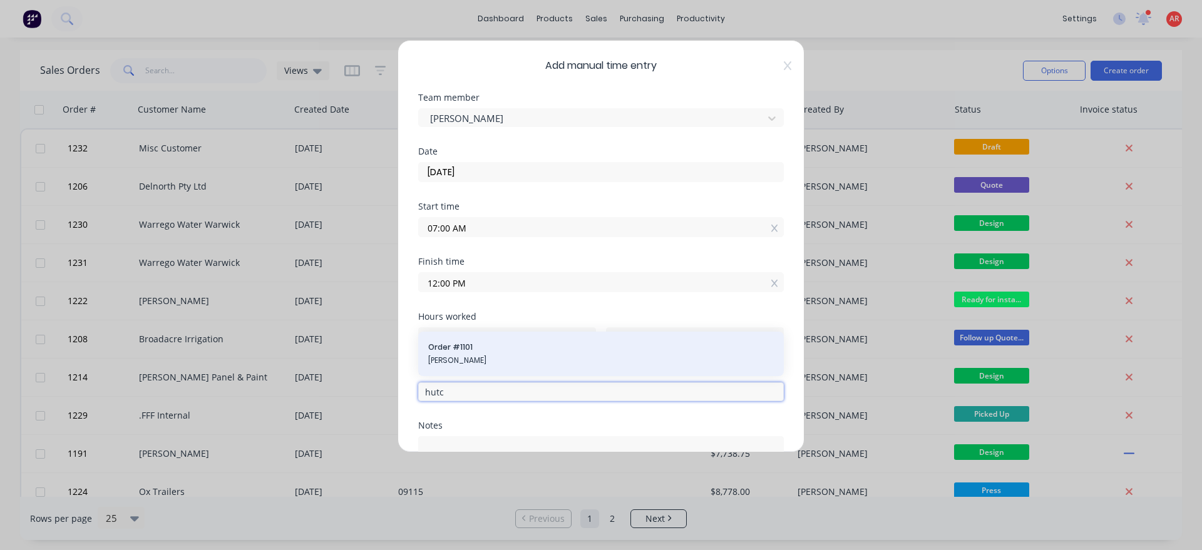
type input "hutc"
click at [488, 359] on span "[PERSON_NAME]" at bounding box center [601, 360] width 346 height 11
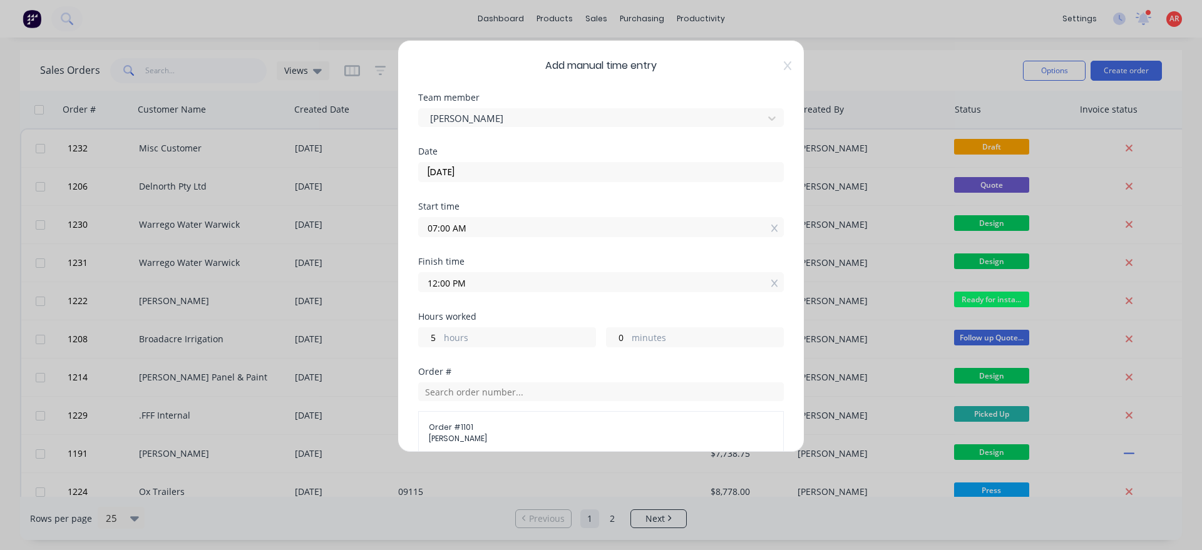
scroll to position [214, 0]
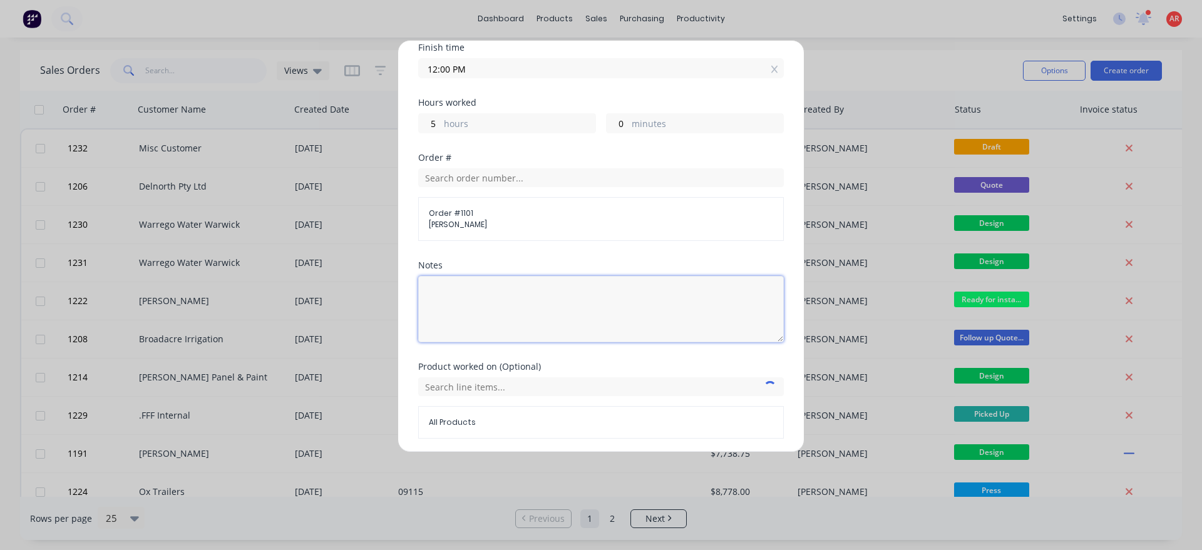
click at [510, 307] on textarea at bounding box center [601, 309] width 366 height 66
type textarea "W"
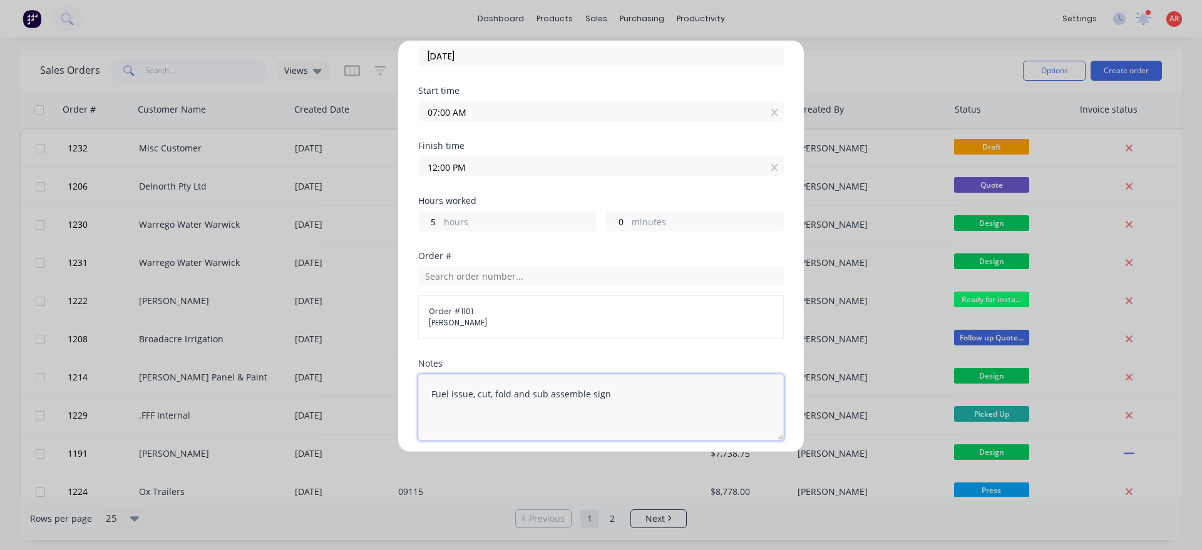
scroll to position [259, 0]
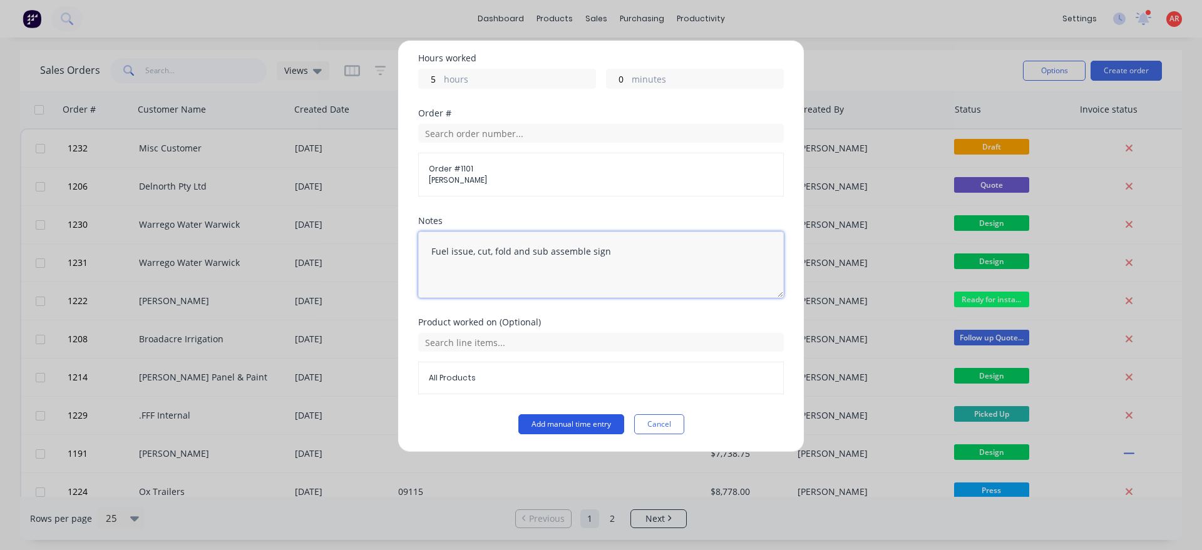
type textarea "Fuel issue, cut, fold and sub assemble sign"
click at [585, 421] on button "Add manual time entry" at bounding box center [571, 424] width 106 height 20
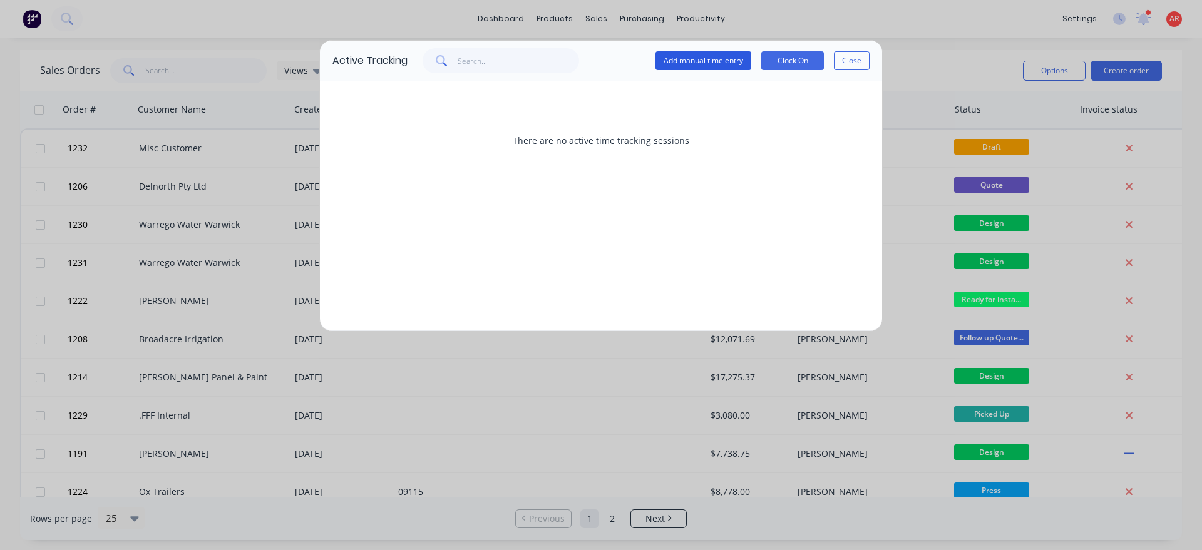
click at [700, 57] on button "Add manual time entry" at bounding box center [703, 60] width 96 height 19
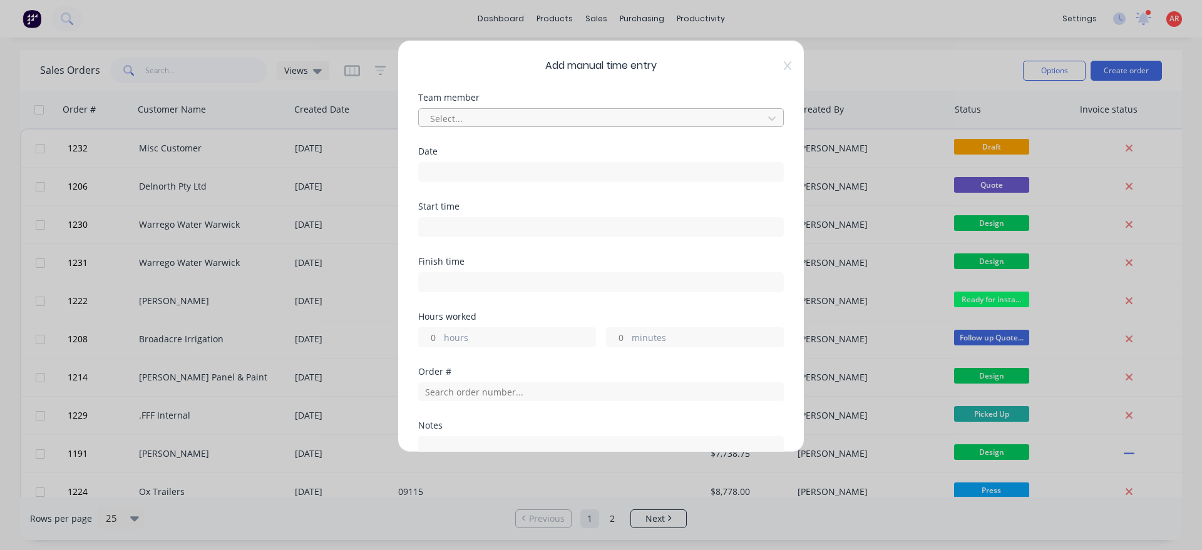
click at [592, 118] on div at bounding box center [593, 119] width 328 height 16
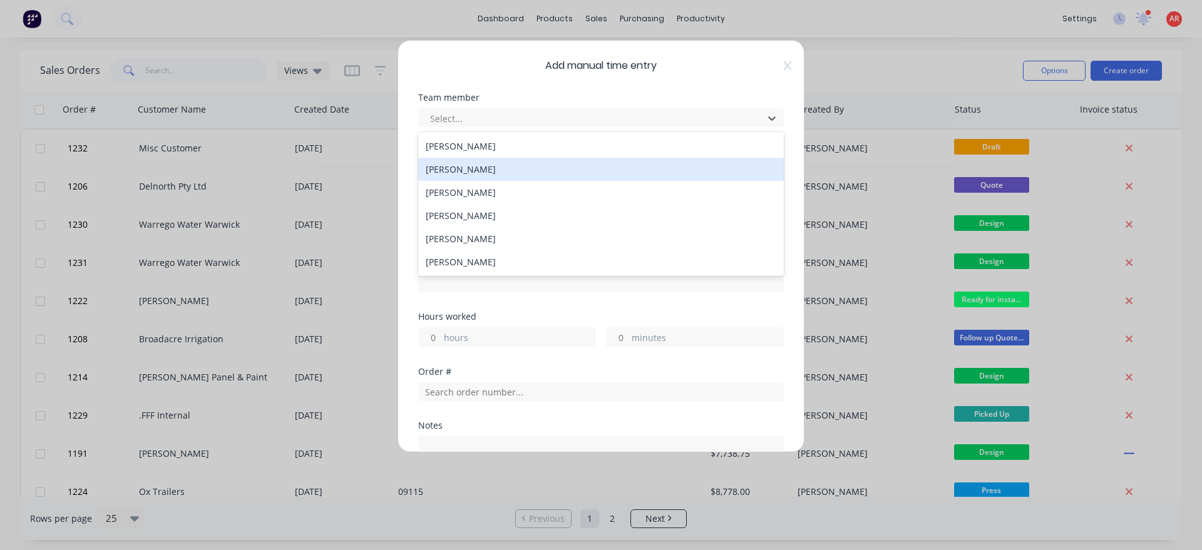
click at [550, 163] on div "[PERSON_NAME]" at bounding box center [601, 169] width 366 height 23
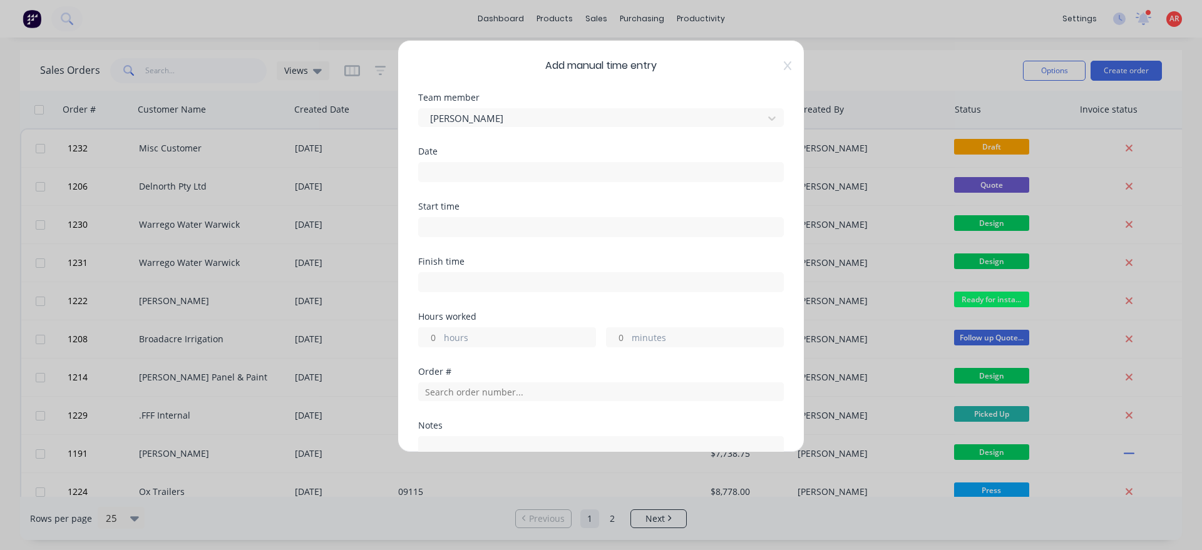
click at [547, 173] on input at bounding box center [601, 172] width 364 height 19
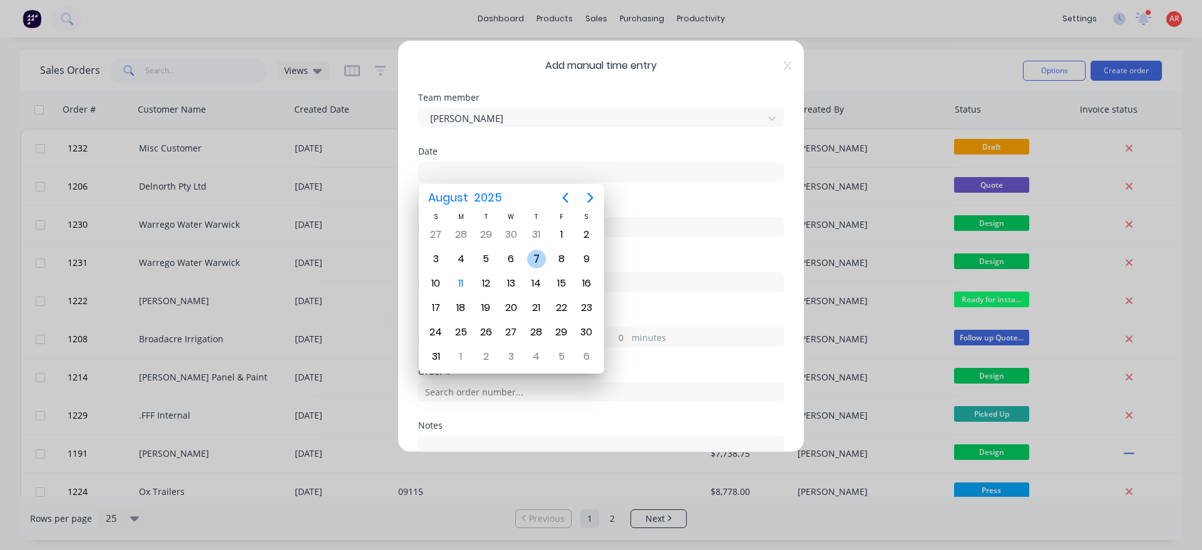
click at [539, 268] on div "7" at bounding box center [536, 259] width 19 height 19
type input "07/08/2025"
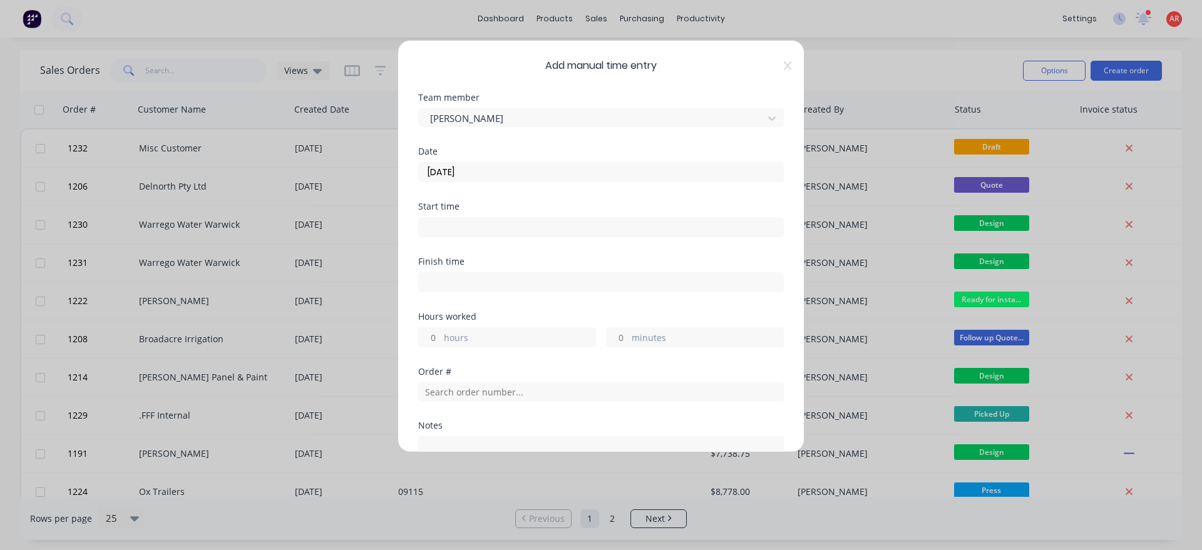
click at [488, 229] on input at bounding box center [601, 227] width 364 height 19
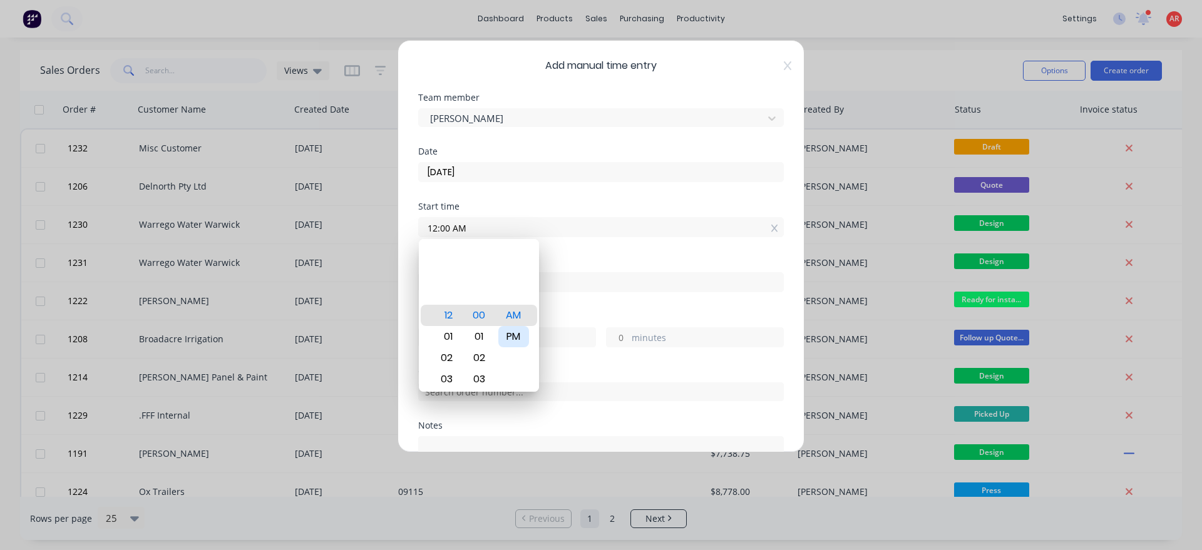
click at [507, 332] on div "PM" at bounding box center [513, 336] width 31 height 21
type input "12:00 PM"
click at [550, 274] on input at bounding box center [601, 282] width 364 height 19
type input "04:20 AM"
type input "-7"
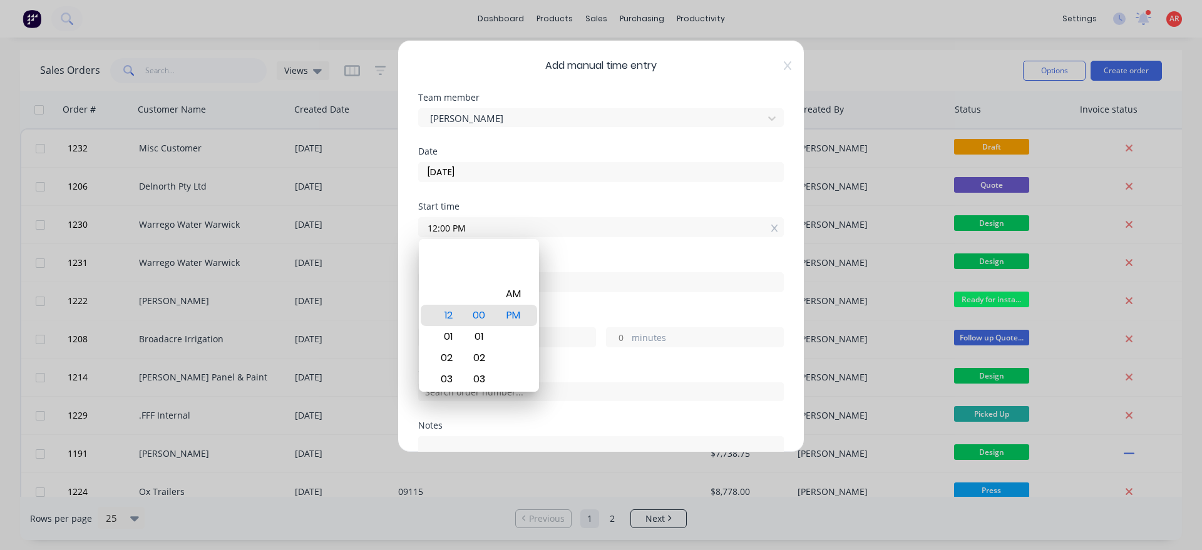
type input "-40"
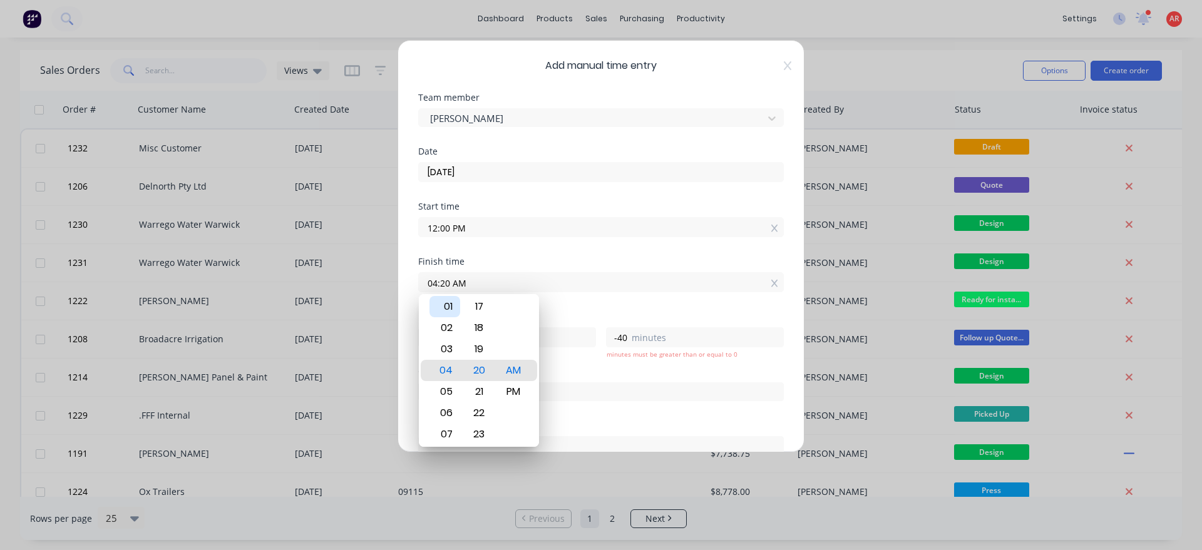
click at [451, 305] on div "01" at bounding box center [444, 306] width 31 height 21
type input "01:20 AM"
type input "-10"
type input "01:16 AM"
type input "-44"
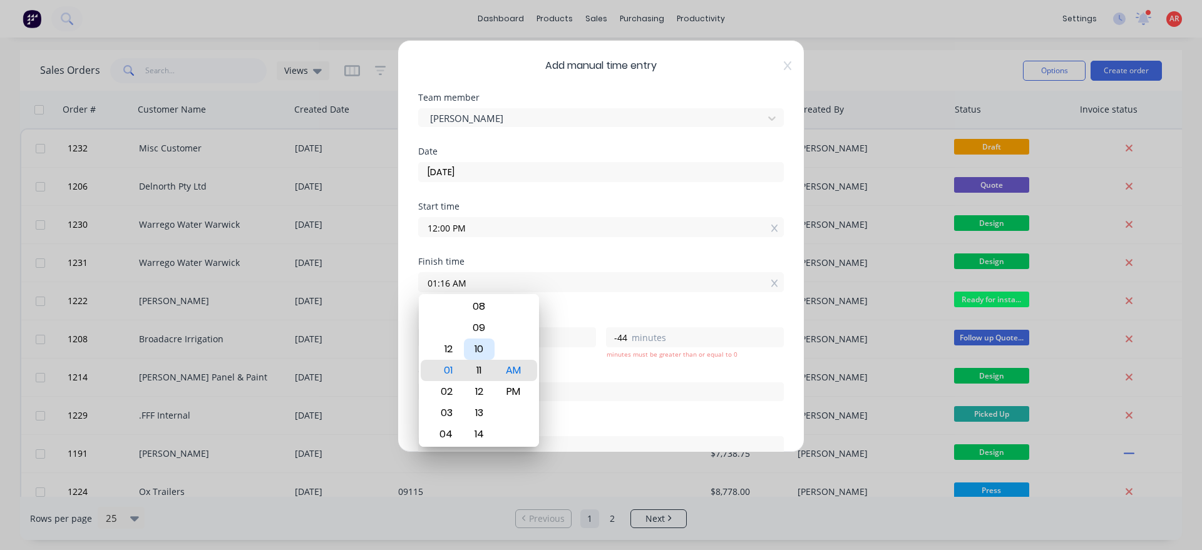
type input "01:11 AM"
type input "-49"
type input "01:05 AM"
type input "-55"
type input "01:00 AM"
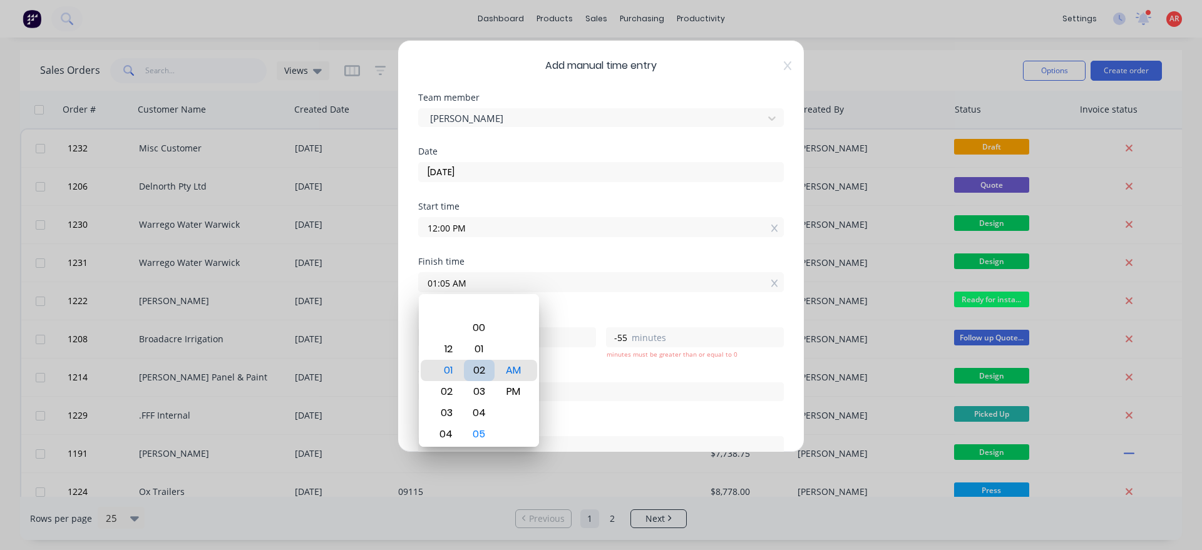
type input "-11"
type input "0"
click at [512, 392] on div "PM" at bounding box center [513, 391] width 31 height 21
type input "01:00 PM"
type input "1"
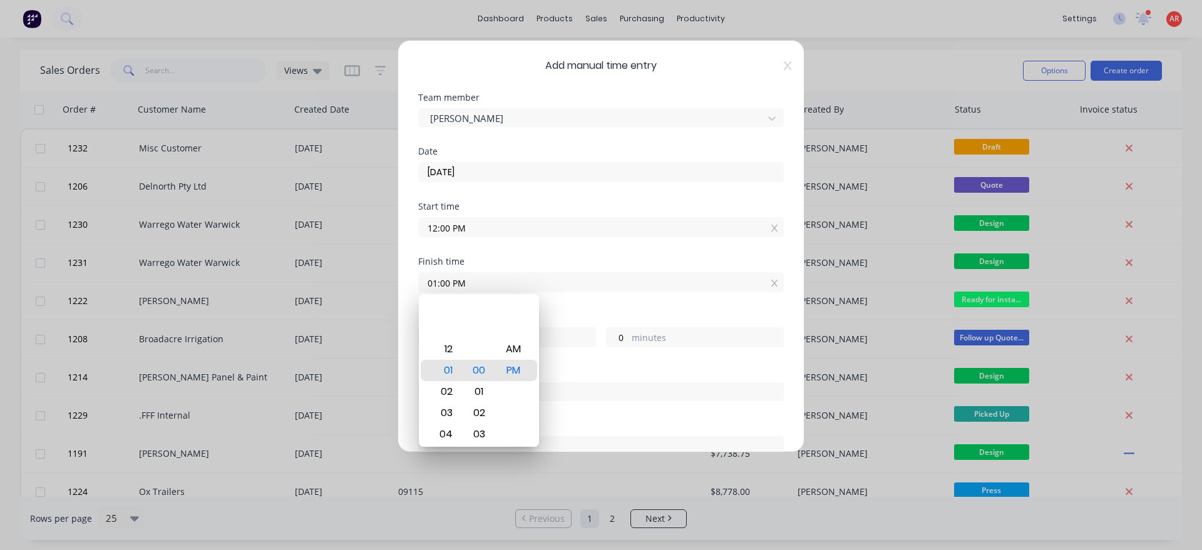
click at [566, 314] on div "Hours worked" at bounding box center [601, 316] width 366 height 9
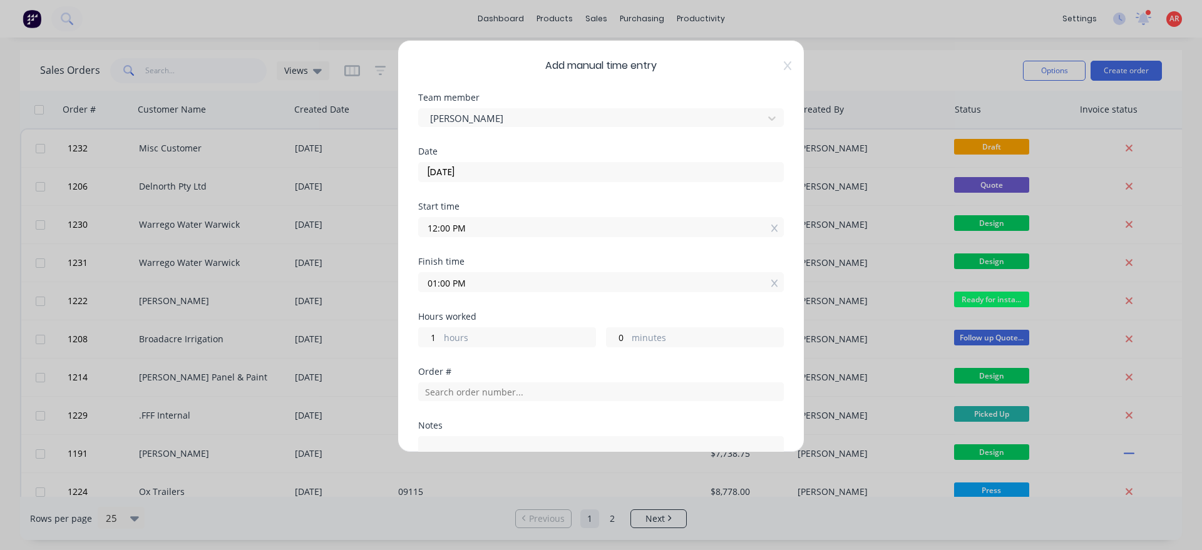
scroll to position [205, 0]
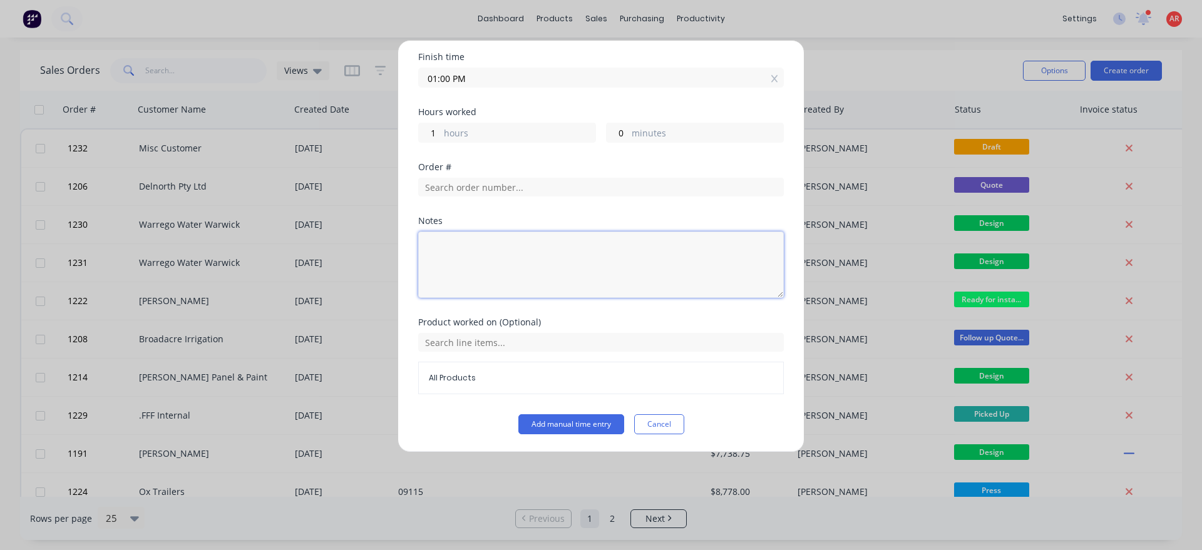
click at [528, 262] on textarea at bounding box center [601, 265] width 366 height 66
type textarea "Paint run tritech"
click at [561, 416] on button "Add manual time entry" at bounding box center [571, 424] width 106 height 20
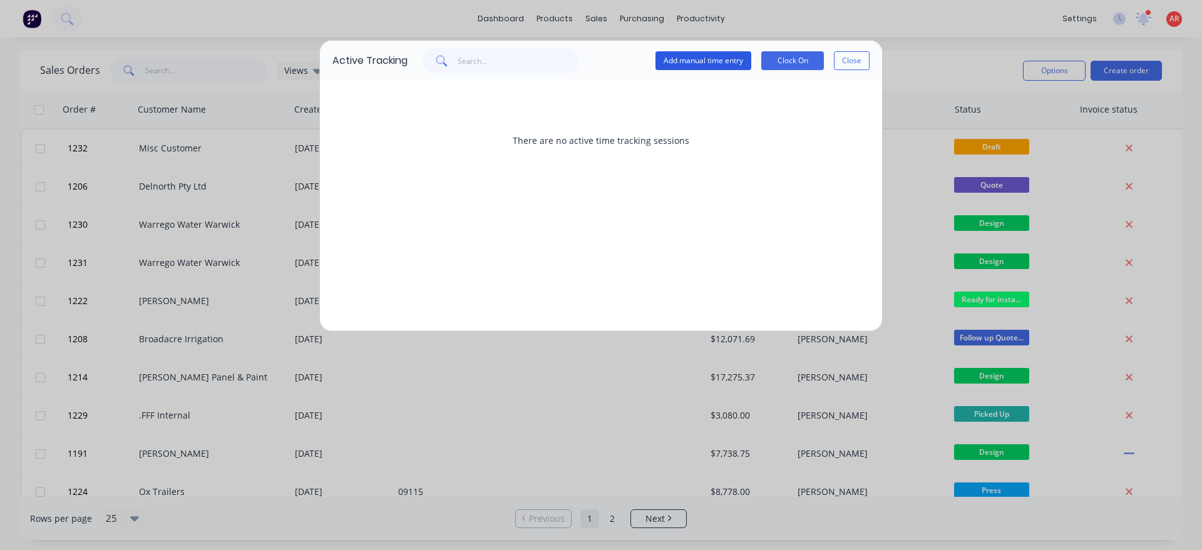
click at [694, 61] on button "Add manual time entry" at bounding box center [703, 60] width 96 height 19
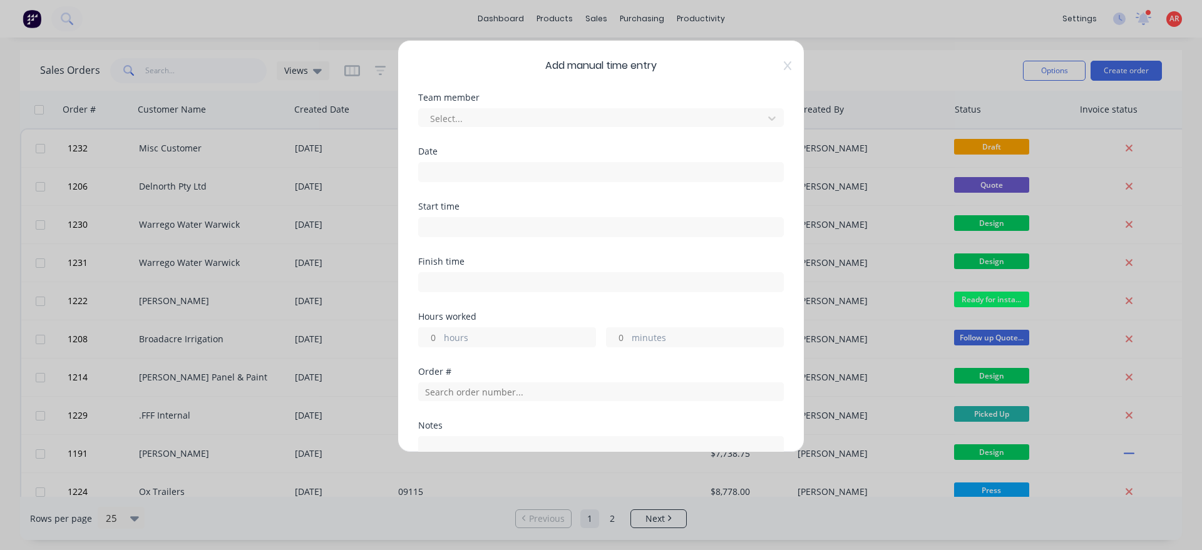
click at [518, 106] on div "Select..." at bounding box center [601, 116] width 366 height 22
click at [513, 115] on div at bounding box center [593, 119] width 328 height 16
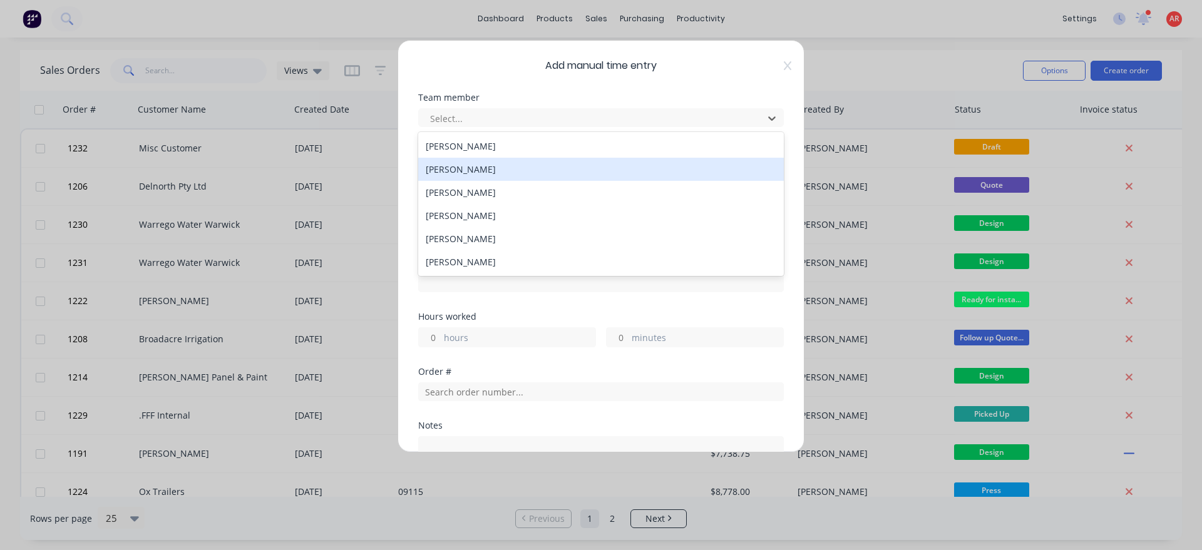
click at [482, 167] on div "[PERSON_NAME]" at bounding box center [601, 169] width 366 height 23
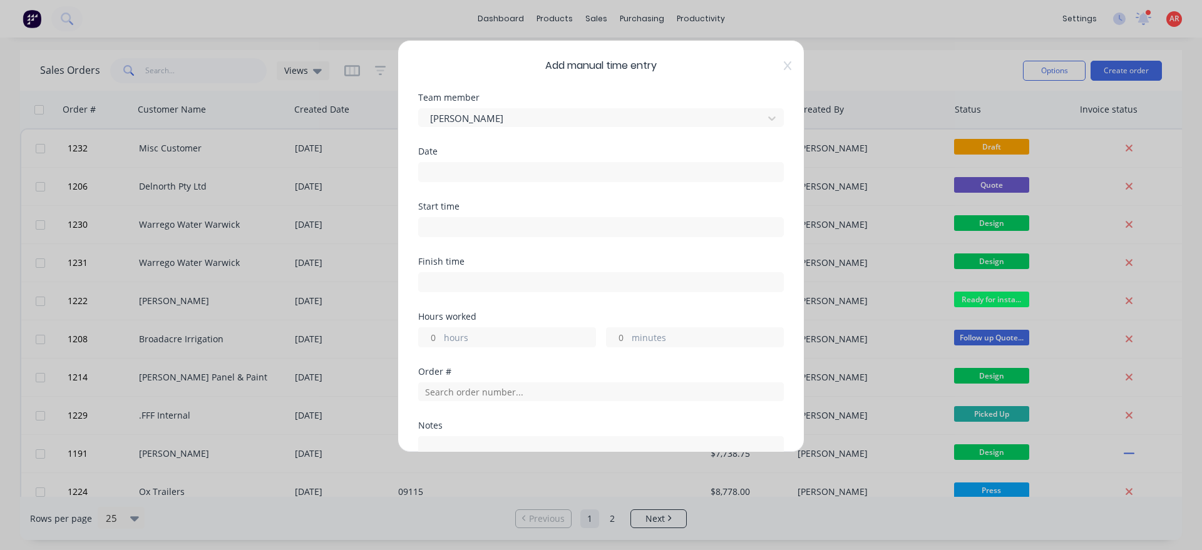
click at [482, 169] on input at bounding box center [601, 172] width 364 height 19
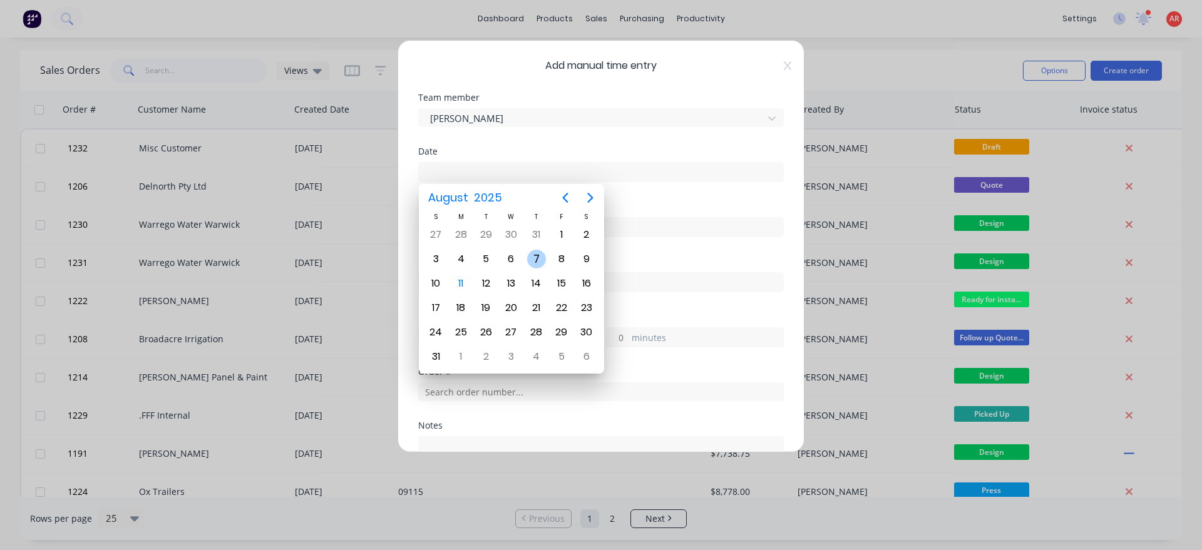
click at [538, 255] on div "7" at bounding box center [536, 259] width 19 height 19
type input "07/08/2025"
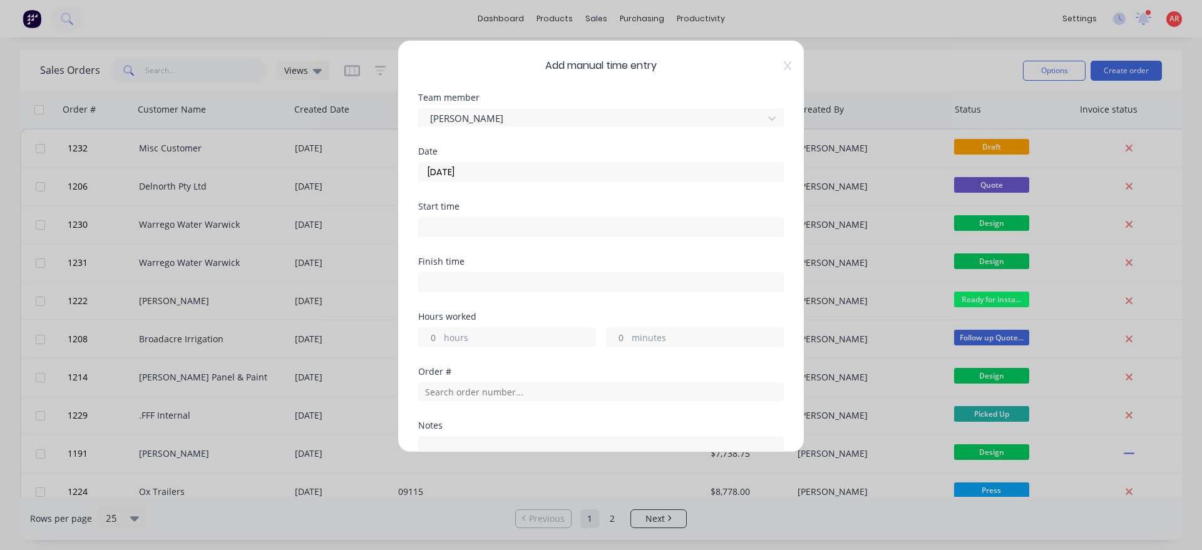
click at [493, 235] on input at bounding box center [601, 227] width 364 height 19
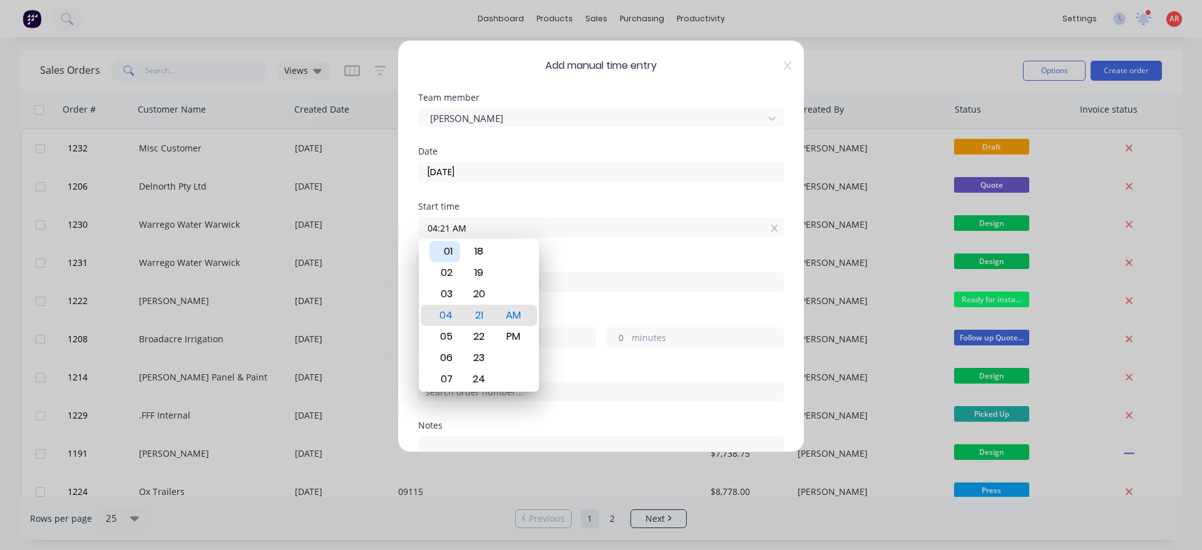
click at [451, 255] on div "01" at bounding box center [444, 251] width 31 height 21
click at [506, 330] on div "PM" at bounding box center [513, 336] width 31 height 21
type input "01:00 PM"
click at [555, 308] on div "Finish time" at bounding box center [601, 284] width 366 height 55
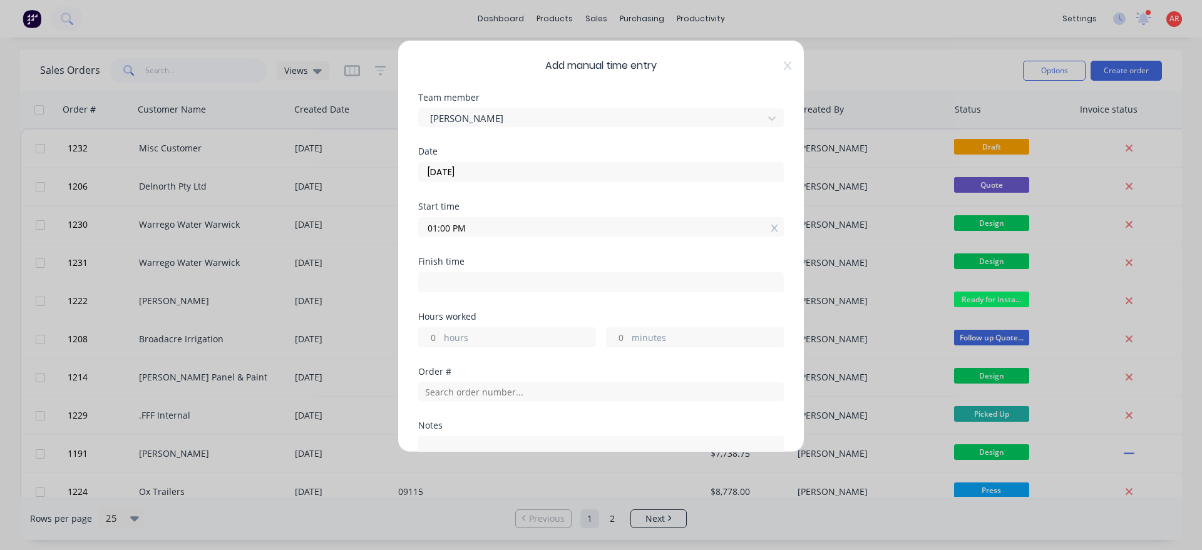
click at [556, 290] on input at bounding box center [601, 282] width 364 height 19
type input "04:21 AM"
type input "-8"
type input "-39"
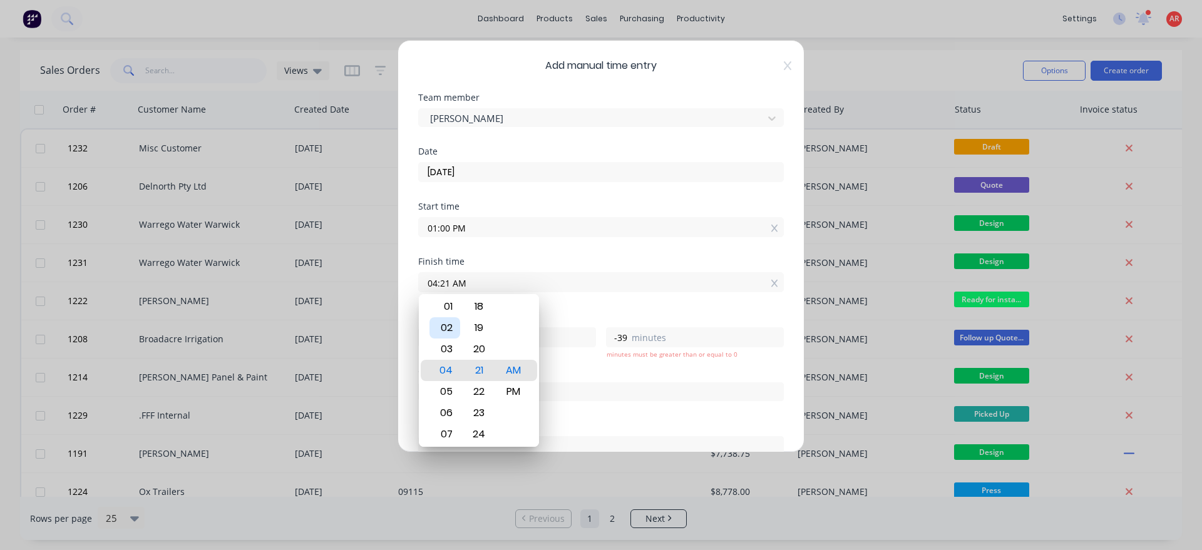
click at [456, 330] on div "02" at bounding box center [444, 327] width 31 height 21
type input "02:21 AM"
type input "-10"
type input "02:18 AM"
type input "-42"
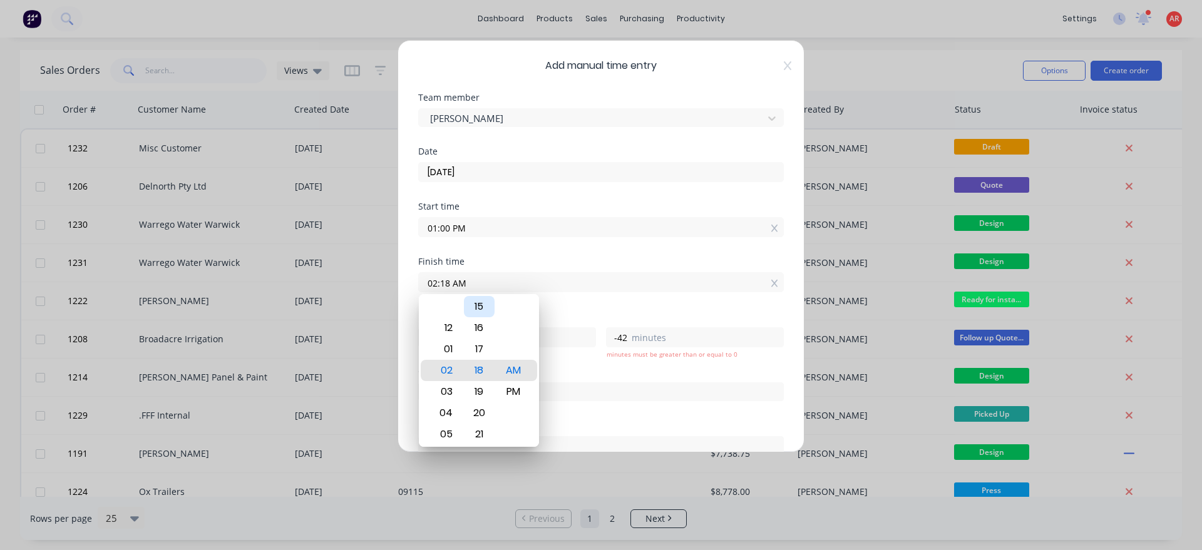
click at [482, 311] on div "15" at bounding box center [479, 306] width 31 height 21
type input "02:15 AM"
type input "-45"
click at [519, 397] on div "PM" at bounding box center [513, 391] width 31 height 21
type input "02:15 PM"
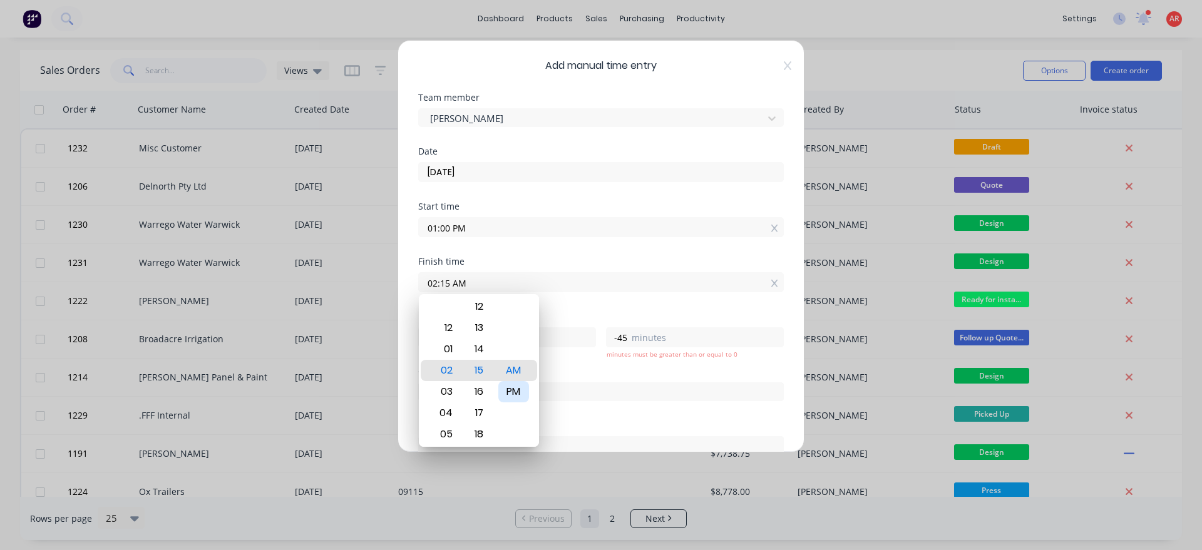
type input "1"
type input "15"
click at [572, 315] on div "Hours worked" at bounding box center [601, 316] width 366 height 9
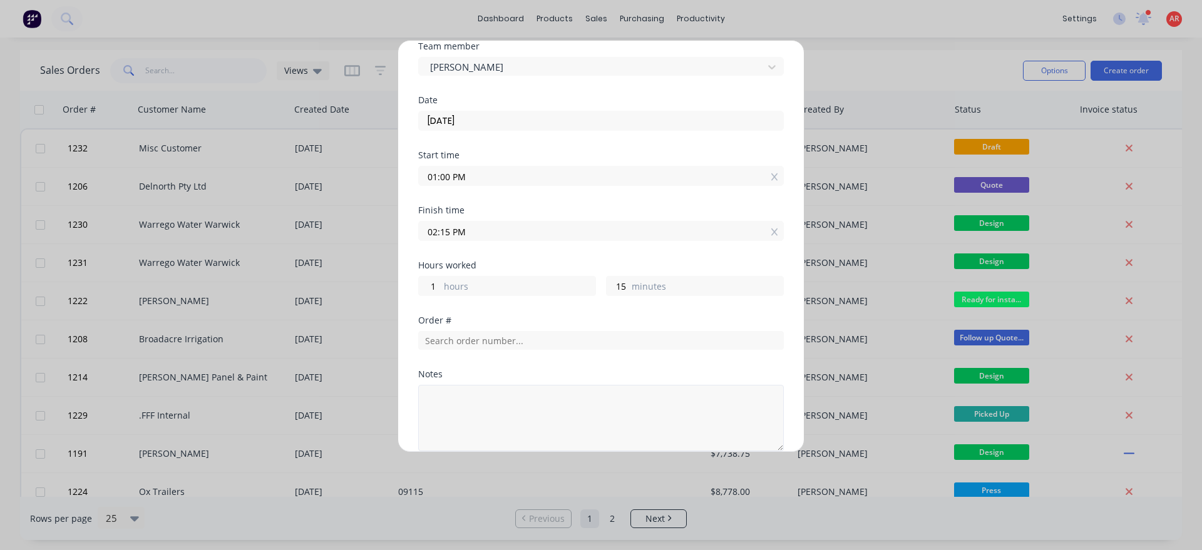
scroll to position [143, 0]
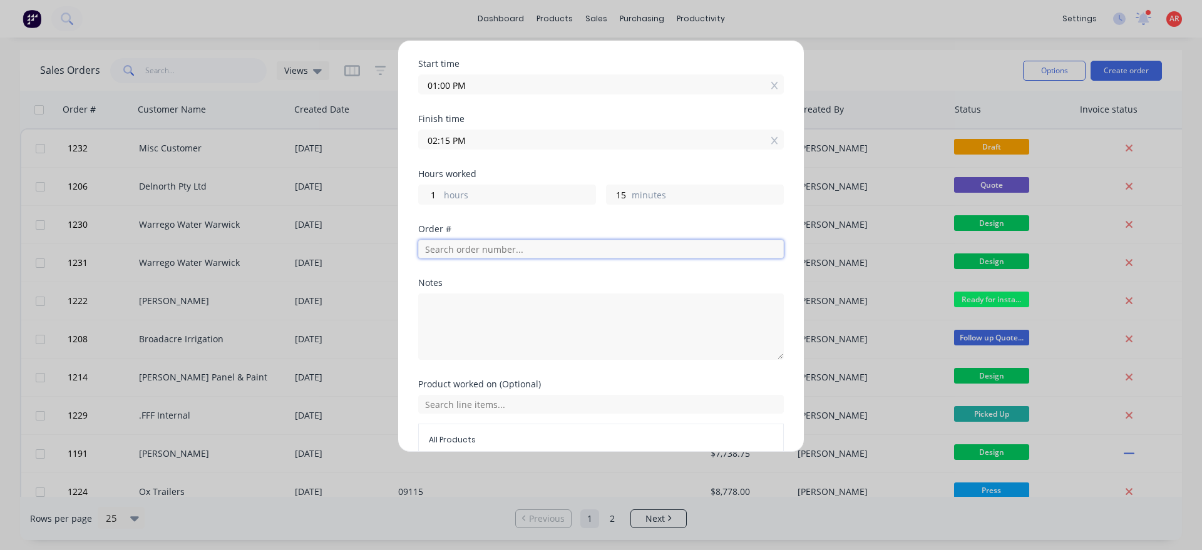
click at [483, 253] on input "text" at bounding box center [601, 249] width 366 height 19
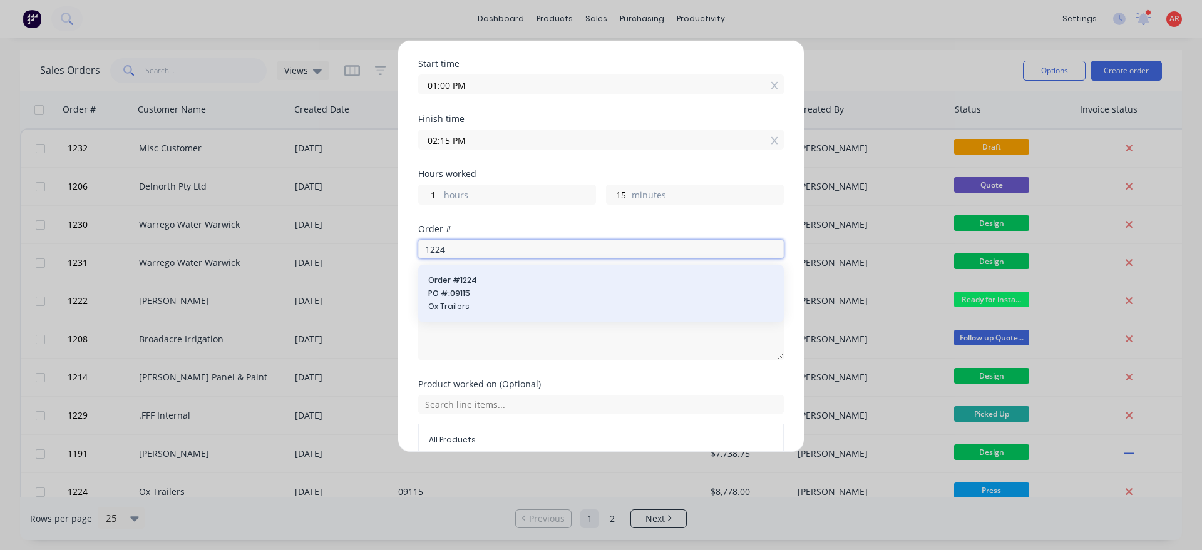
type input "1224"
click at [466, 300] on div "Order # 1224 PO #: 09115 Ox Trailers" at bounding box center [601, 294] width 346 height 38
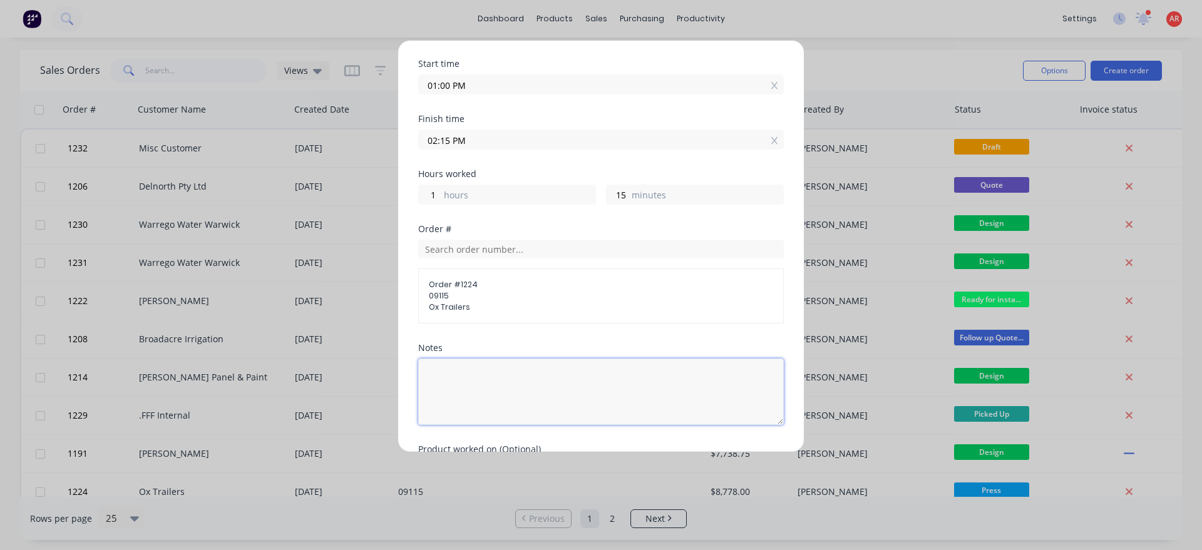
click at [489, 369] on textarea at bounding box center [601, 392] width 366 height 66
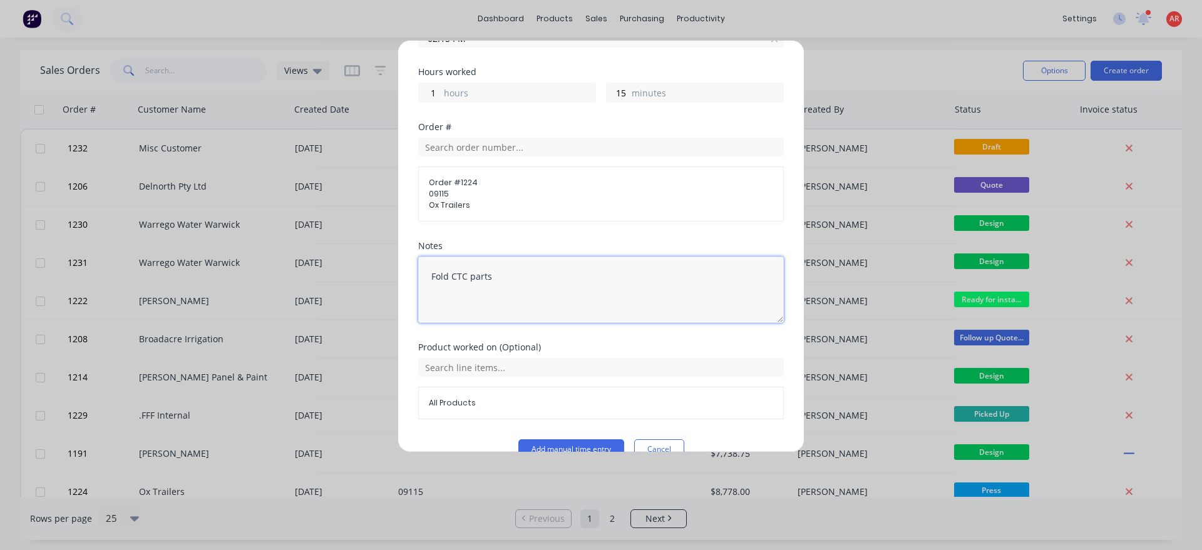
scroll to position [270, 0]
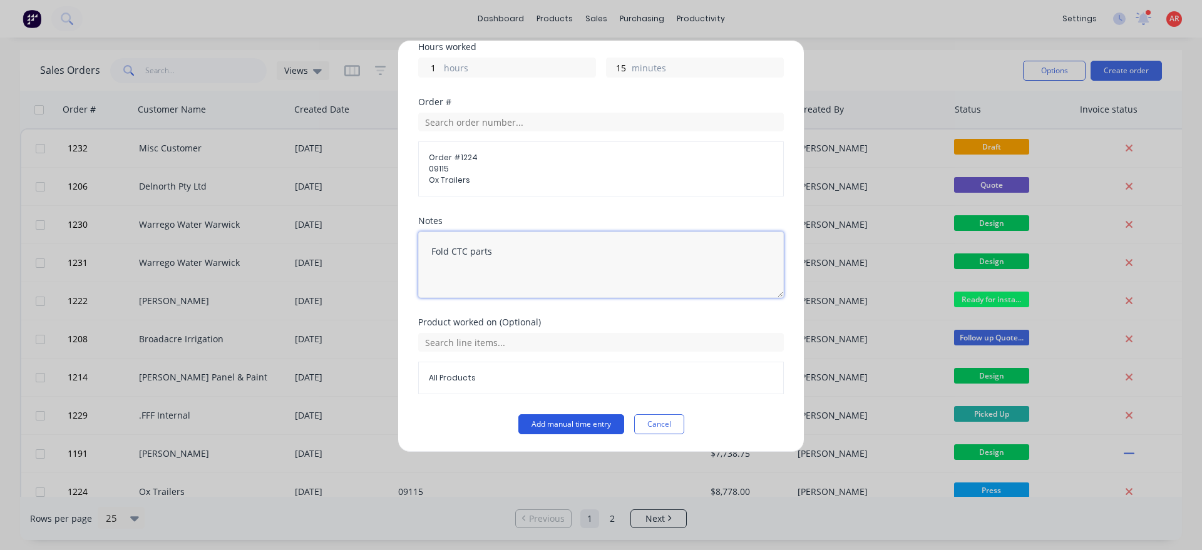
type textarea "Fold CTC parts"
click at [573, 429] on button "Add manual time entry" at bounding box center [571, 424] width 106 height 20
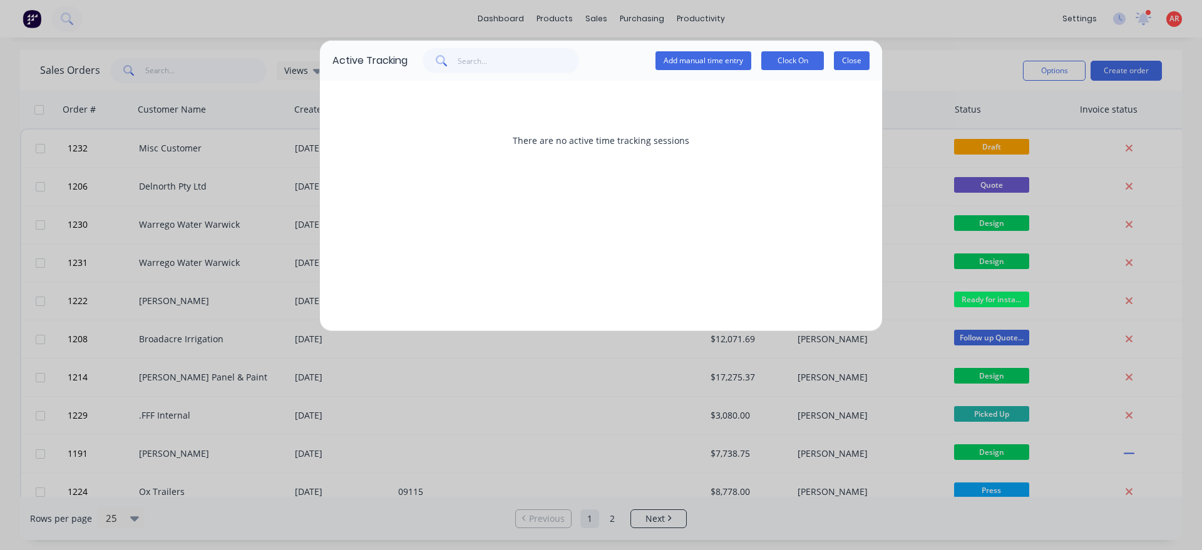
click at [856, 59] on button "Close" at bounding box center [852, 60] width 36 height 19
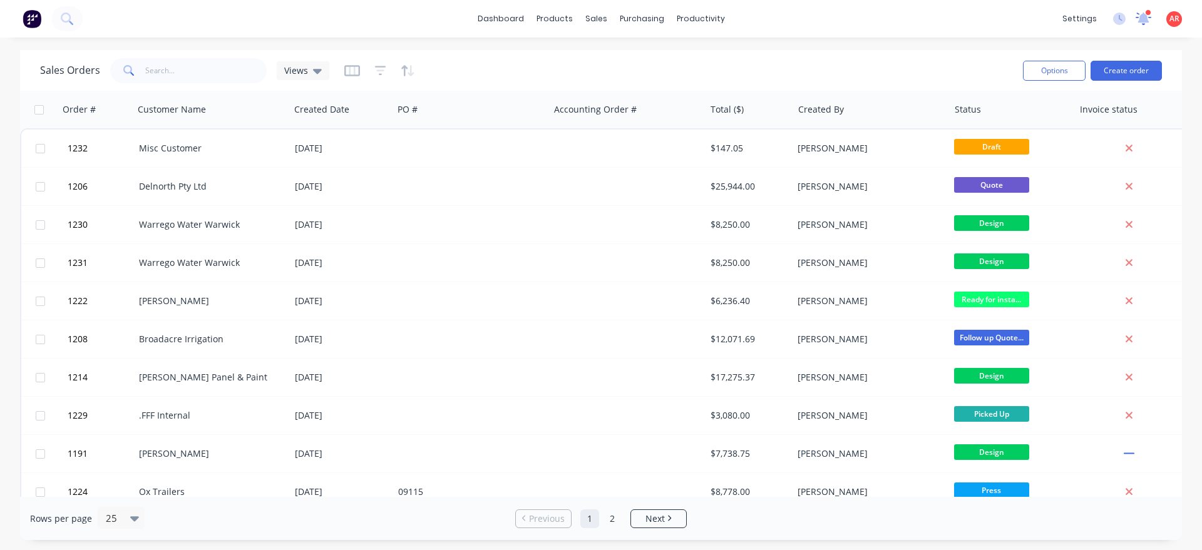
click at [1143, 14] on icon at bounding box center [1143, 17] width 11 height 11
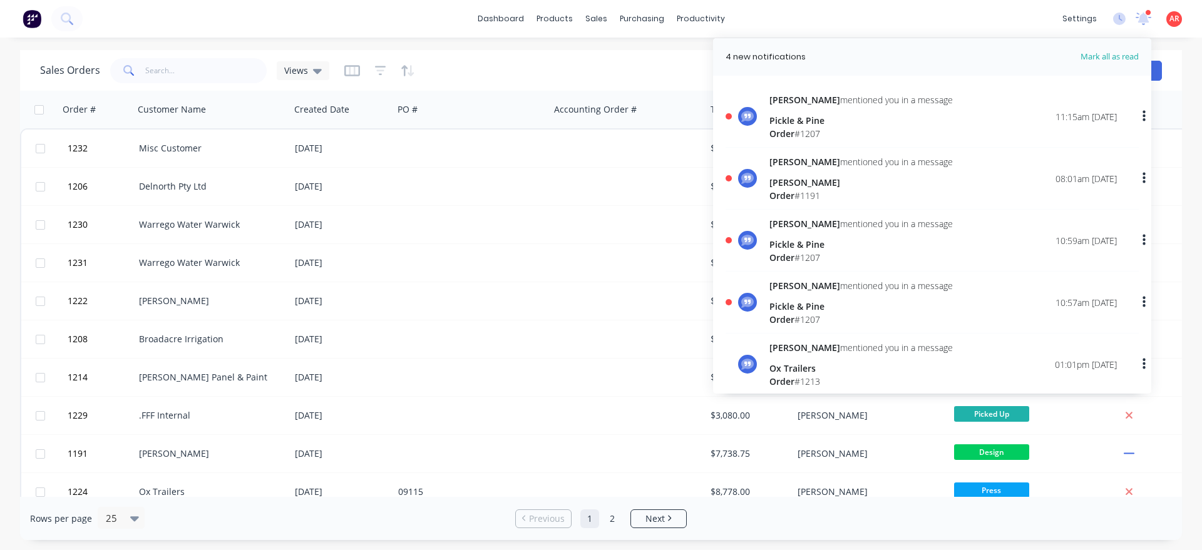
click at [884, 115] on div "Pickle & Pine" at bounding box center [860, 120] width 183 height 13
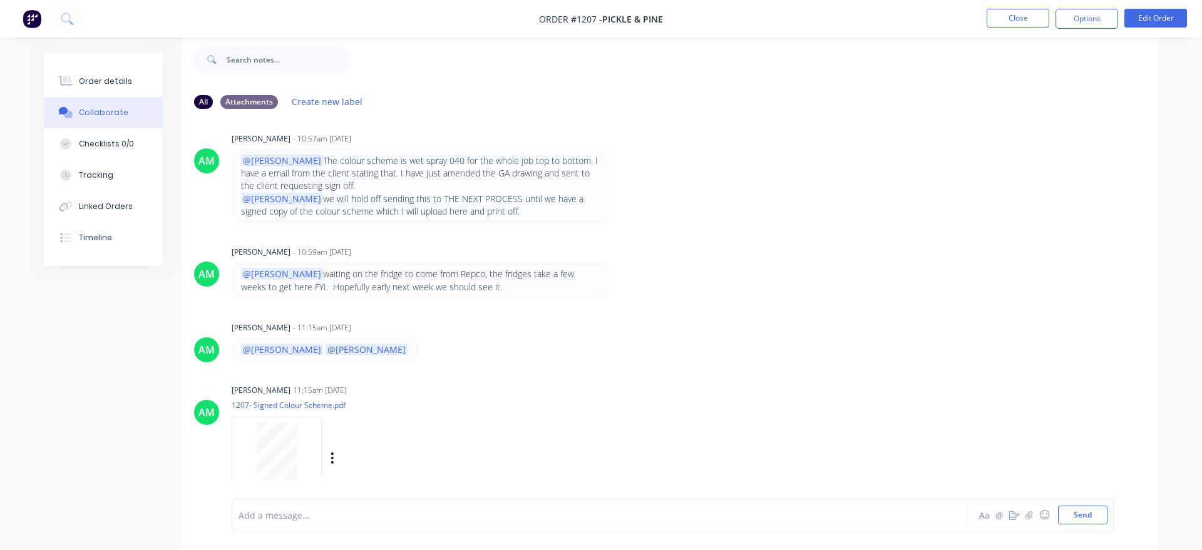
scroll to position [207, 0]
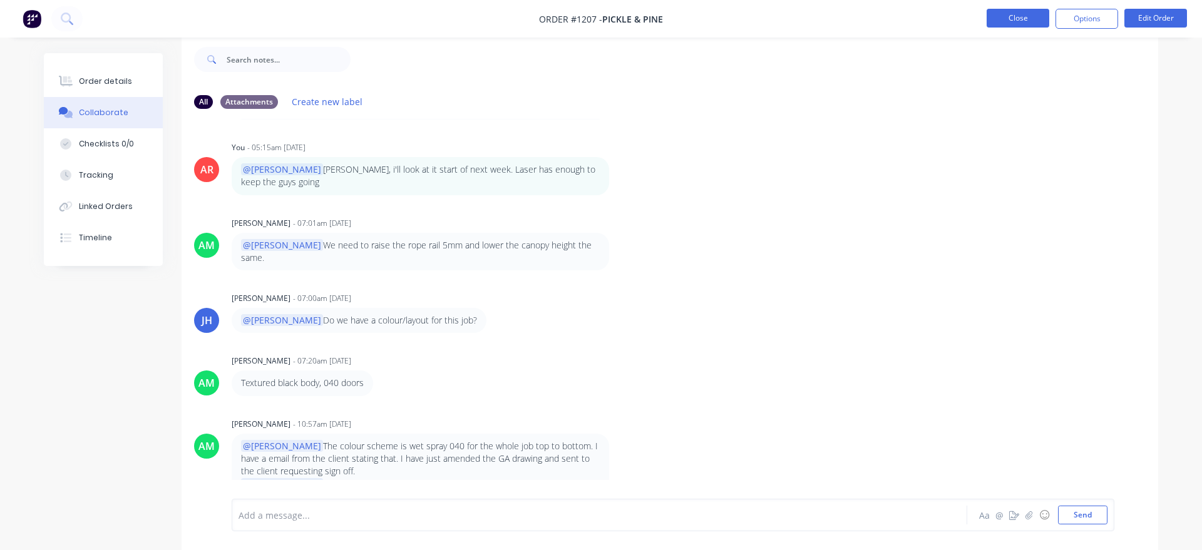
click at [1015, 13] on button "Close" at bounding box center [1018, 18] width 63 height 19
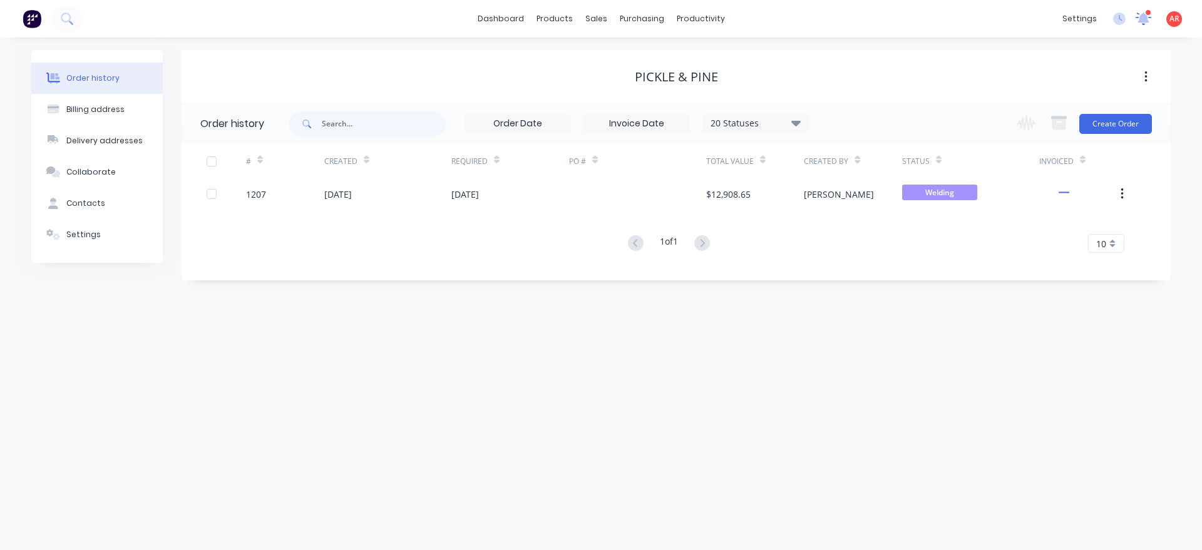
click at [1145, 14] on icon at bounding box center [1143, 18] width 11 height 10
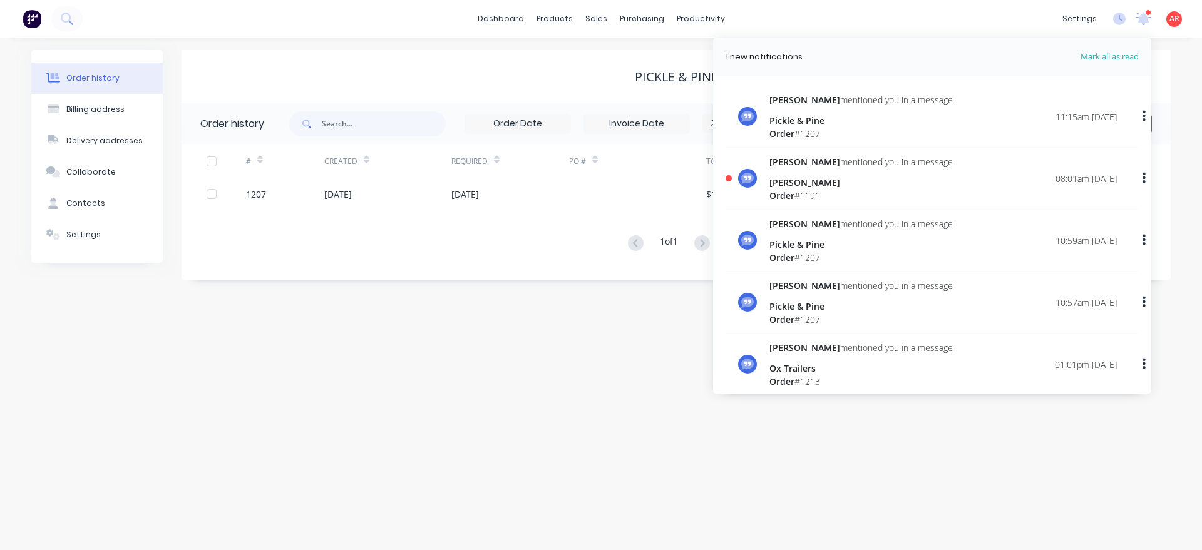
click at [828, 181] on div "[PERSON_NAME]" at bounding box center [860, 182] width 183 height 13
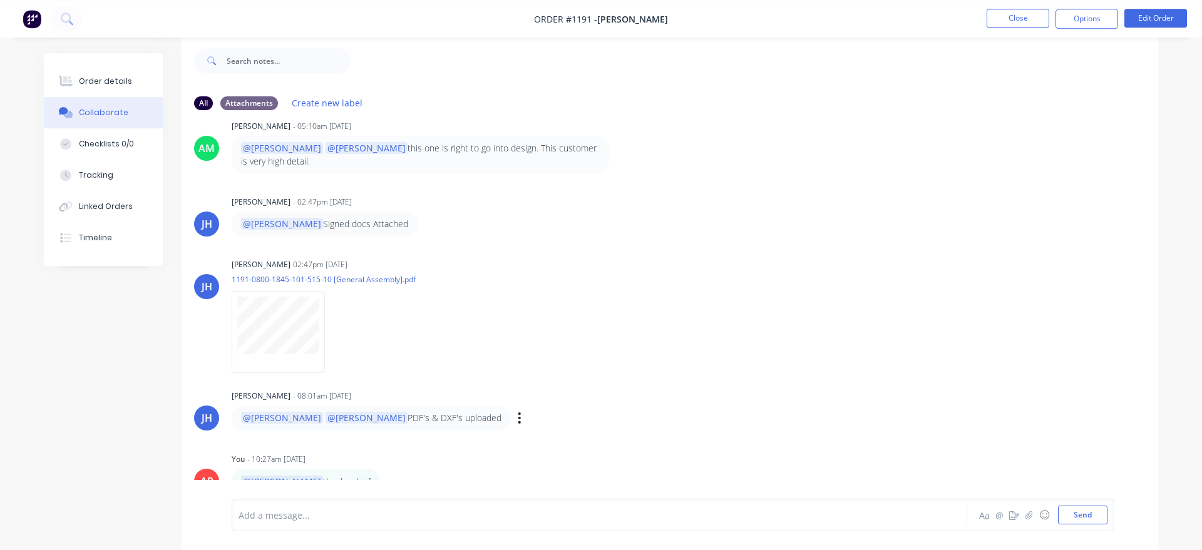
scroll to position [19, 0]
click at [1024, 14] on button "Close" at bounding box center [1018, 18] width 63 height 19
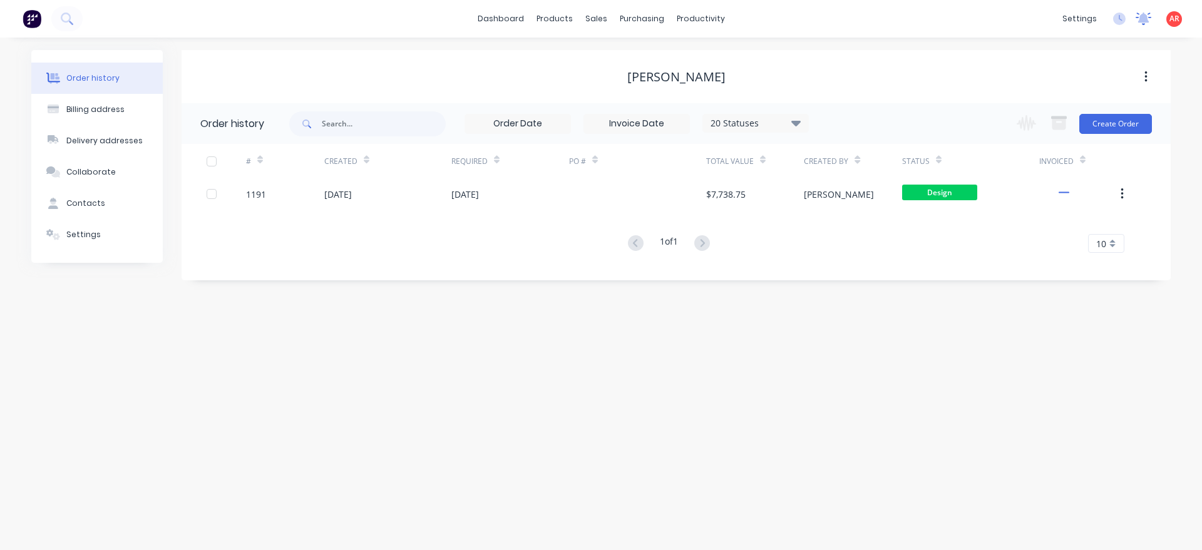
click at [1144, 16] on icon at bounding box center [1143, 18] width 11 height 10
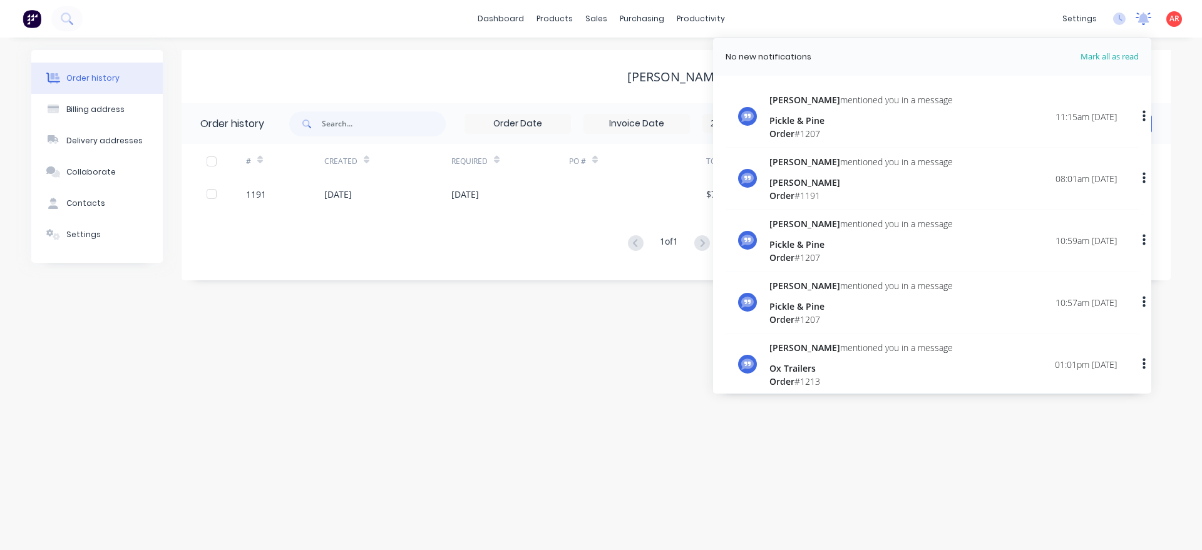
click at [1144, 16] on icon at bounding box center [1143, 18] width 11 height 10
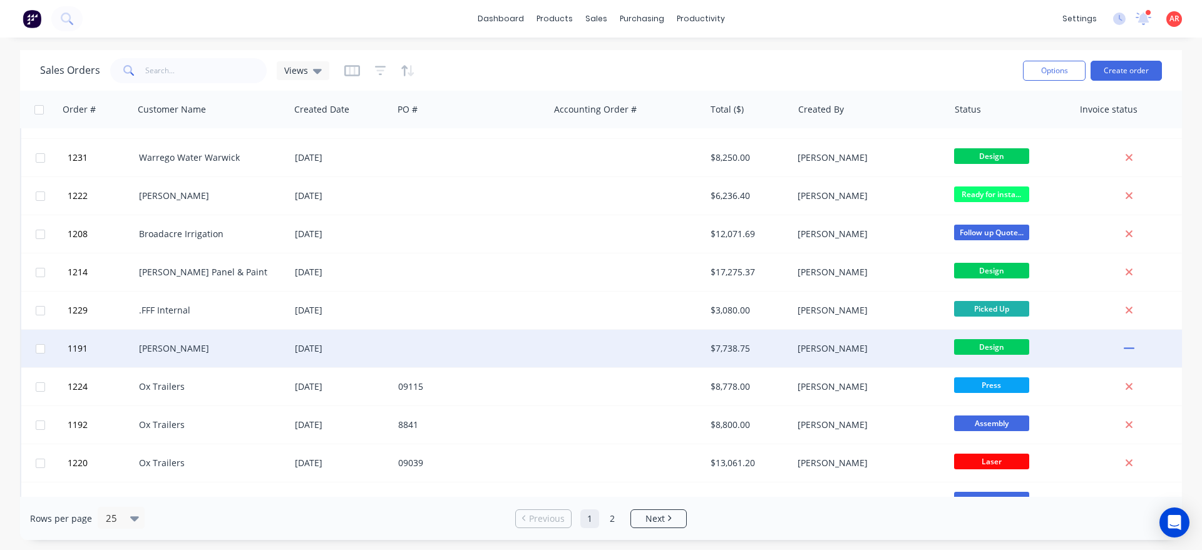
scroll to position [143, 0]
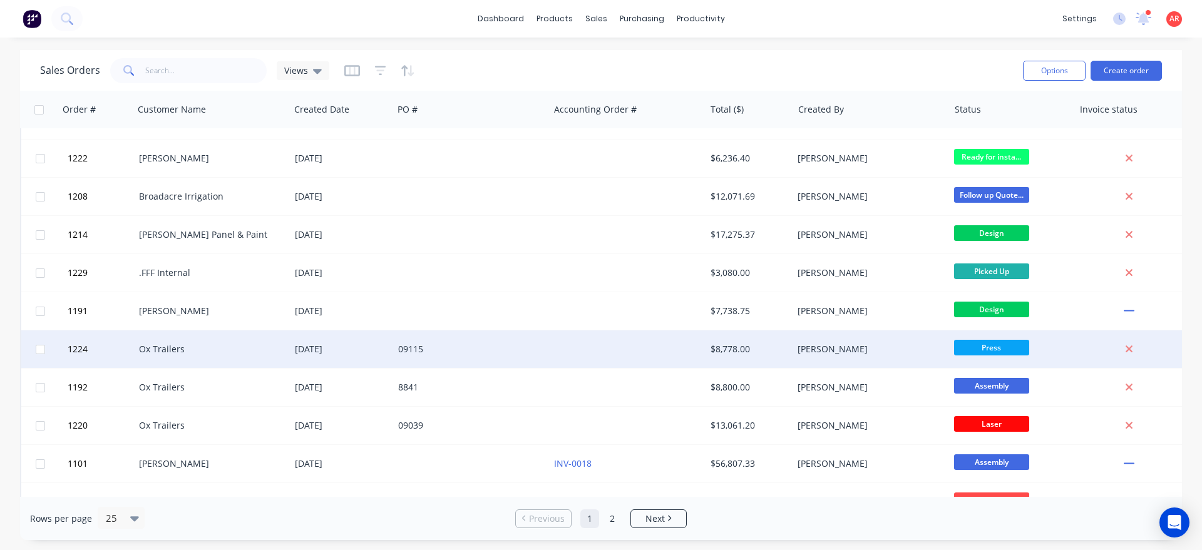
click at [291, 349] on div "[DATE]" at bounding box center [341, 350] width 103 height 38
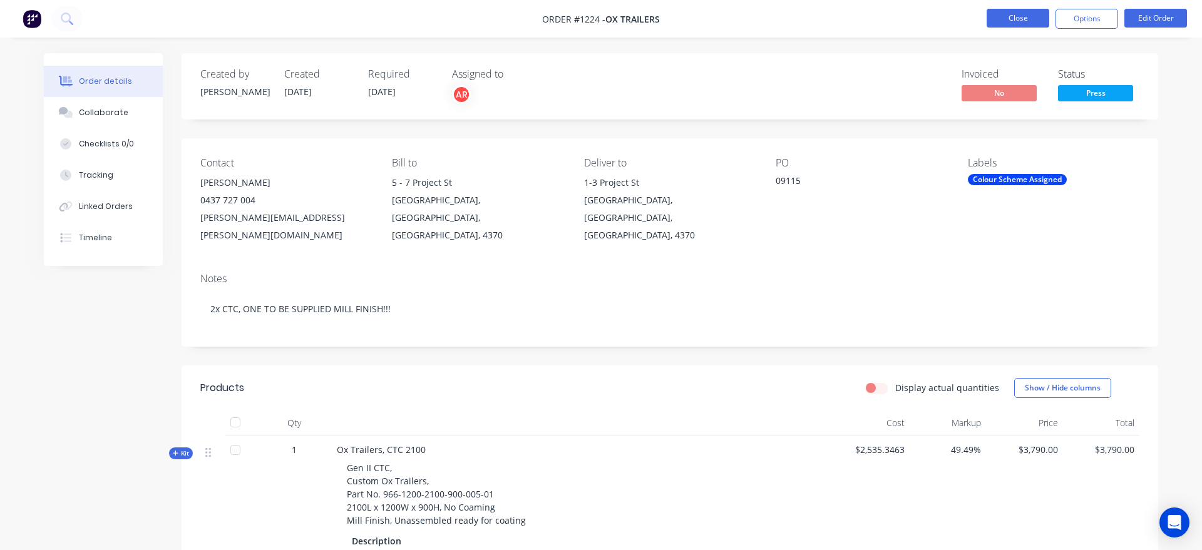
click at [1019, 24] on button "Close" at bounding box center [1018, 18] width 63 height 19
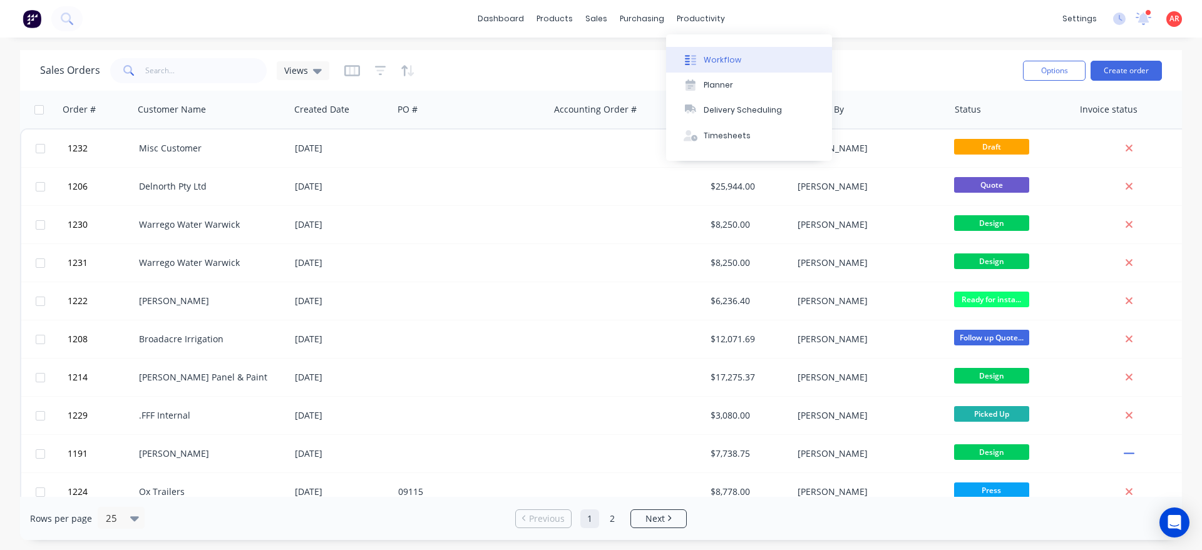
click at [712, 50] on button "Workflow" at bounding box center [749, 59] width 166 height 25
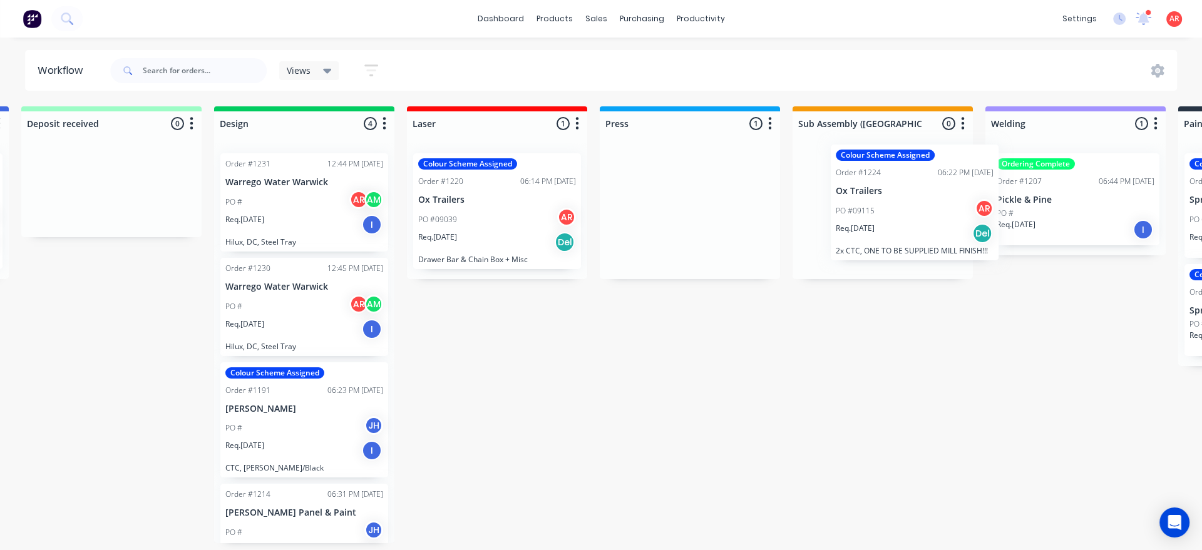
scroll to position [0, 392]
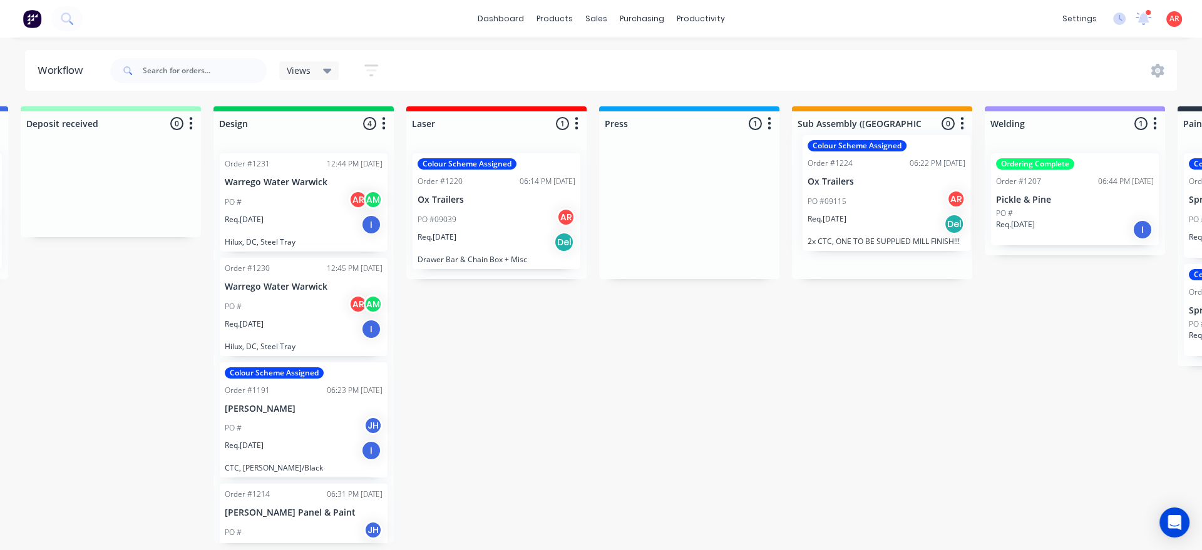
drag, startPoint x: 704, startPoint y: 225, endPoint x: 866, endPoint y: 210, distance: 162.8
click at [866, 210] on div "Submitted 0 Status colour #B7D3F3 hex #B7D3F3 Save Cancel Summaries Total order…" at bounding box center [1006, 324] width 2814 height 437
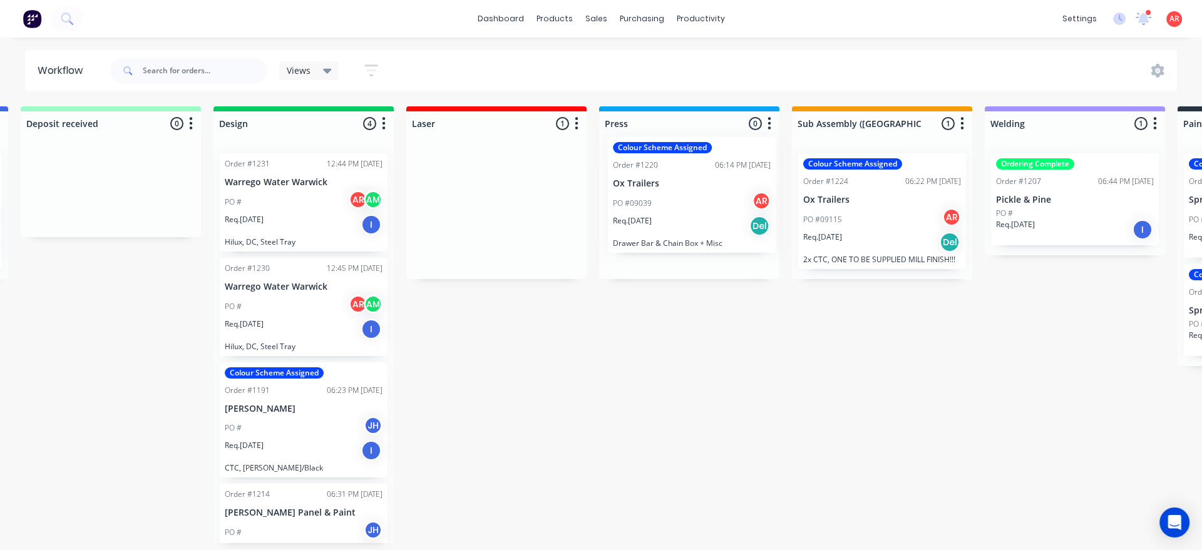
drag, startPoint x: 480, startPoint y: 216, endPoint x: 676, endPoint y: 203, distance: 196.4
click at [676, 203] on div "Submitted 0 Status colour #B7D3F3 hex #B7D3F3 Save Cancel Summaries Total order…" at bounding box center [1006, 324] width 2814 height 437
